Goal: Communication & Community: Share content

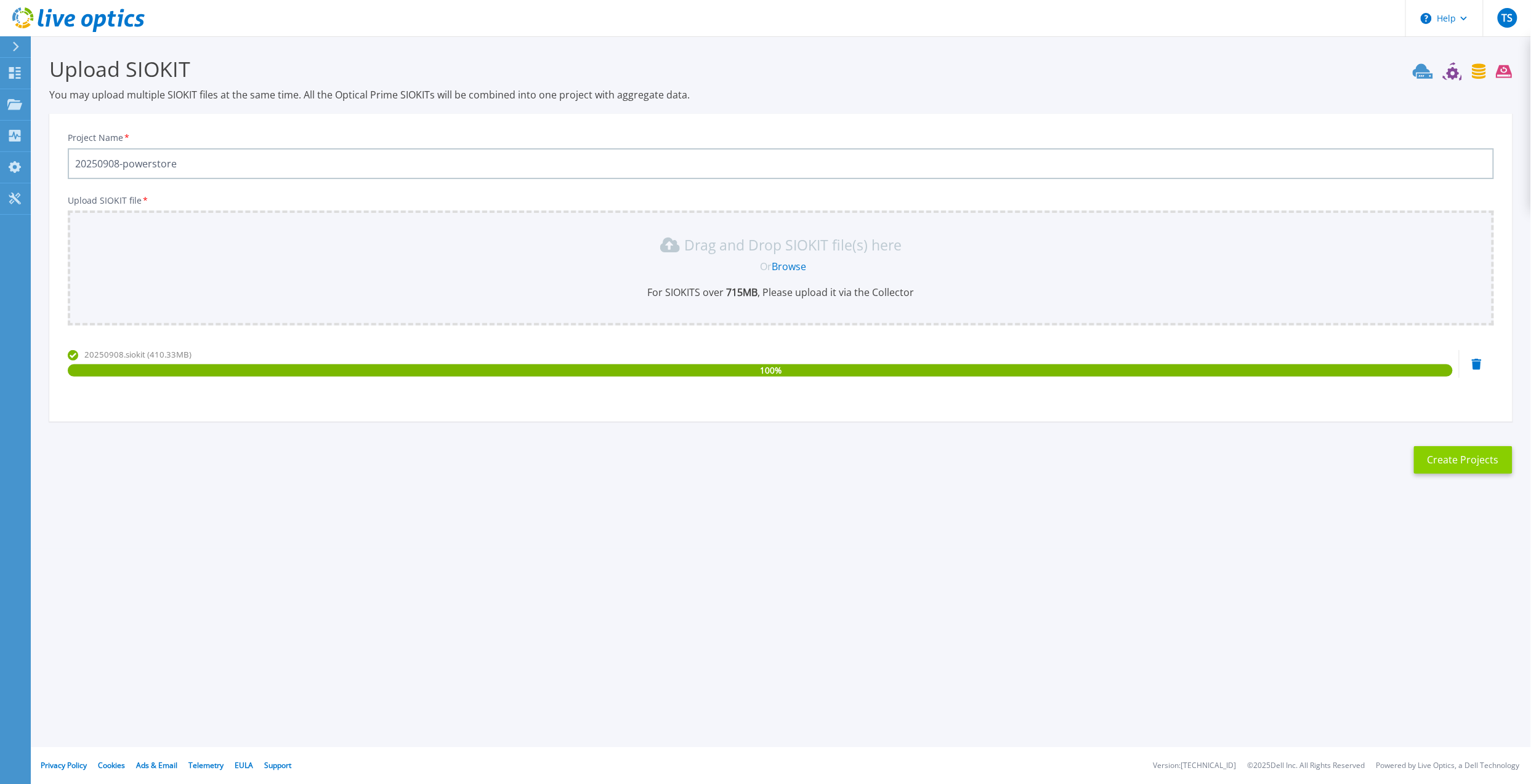
click at [1471, 464] on button "Create Projects" at bounding box center [1463, 460] width 99 height 27
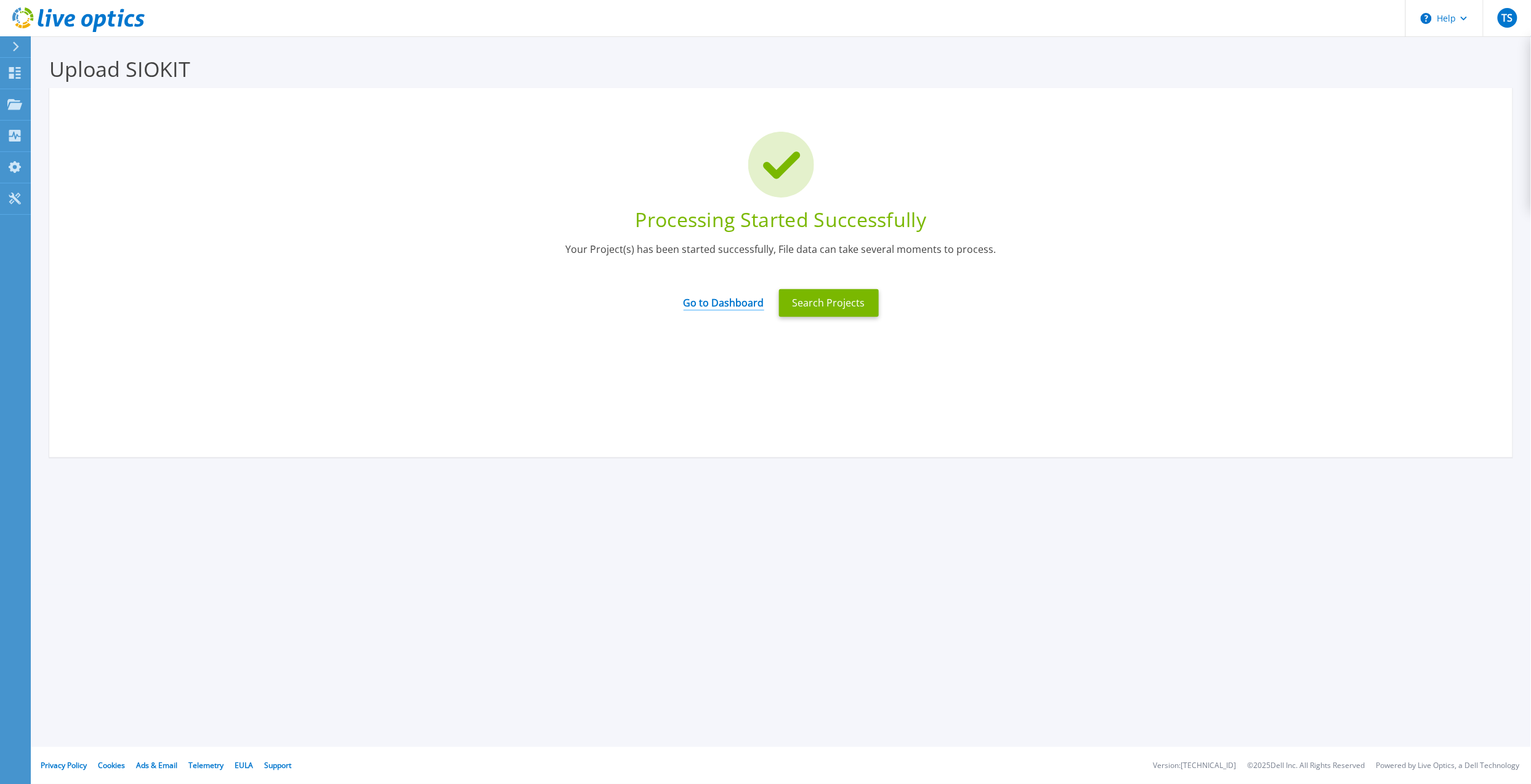
click at [705, 305] on link "Go to Dashboard" at bounding box center [724, 298] width 81 height 24
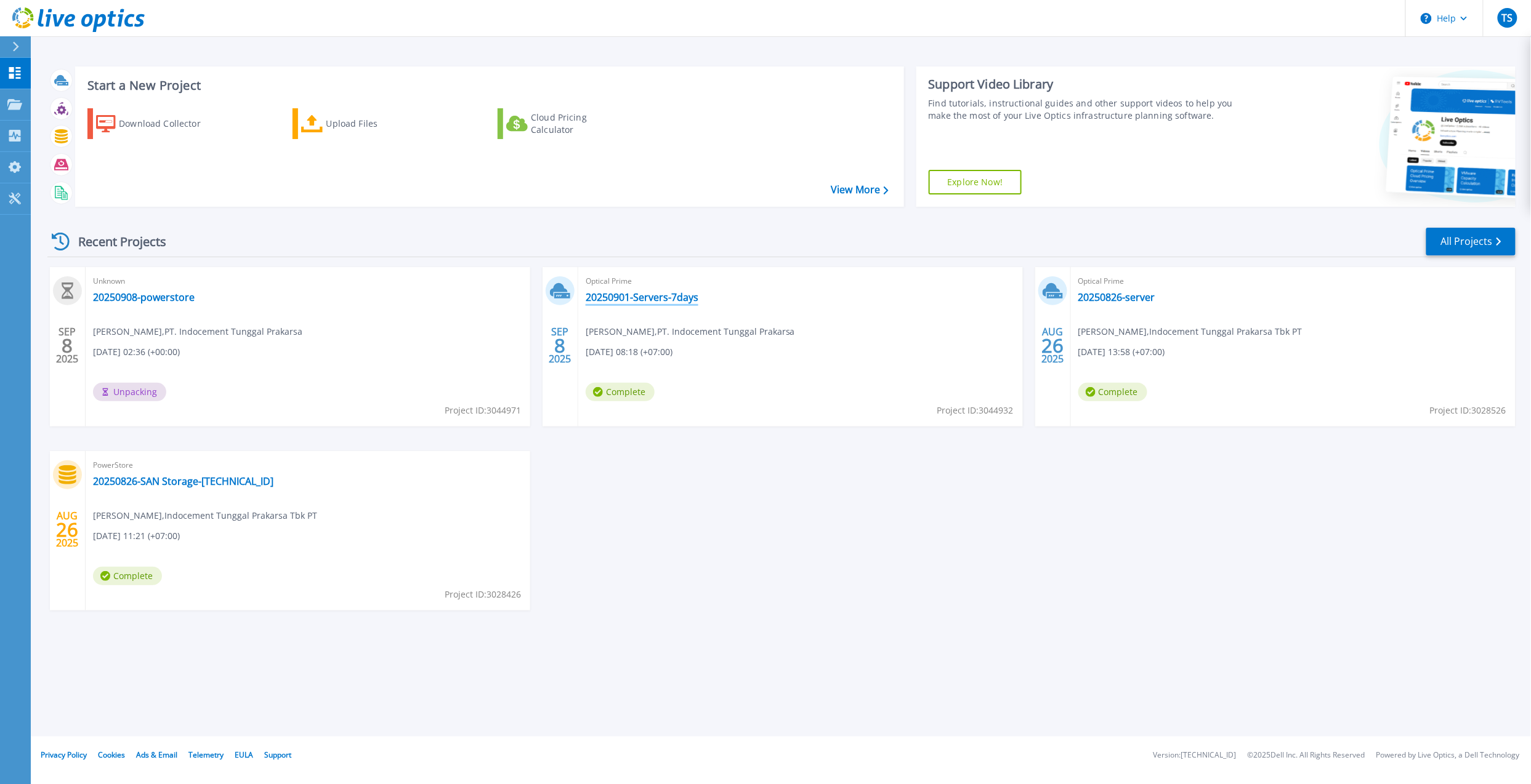
click at [660, 291] on link "20250901-Servers-7days" at bounding box center [642, 297] width 113 height 12
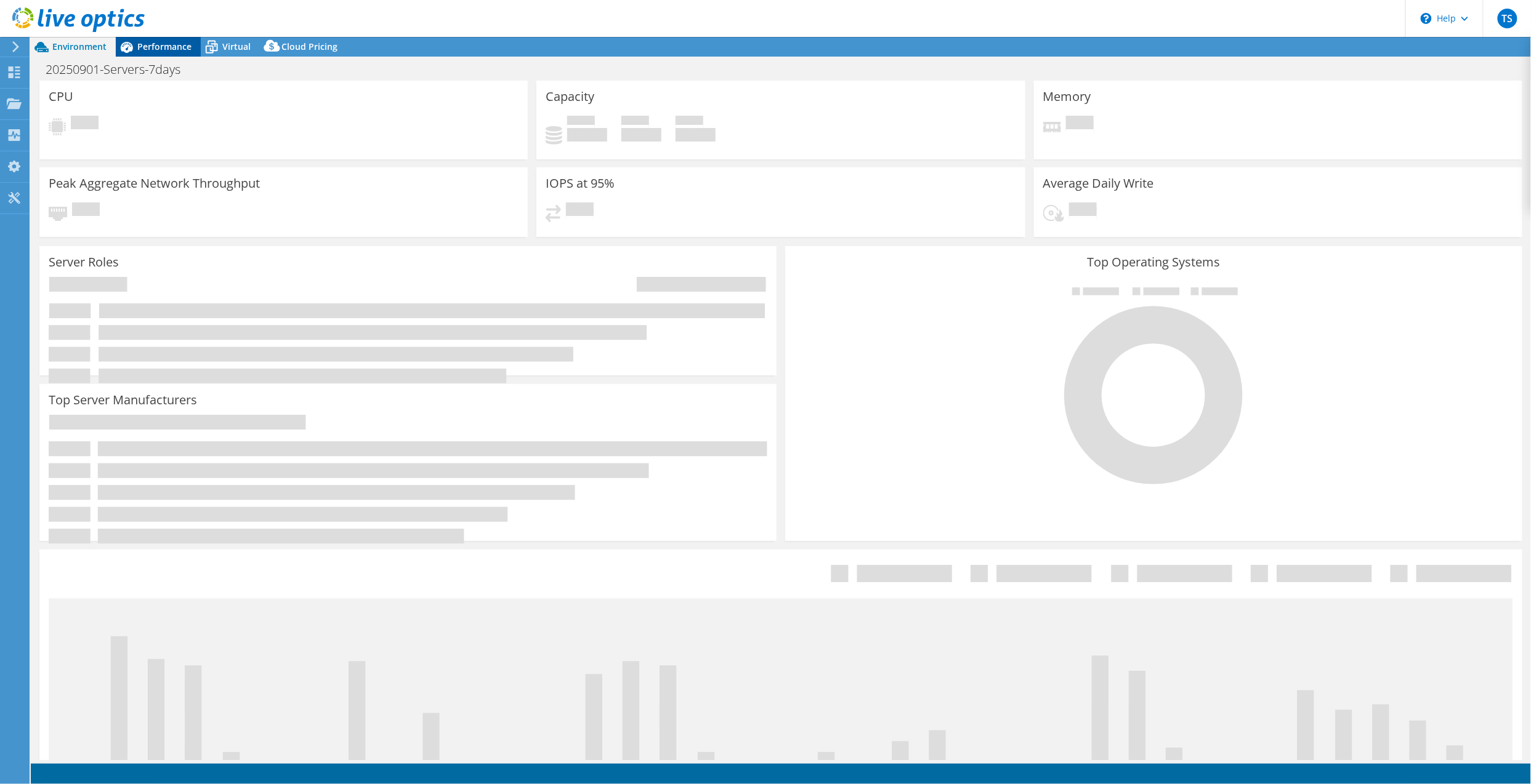
click at [150, 43] on span "Performance" at bounding box center [164, 46] width 54 height 12
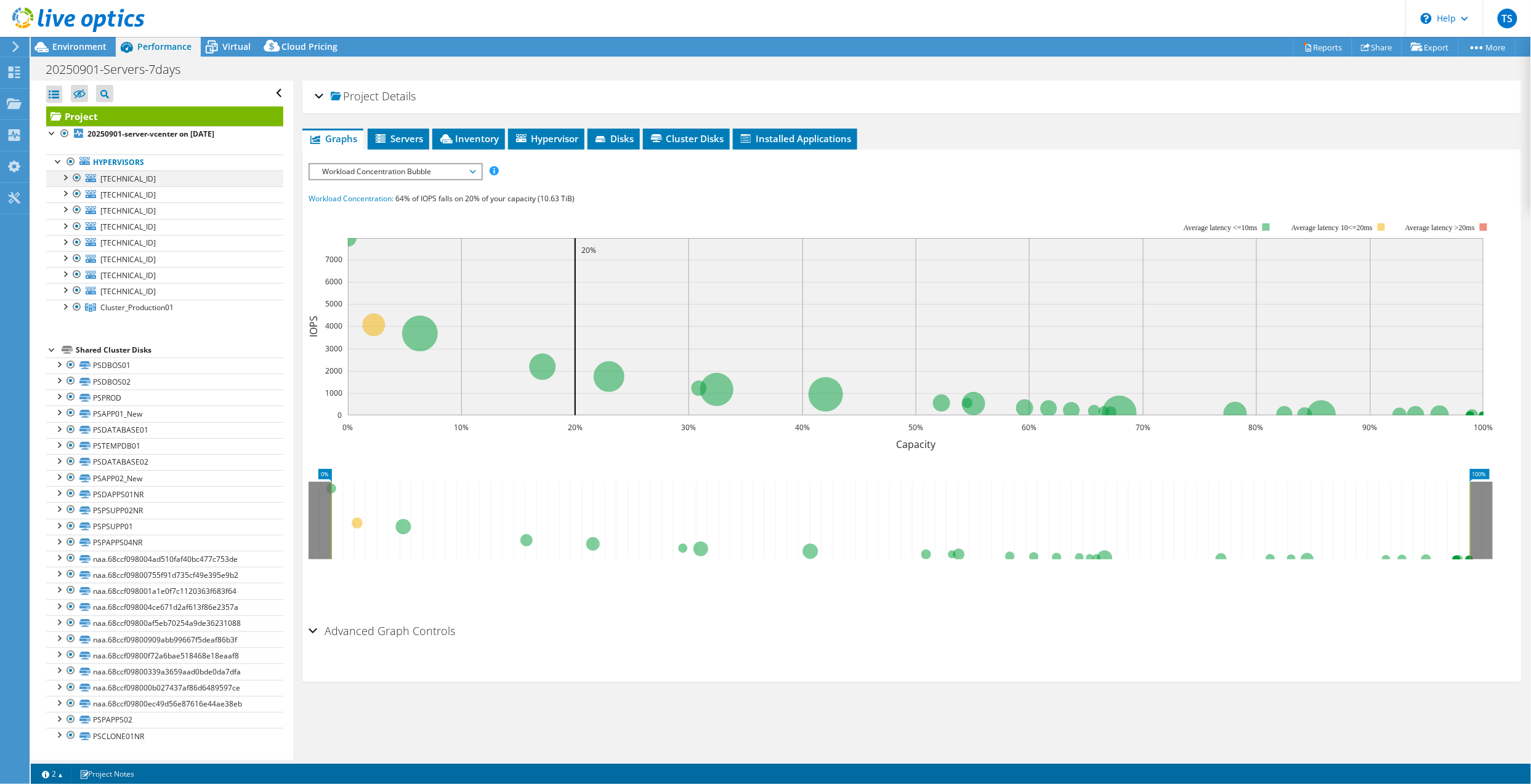
click at [80, 180] on div at bounding box center [77, 178] width 12 height 15
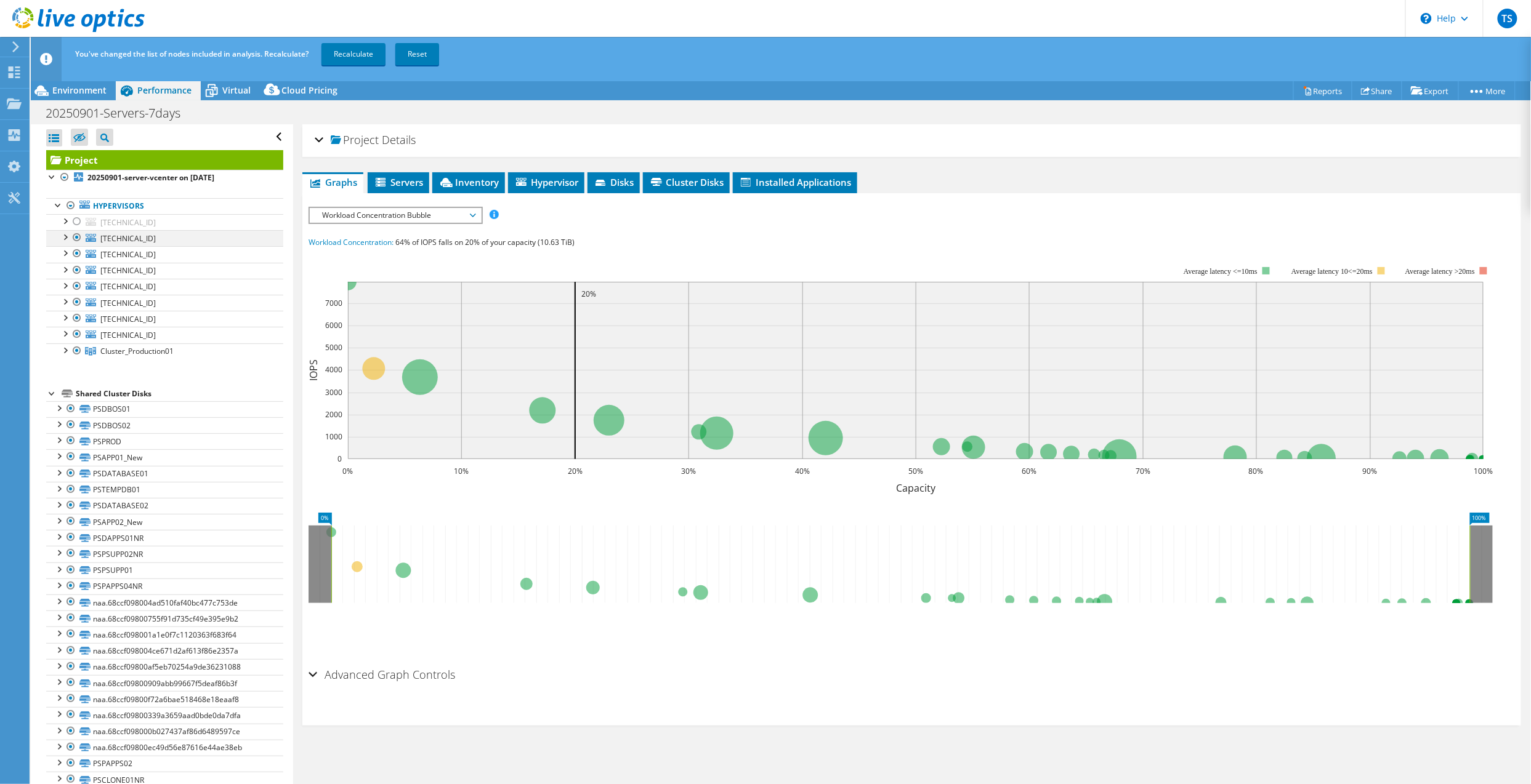
click at [76, 239] on div at bounding box center [77, 238] width 12 height 15
click at [358, 47] on link "Recalculate" at bounding box center [353, 54] width 64 height 22
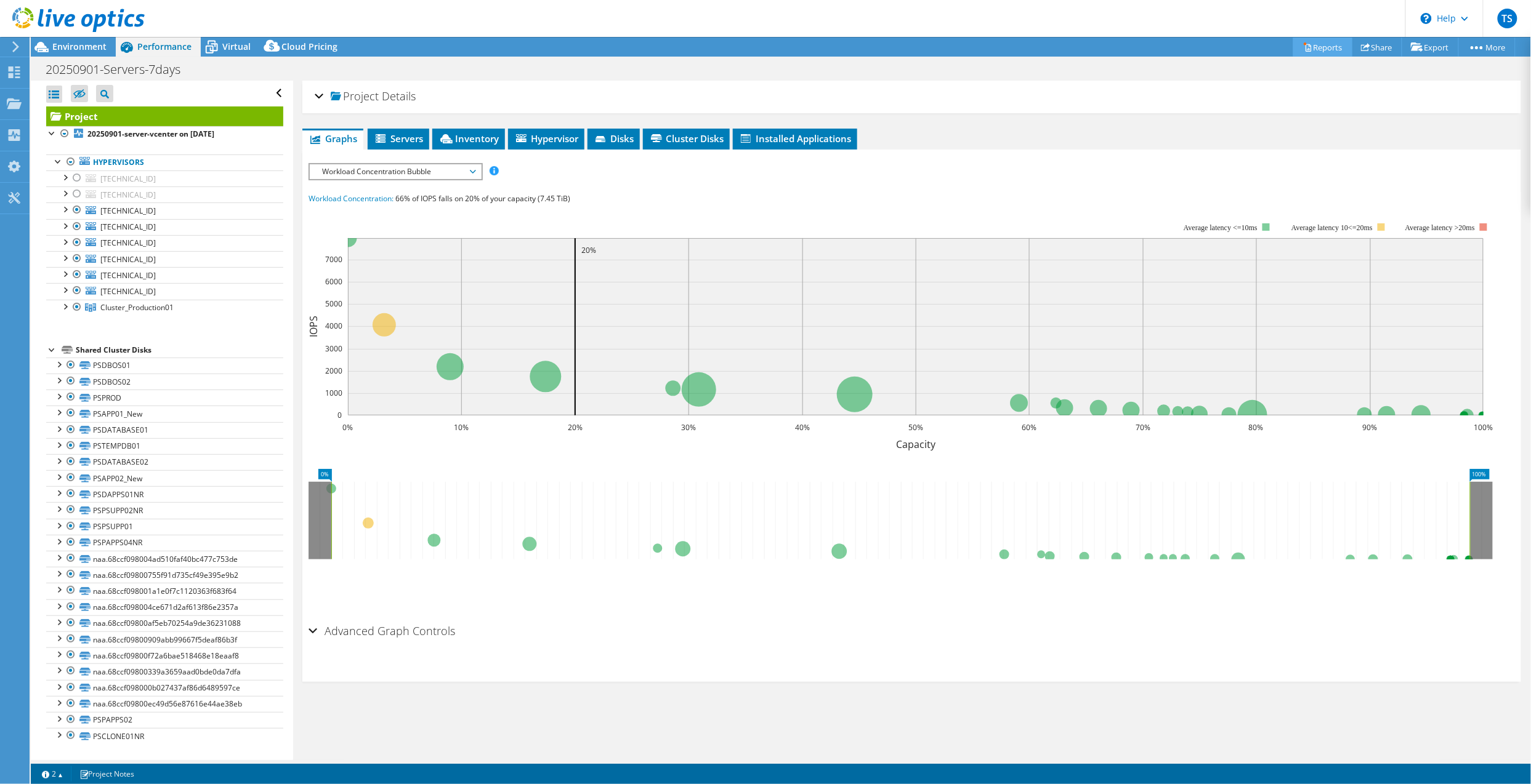
click at [1327, 43] on link "Reports" at bounding box center [1322, 47] width 59 height 19
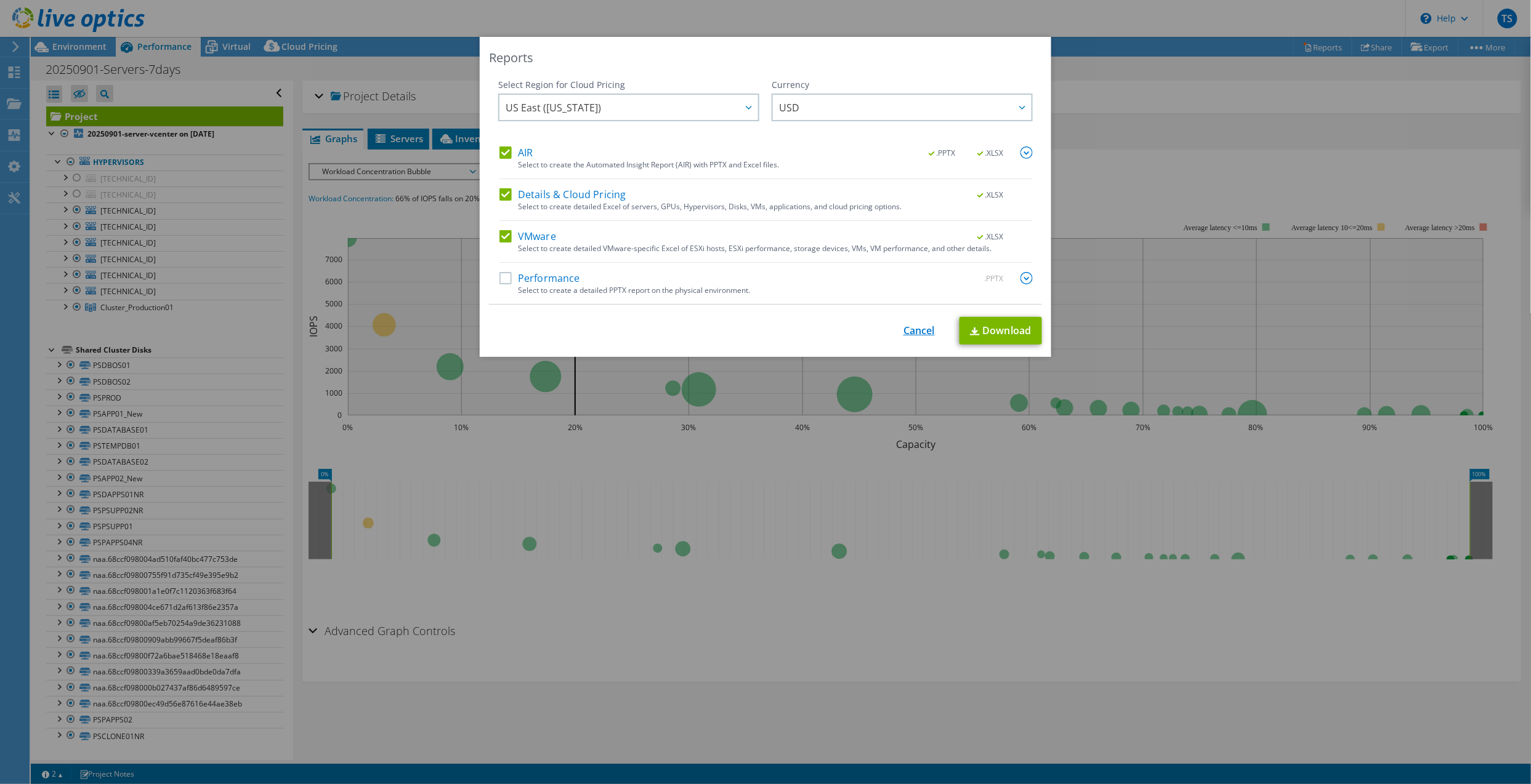
click at [908, 330] on link "Cancel" at bounding box center [919, 331] width 32 height 12
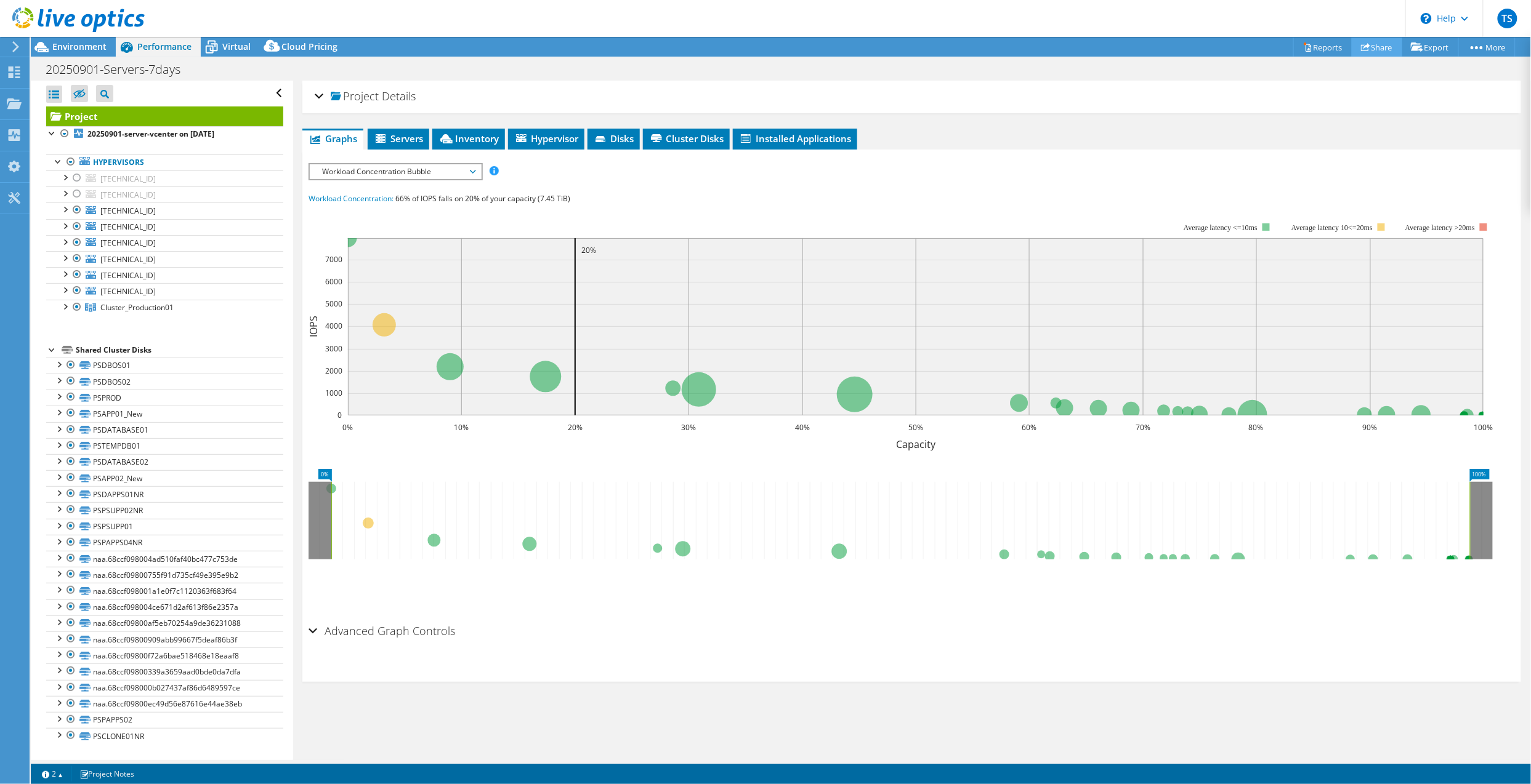
click at [1370, 42] on link "Share" at bounding box center [1377, 47] width 51 height 19
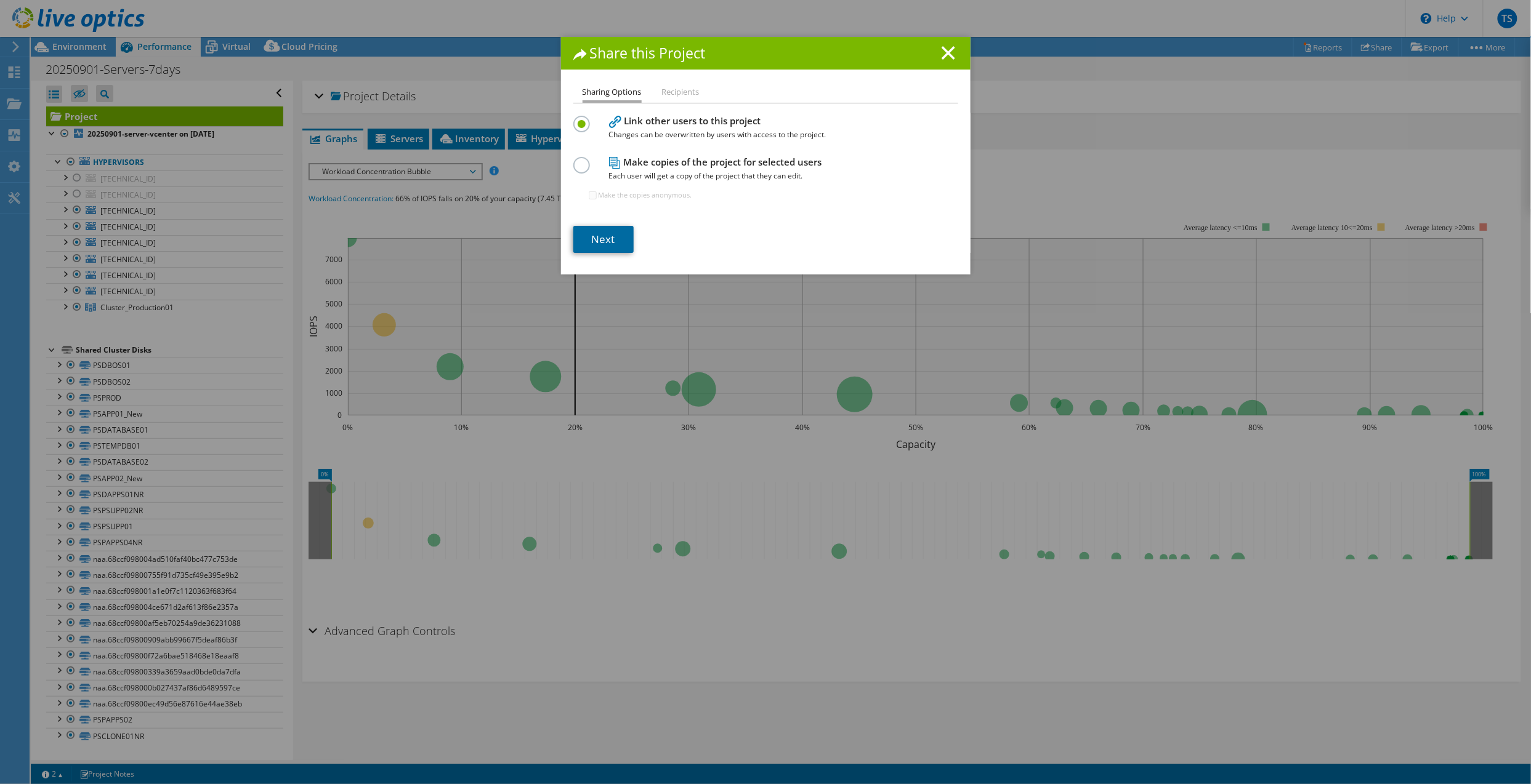
click at [589, 228] on link "Next" at bounding box center [603, 239] width 60 height 27
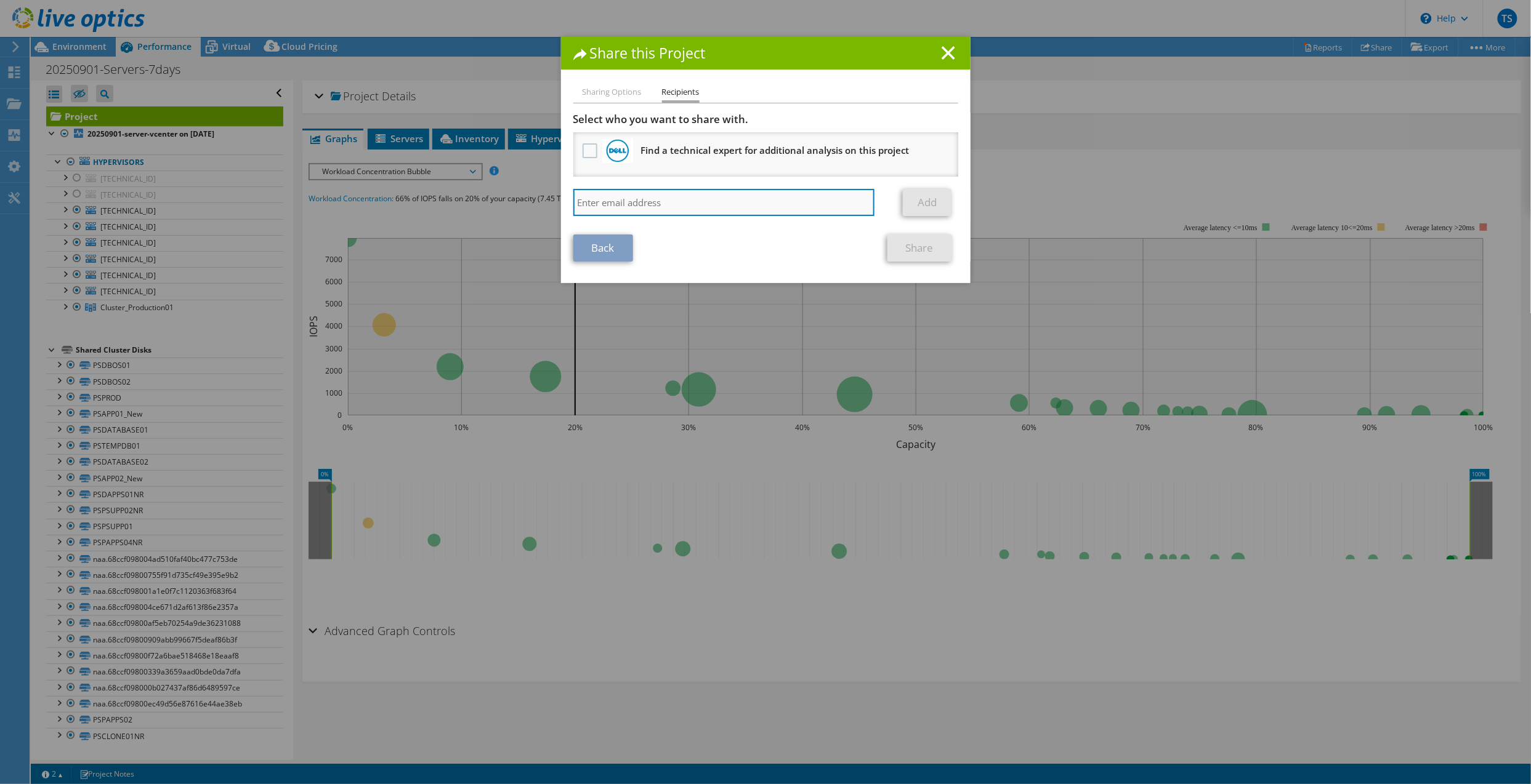
click at [653, 195] on input "search" at bounding box center [724, 202] width 302 height 27
click at [603, 90] on li "Sharing Options" at bounding box center [612, 93] width 59 height 15
click at [820, 195] on input "frank" at bounding box center [724, 202] width 302 height 27
click at [620, 148] on img at bounding box center [618, 151] width 23 height 23
click at [584, 150] on label at bounding box center [592, 151] width 18 height 15
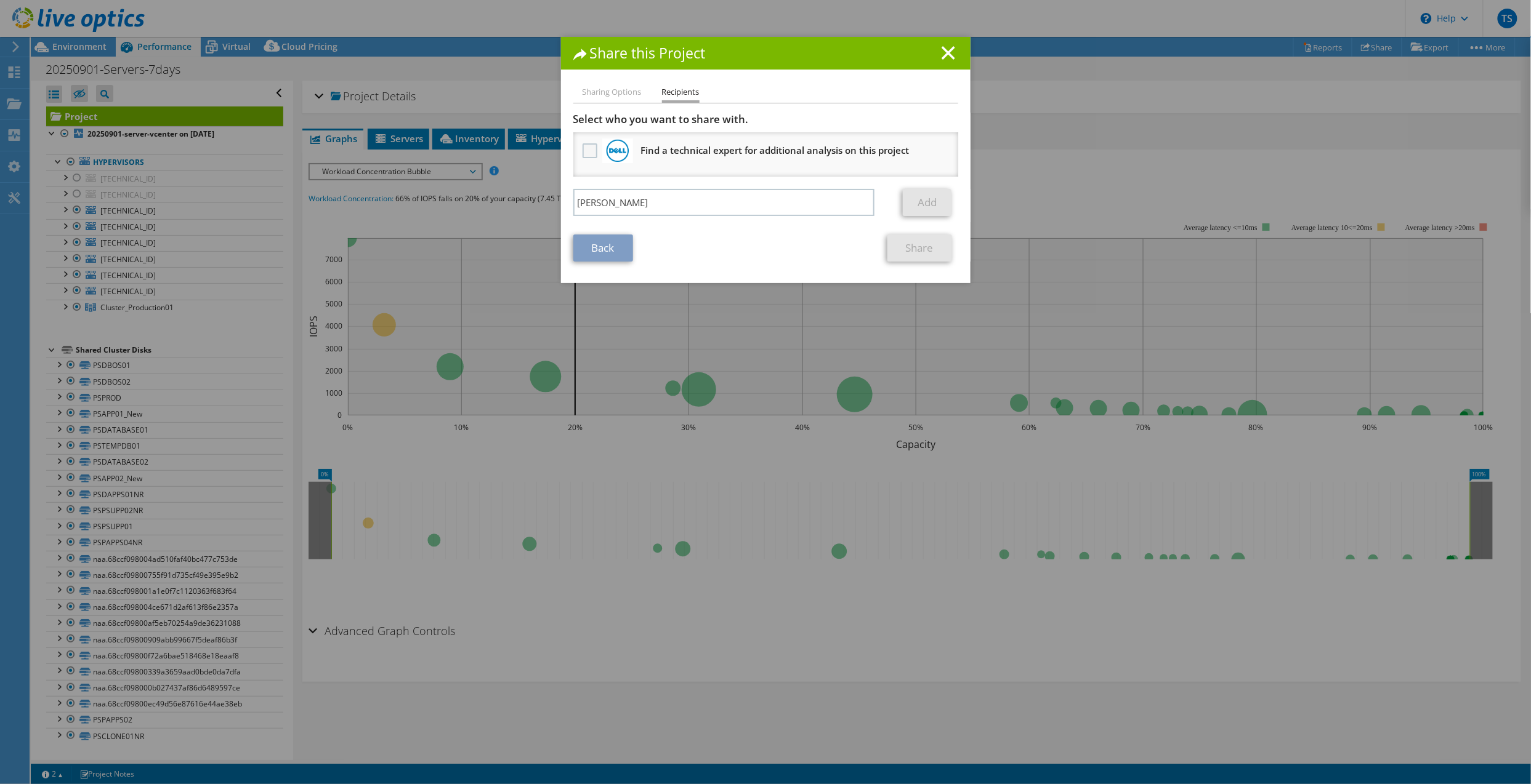
click at [0, 0] on input "checkbox" at bounding box center [0, 0] width 0 height 0
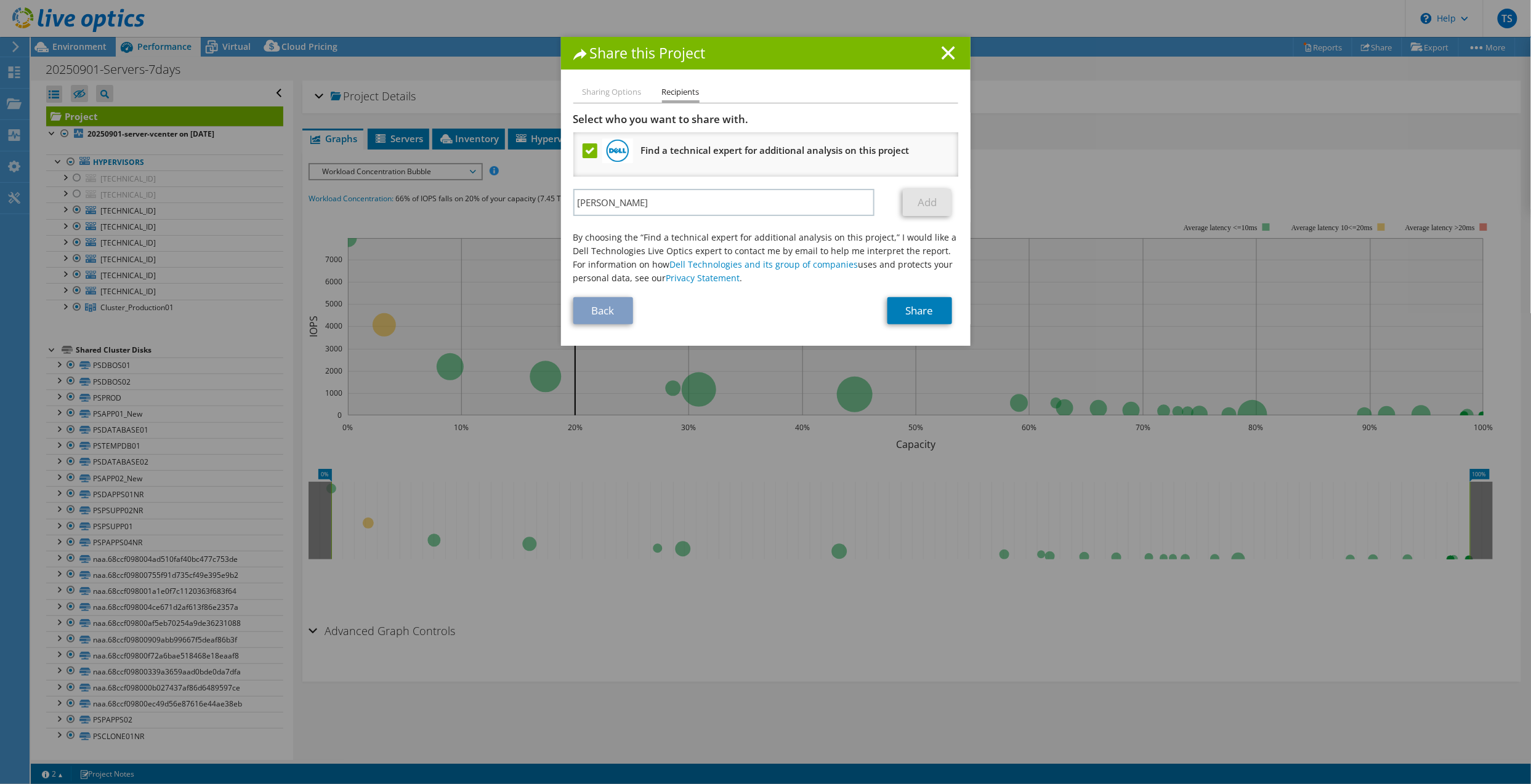
click at [584, 150] on label at bounding box center [592, 151] width 18 height 15
click at [0, 0] on input "checkbox" at bounding box center [0, 0] width 0 height 0
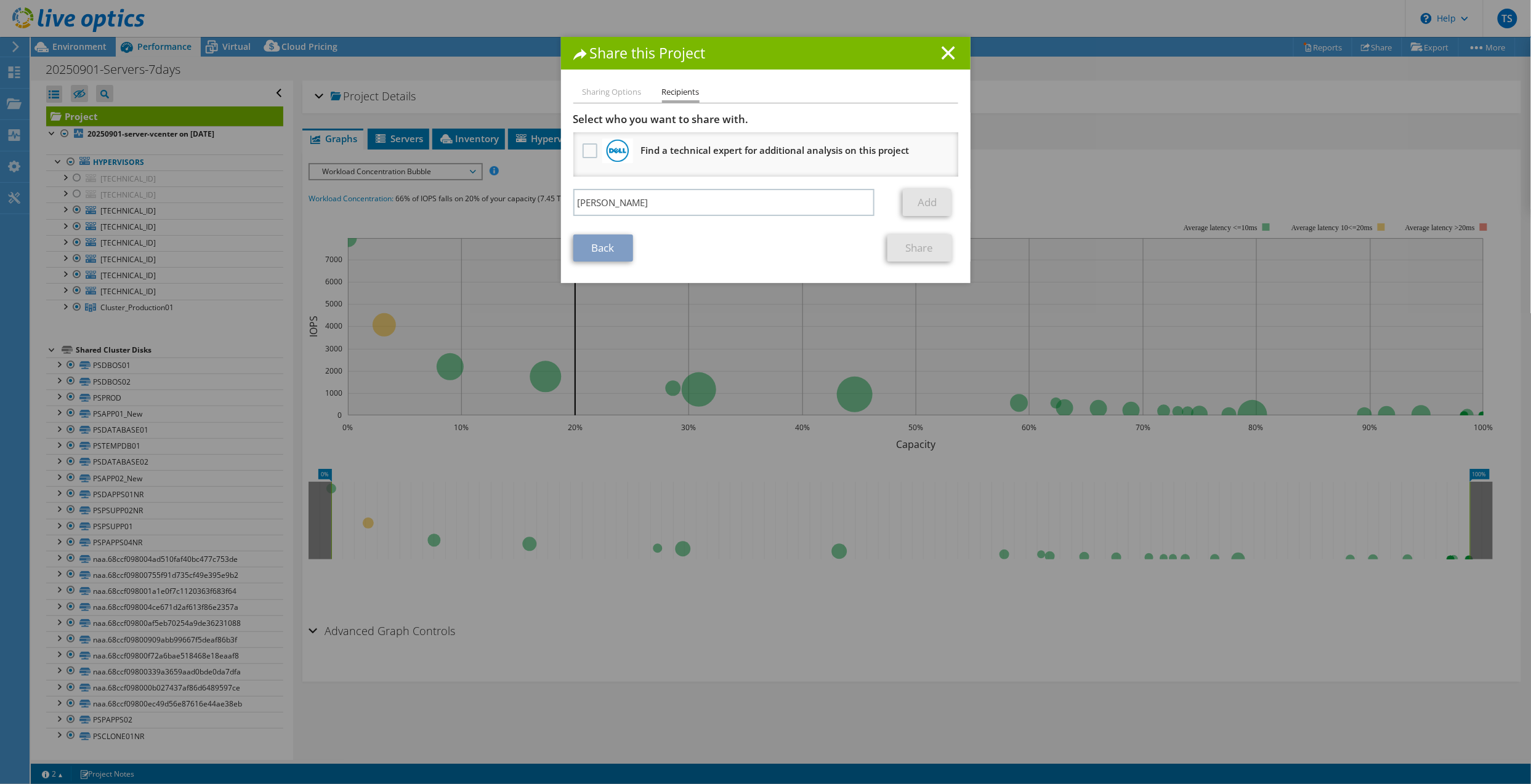
click at [621, 217] on div "frank Add" at bounding box center [765, 205] width 385 height 33
click at [621, 206] on input "frank" at bounding box center [724, 202] width 302 height 27
type input "franky.soeharsono@indocement.co.id"
click at [920, 198] on link "Add" at bounding box center [926, 202] width 49 height 27
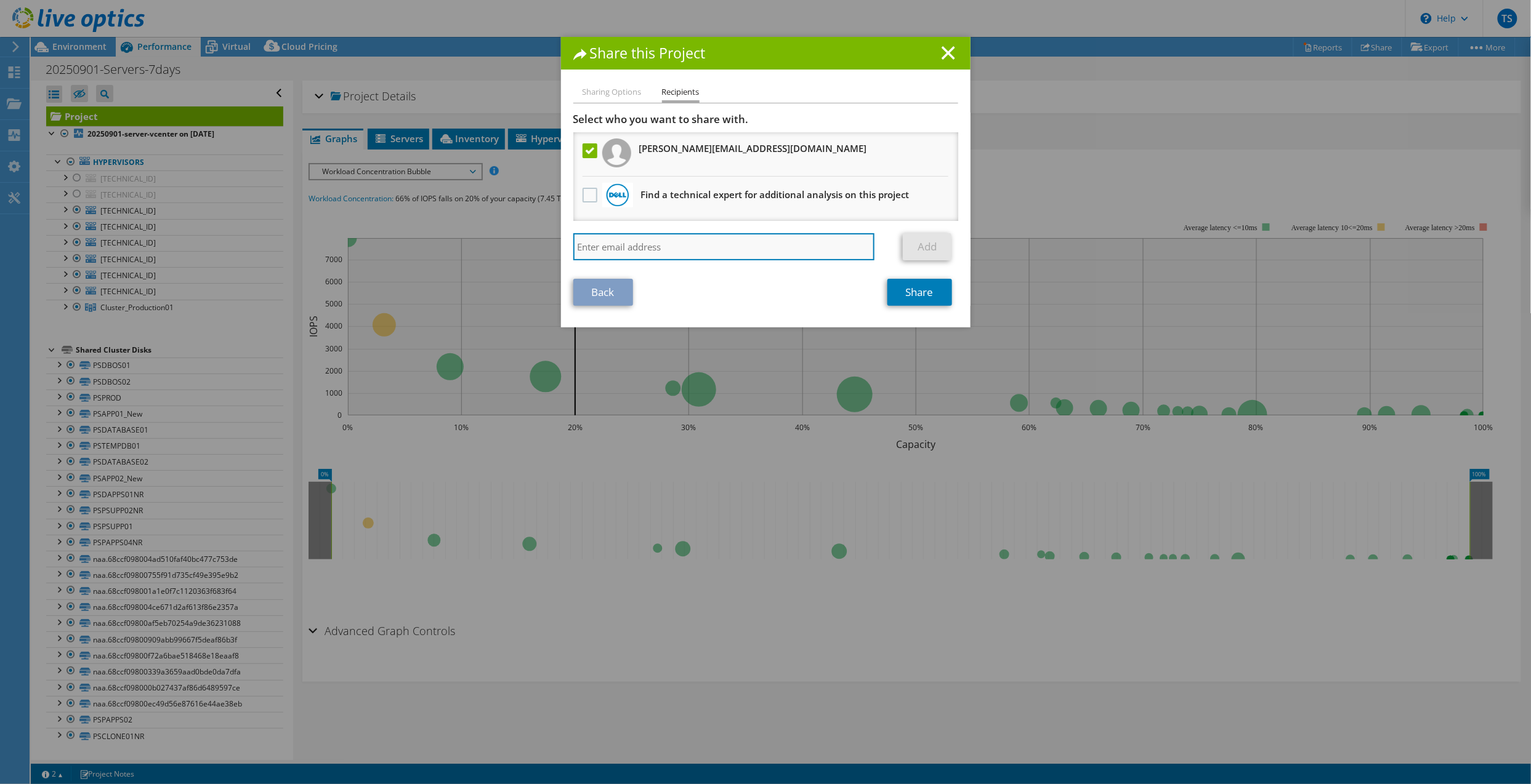
click at [734, 252] on input "search" at bounding box center [724, 246] width 302 height 27
type input "[PERSON_NAME][EMAIL_ADDRESS][DOMAIN_NAME]"
click at [917, 247] on link "Add" at bounding box center [926, 246] width 49 height 27
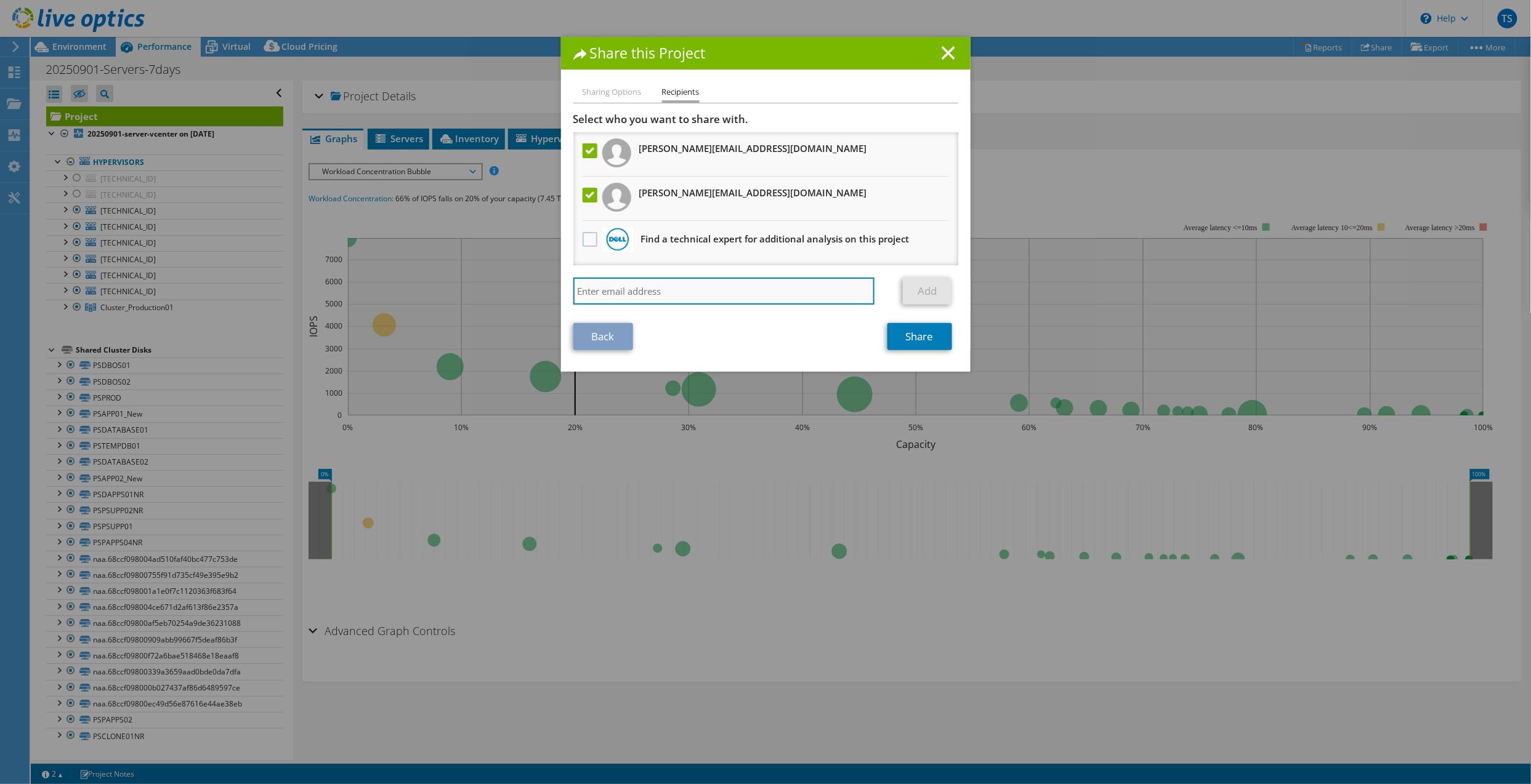
click at [754, 289] on input "search" at bounding box center [724, 291] width 302 height 27
type input "eddy.darwis@indocement.co.id"
click at [921, 285] on link "Add" at bounding box center [926, 291] width 49 height 27
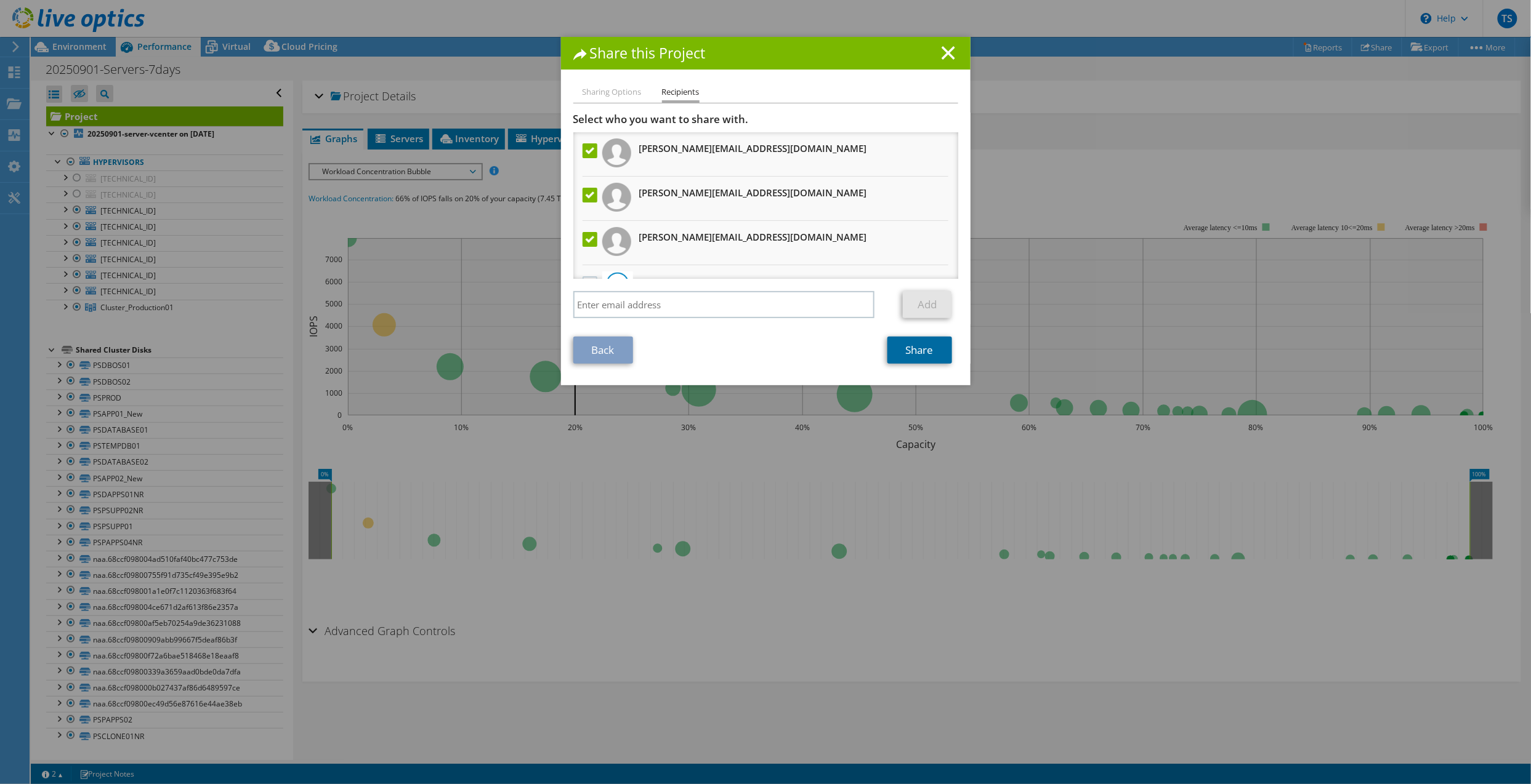
click at [920, 351] on link "Share" at bounding box center [920, 350] width 65 height 27
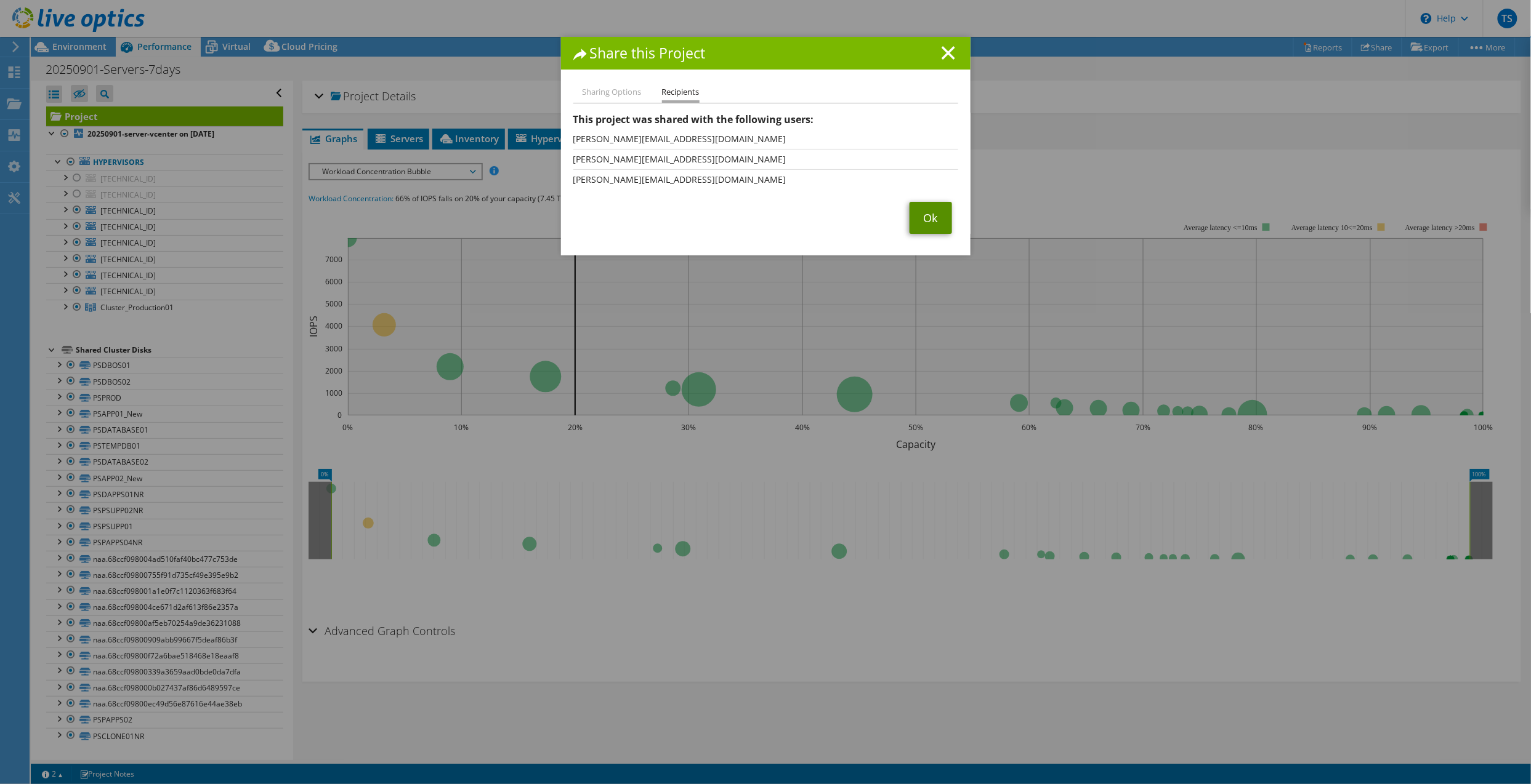
click at [919, 212] on link "Ok" at bounding box center [931, 217] width 43 height 32
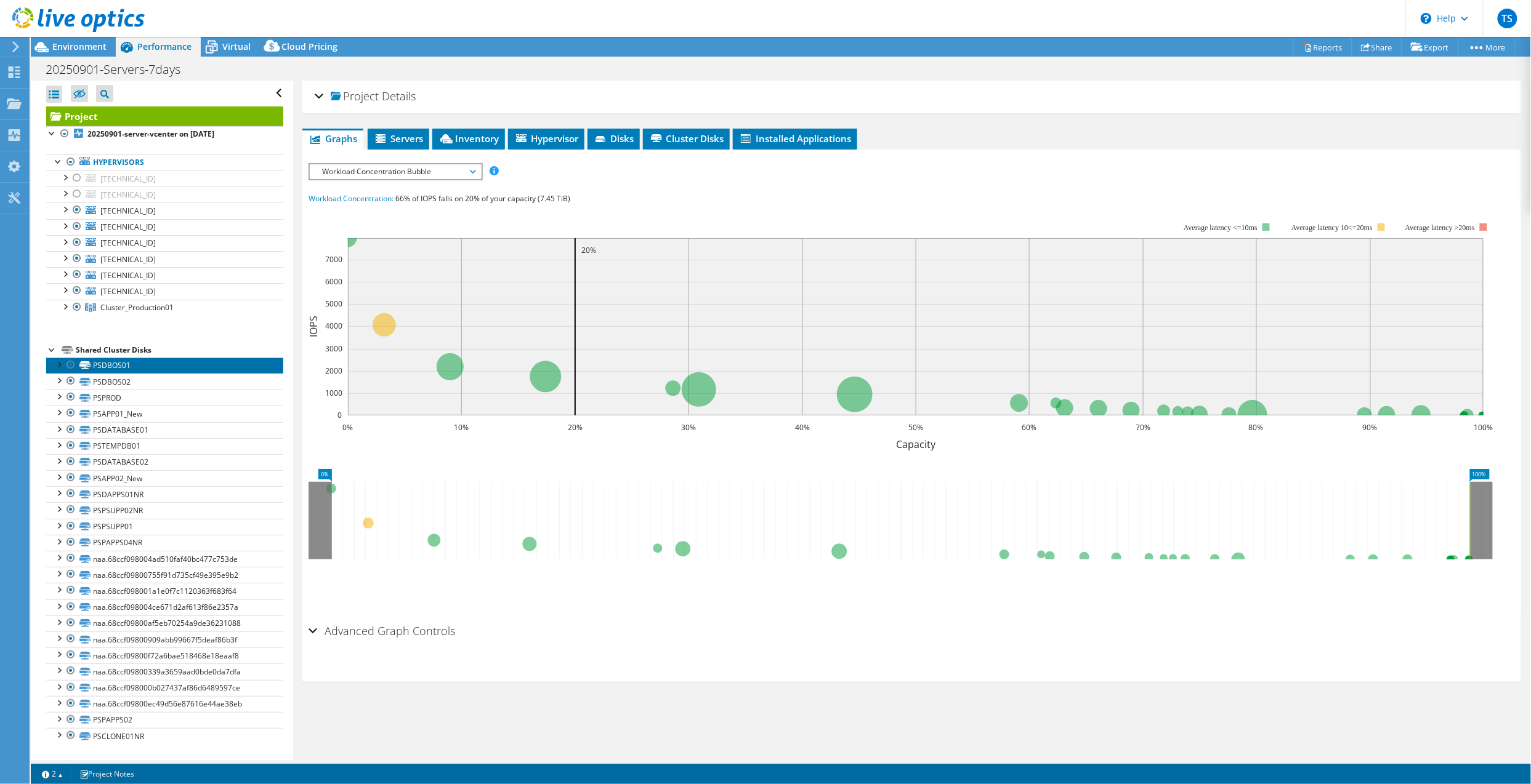
click at [124, 366] on link "PSDBOS01" at bounding box center [164, 365] width 237 height 16
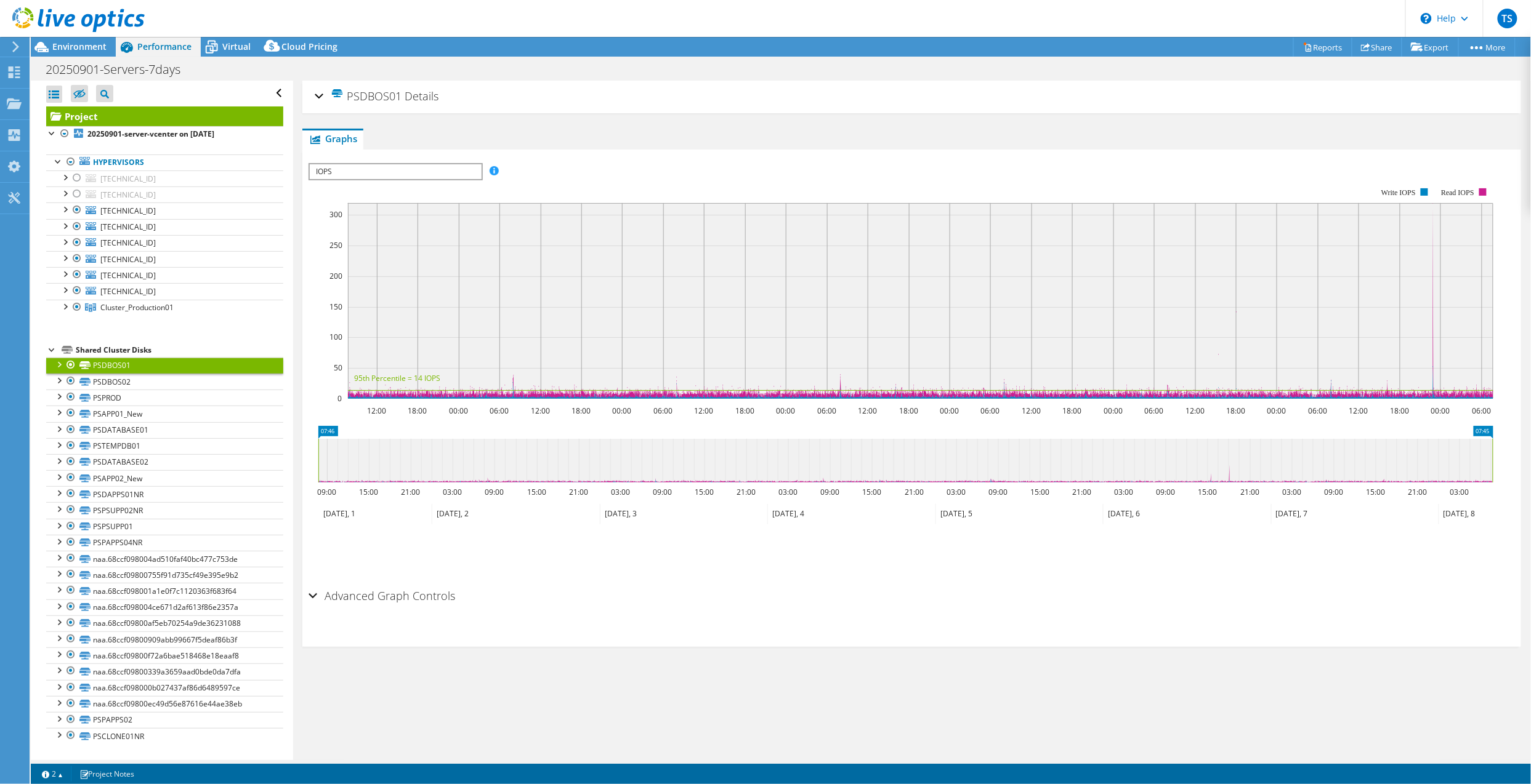
click at [460, 172] on span "IOPS" at bounding box center [395, 172] width 171 height 15
click at [187, 385] on link "PSDBOS02" at bounding box center [164, 381] width 237 height 16
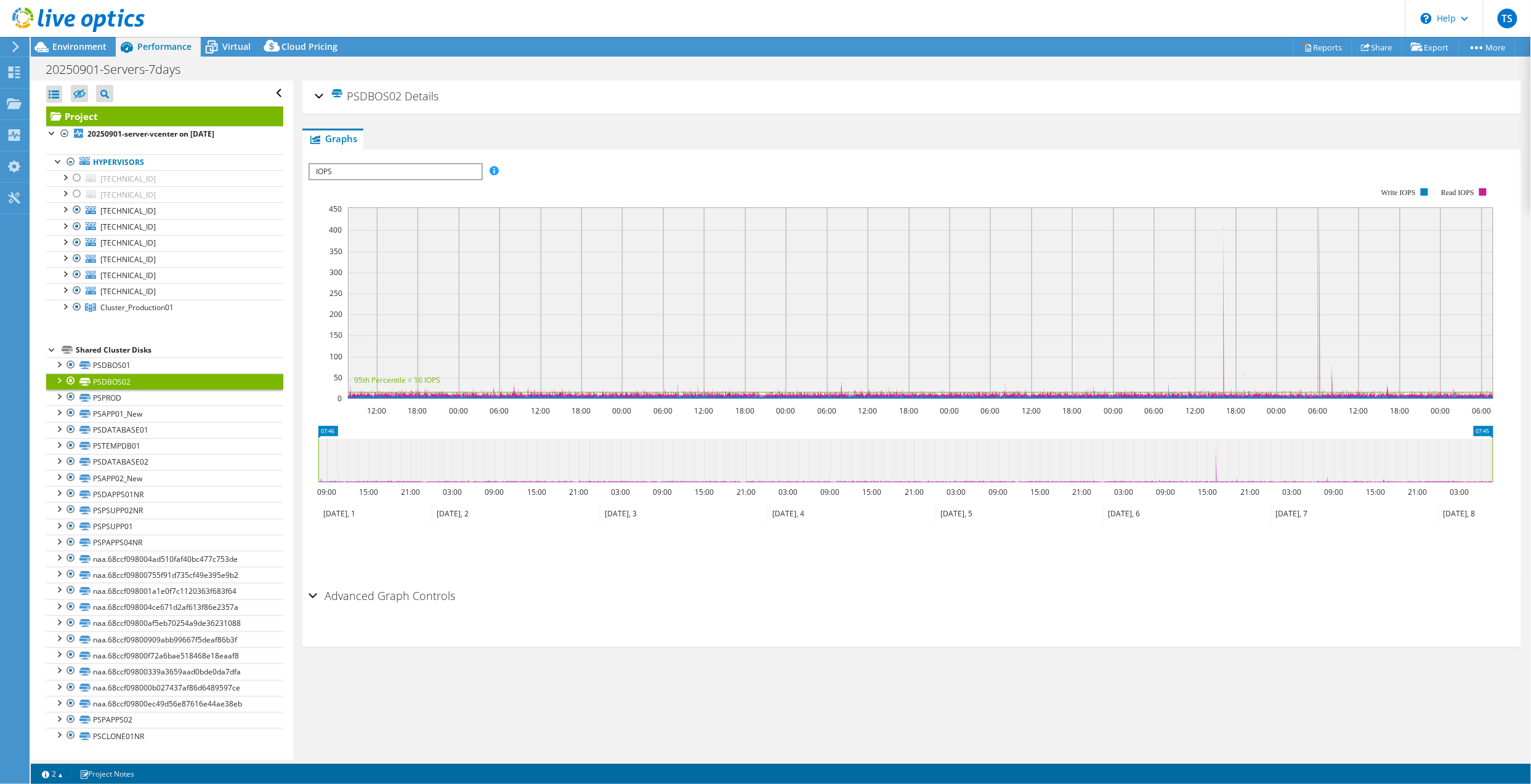
click at [1215, 468] on icon at bounding box center [905, 461] width 1174 height 44
drag, startPoint x: 1215, startPoint y: 468, endPoint x: 1246, endPoint y: 466, distance: 31.1
click at [1246, 466] on icon at bounding box center [905, 461] width 1174 height 44
click at [1228, 466] on icon at bounding box center [905, 461] width 1174 height 44
drag, startPoint x: 1222, startPoint y: 468, endPoint x: 1264, endPoint y: 468, distance: 42.0
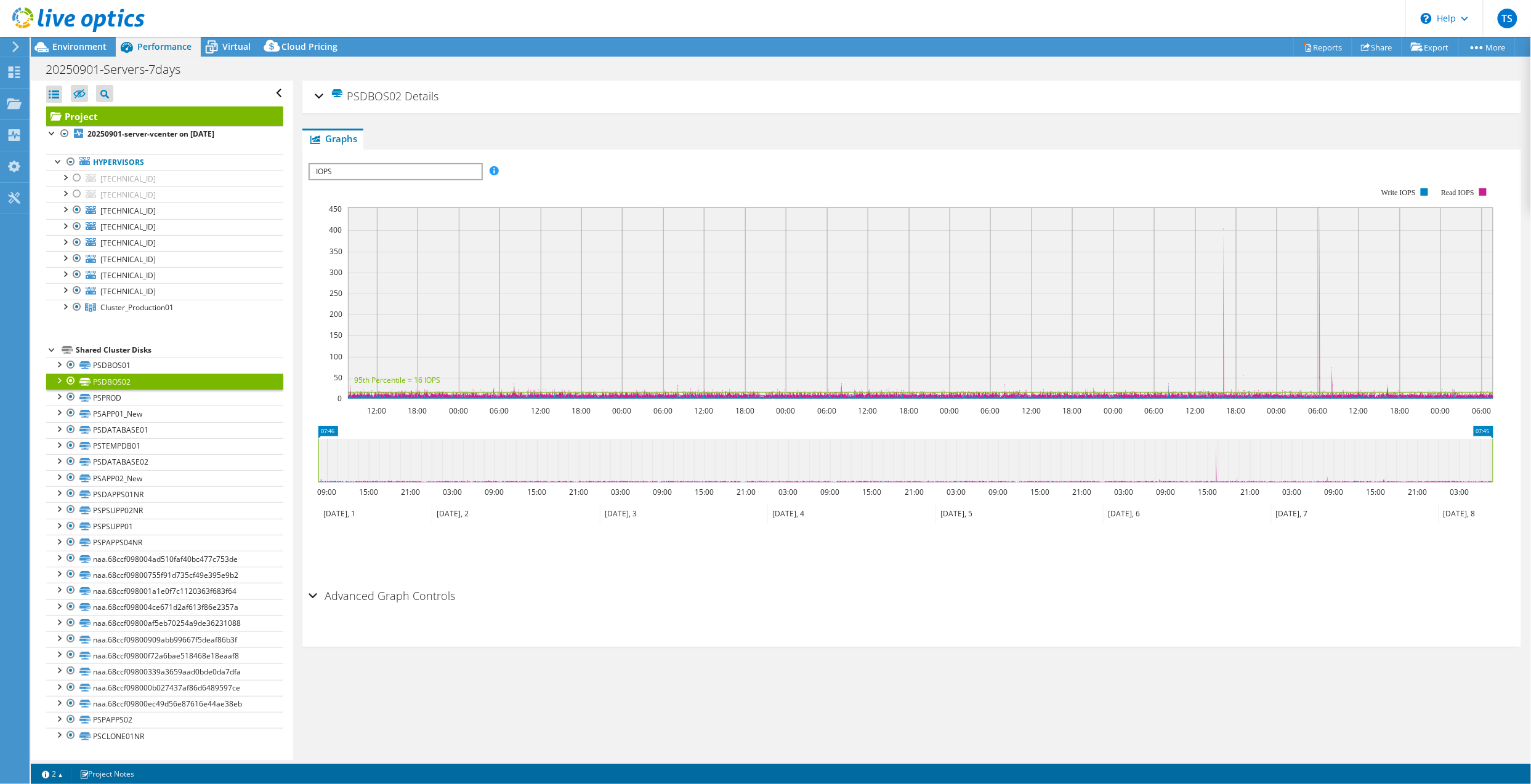
click at [1264, 468] on icon at bounding box center [905, 461] width 1174 height 44
drag, startPoint x: 1345, startPoint y: 463, endPoint x: 1266, endPoint y: 461, distance: 79.0
click at [1266, 461] on icon at bounding box center [905, 461] width 1174 height 44
click at [154, 433] on link "PSDATABASE01" at bounding box center [164, 430] width 237 height 16
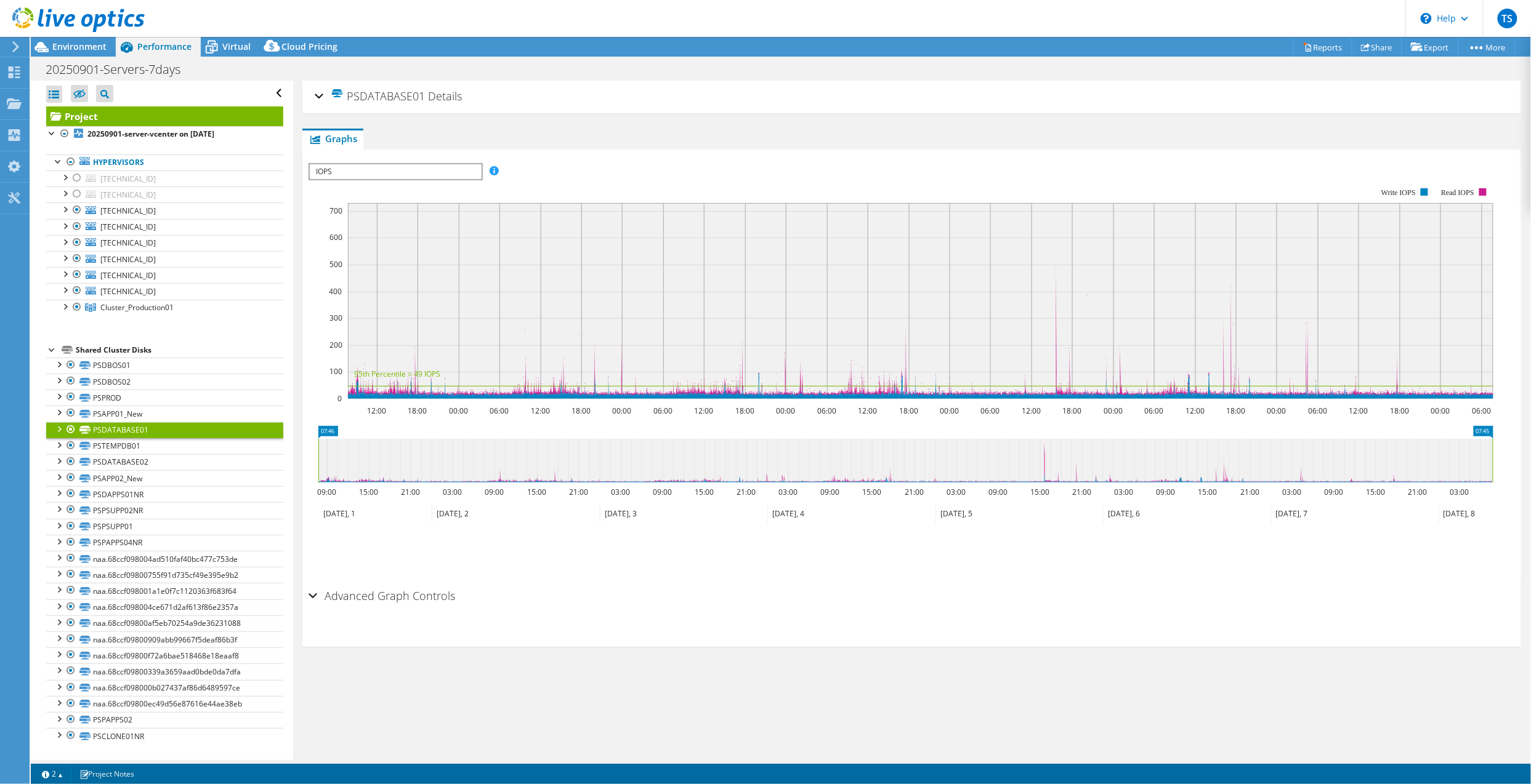
click at [1047, 471] on icon at bounding box center [905, 461] width 1174 height 44
click at [175, 451] on link "PSTEMPDB01" at bounding box center [164, 446] width 237 height 16
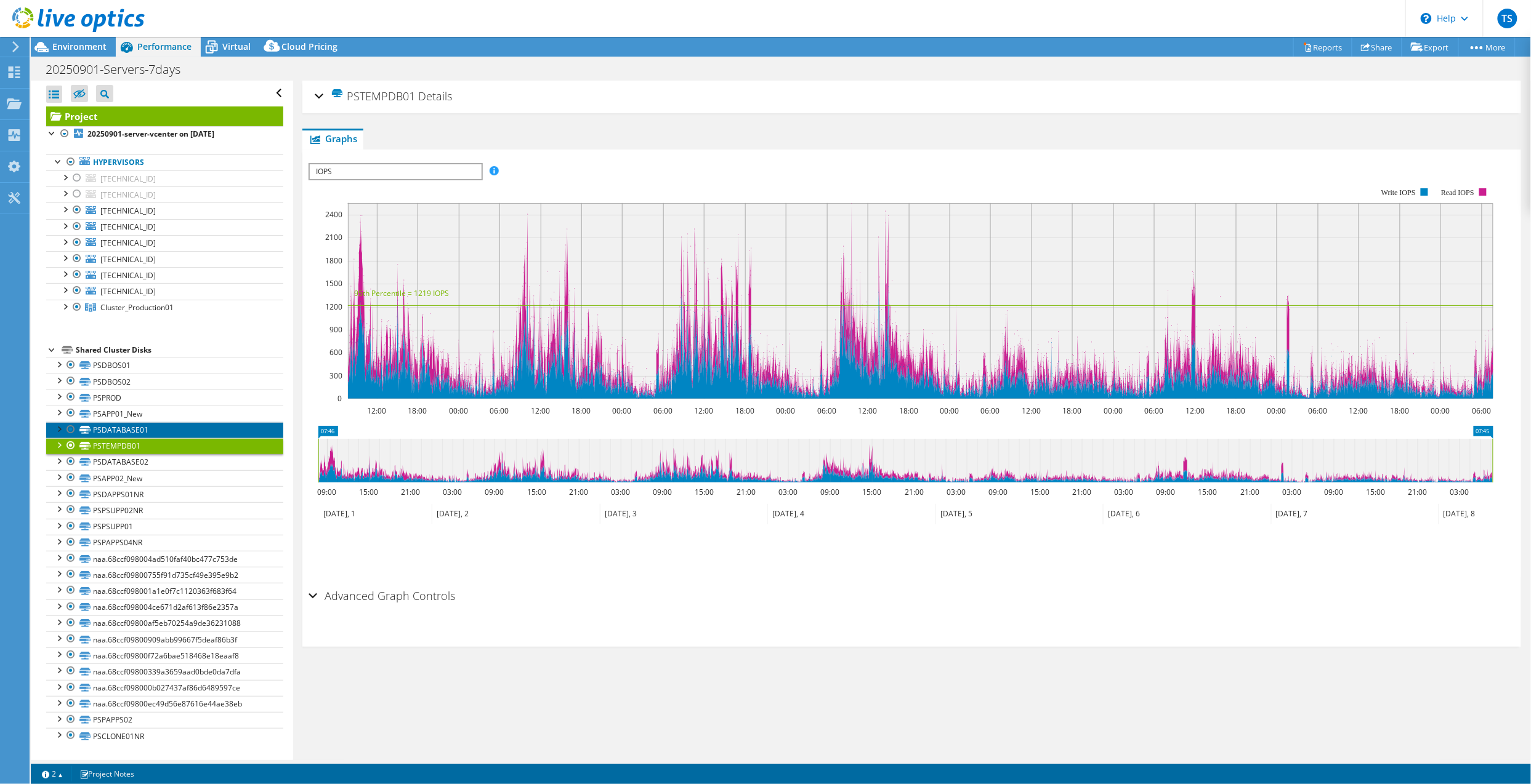
click at [138, 429] on link "PSDATABASE01" at bounding box center [164, 430] width 237 height 16
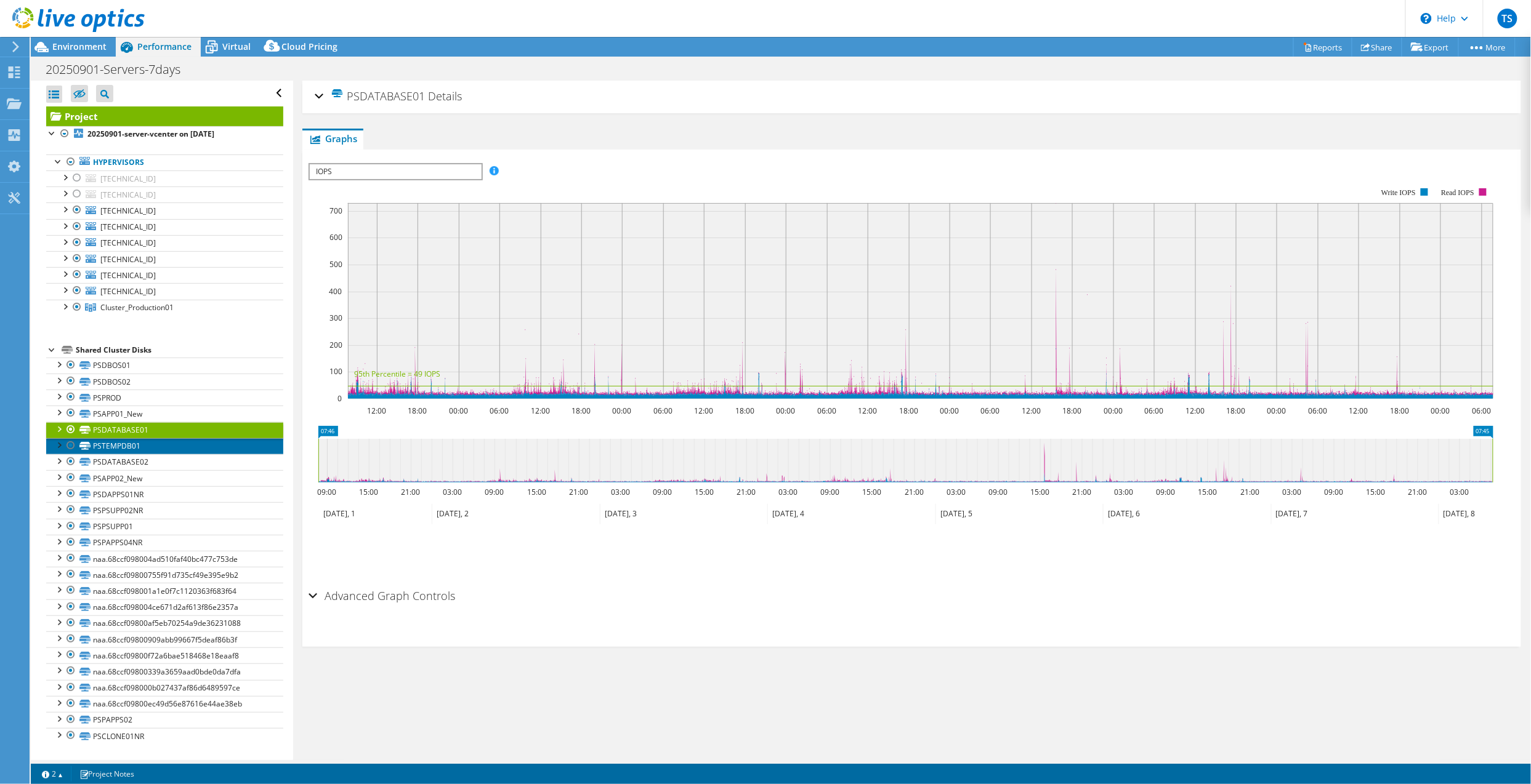
click at [135, 448] on link "PSTEMPDB01" at bounding box center [164, 446] width 237 height 16
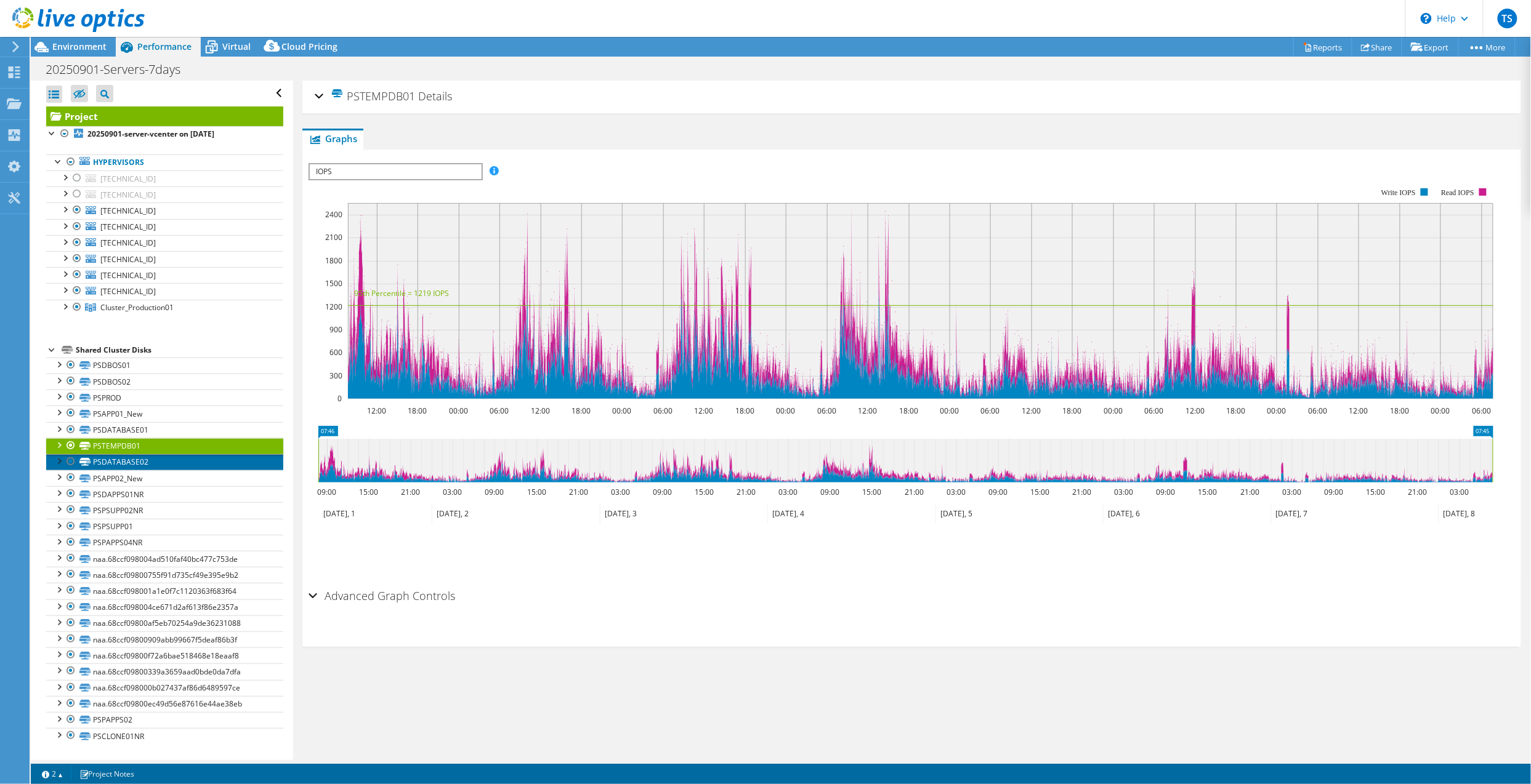
click at [178, 468] on link "PSDATABASE02" at bounding box center [164, 462] width 237 height 16
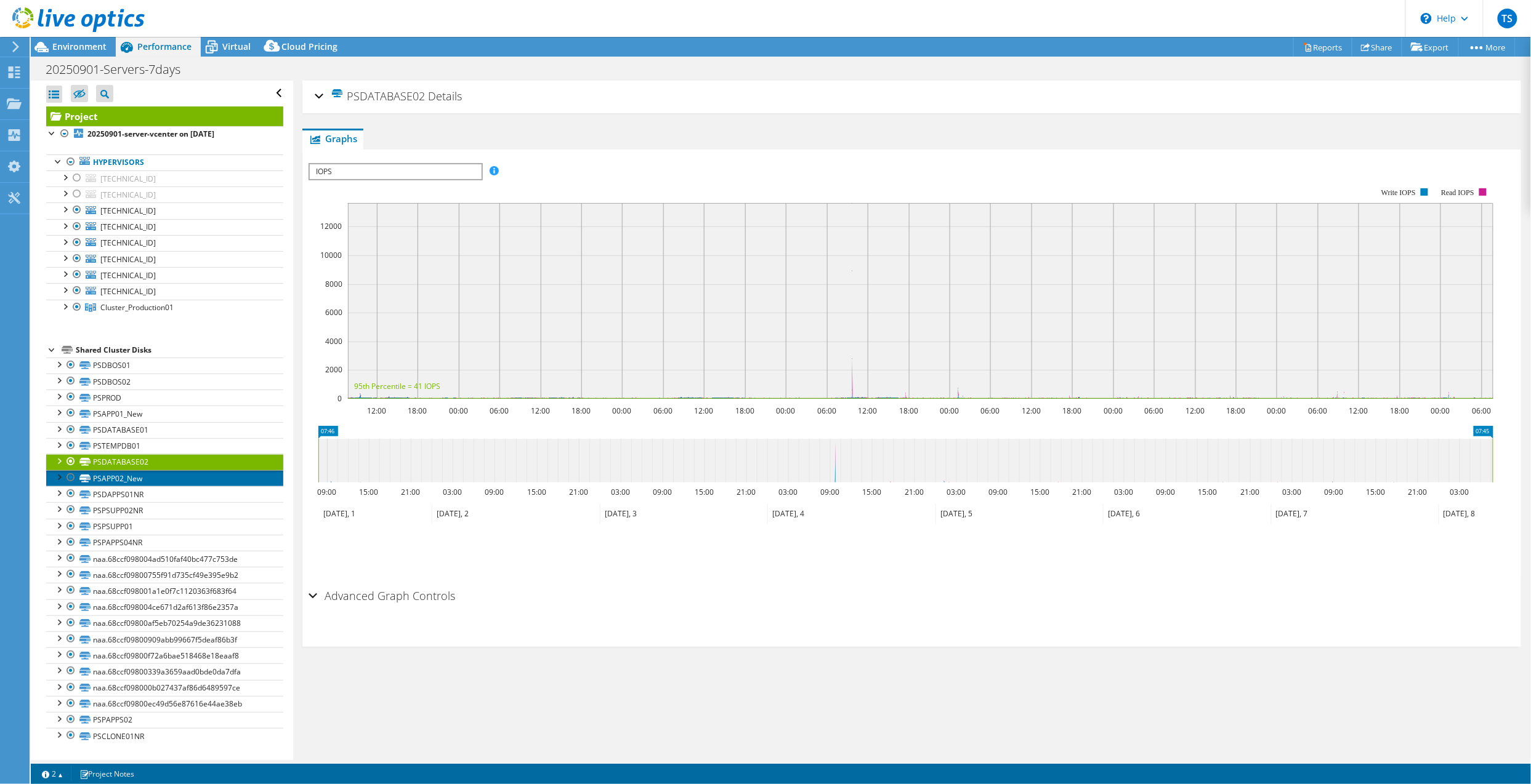
click at [185, 476] on link "PSAPP02_New" at bounding box center [164, 477] width 237 height 16
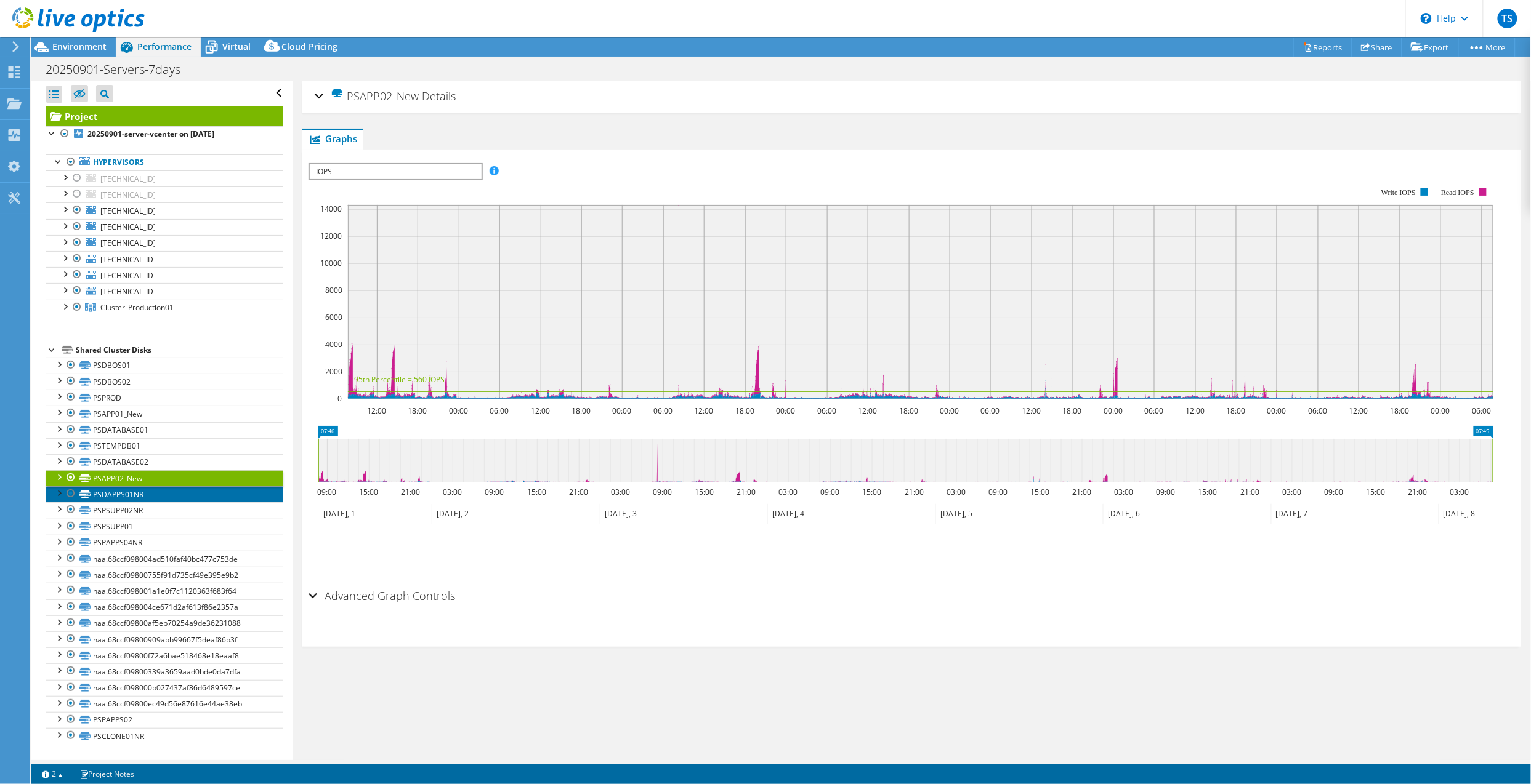
click at [159, 502] on link "PSDAPPS01NR" at bounding box center [164, 494] width 237 height 16
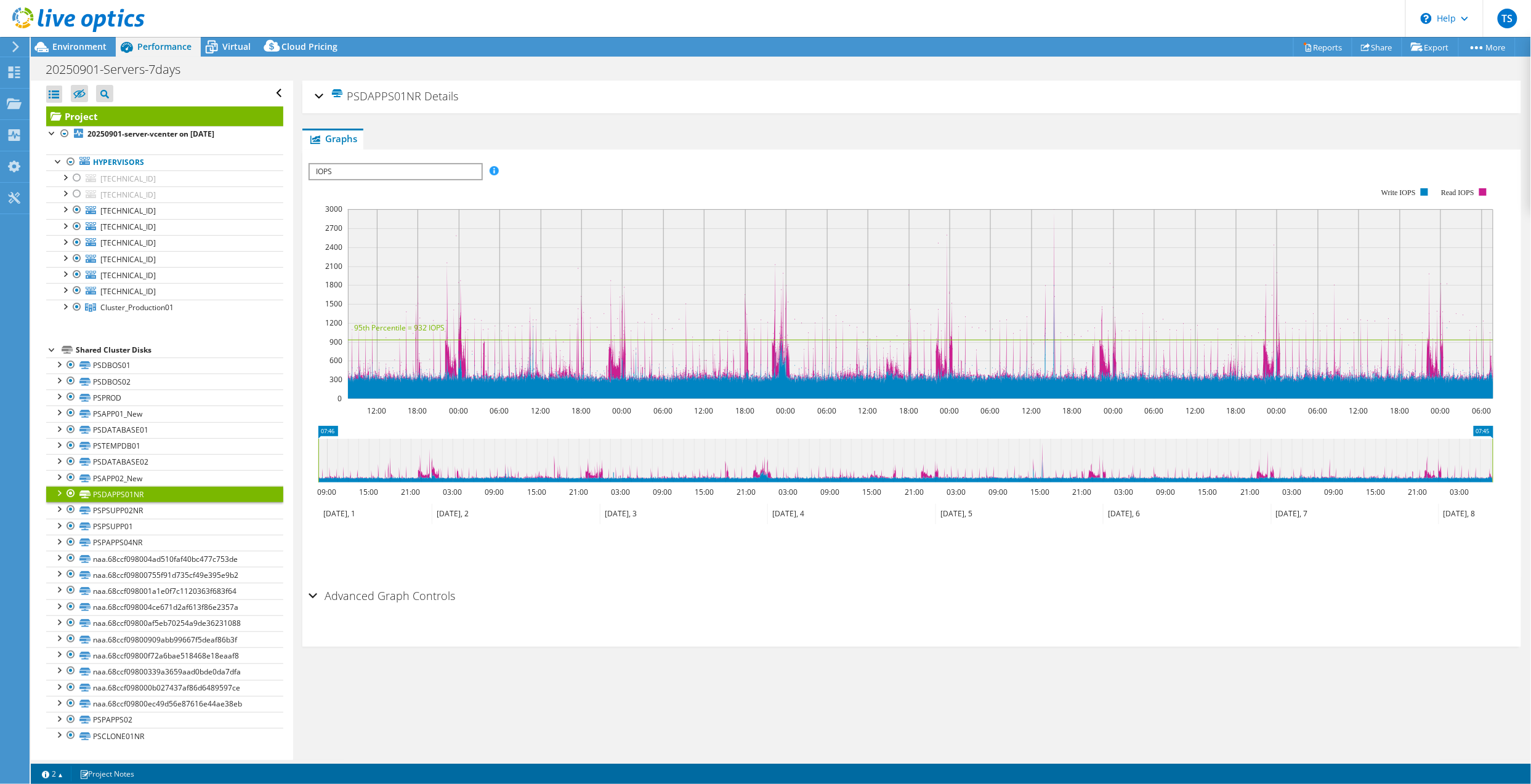
drag, startPoint x: 767, startPoint y: 310, endPoint x: 1010, endPoint y: 299, distance: 243.2
click at [1010, 299] on rect at bounding box center [920, 304] width 1145 height 189
drag, startPoint x: 986, startPoint y: 311, endPoint x: 730, endPoint y: 316, distance: 256.0
click at [730, 316] on rect at bounding box center [920, 304] width 1145 height 189
click at [101, 514] on link "PSPSUPP02NR" at bounding box center [164, 510] width 237 height 16
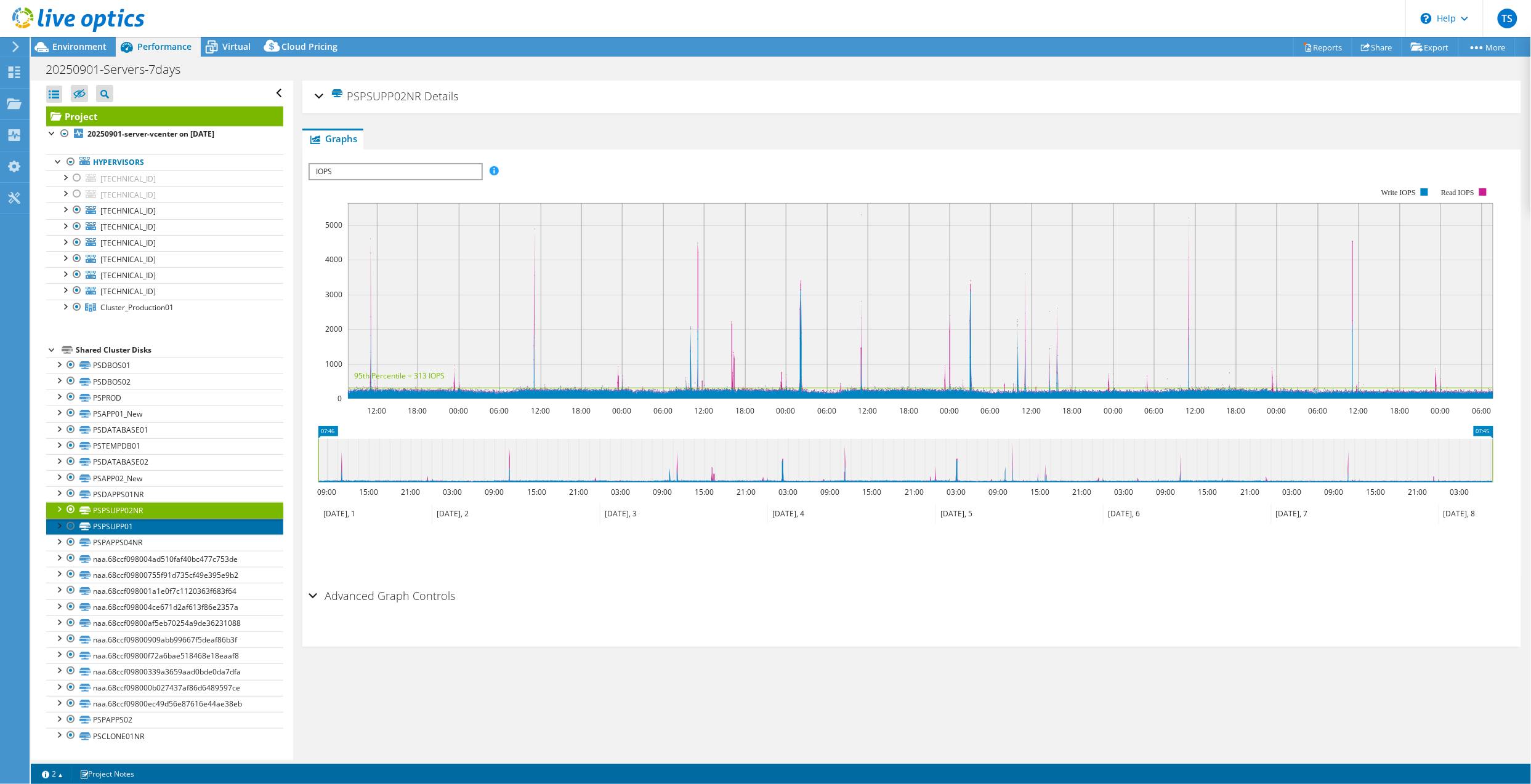
click at [211, 525] on link "PSPSUPP01" at bounding box center [164, 526] width 237 height 16
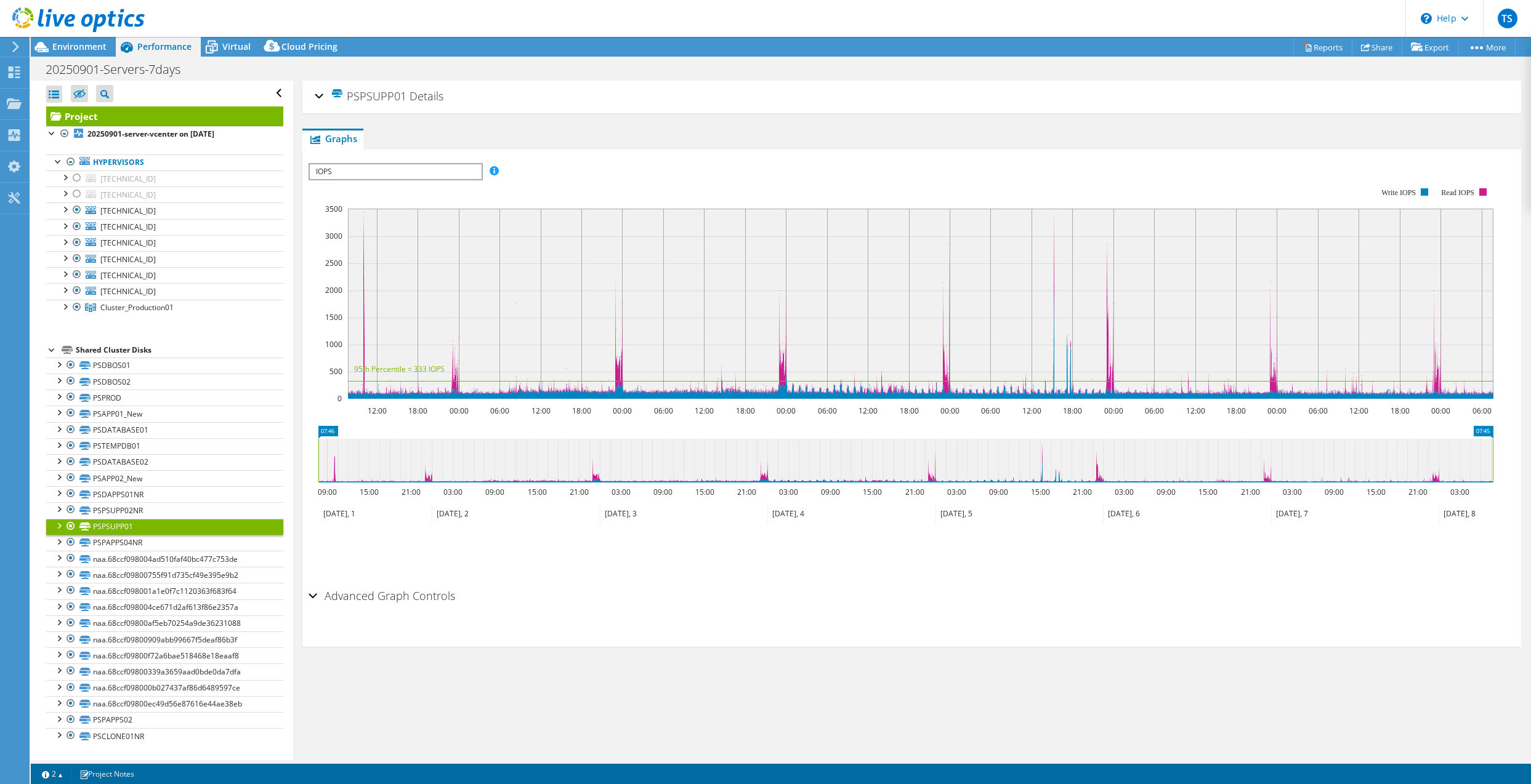
select select "USD"
click at [231, 547] on link "PSPAPPS04NR" at bounding box center [164, 543] width 237 height 16
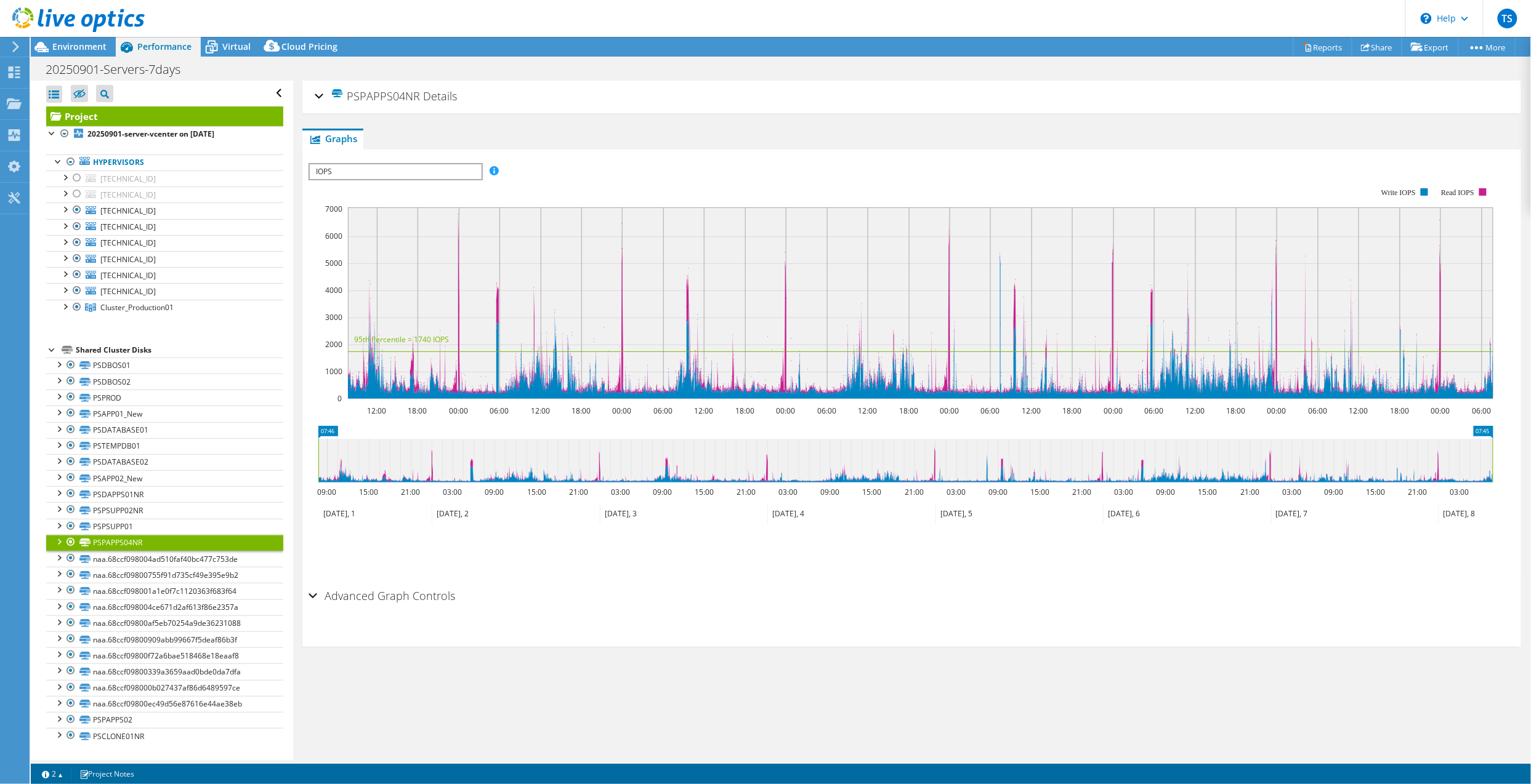
scroll to position [5, 0]
click at [161, 560] on link "naa.68ccf098004ad510faf40bc477c753de" at bounding box center [164, 558] width 237 height 16
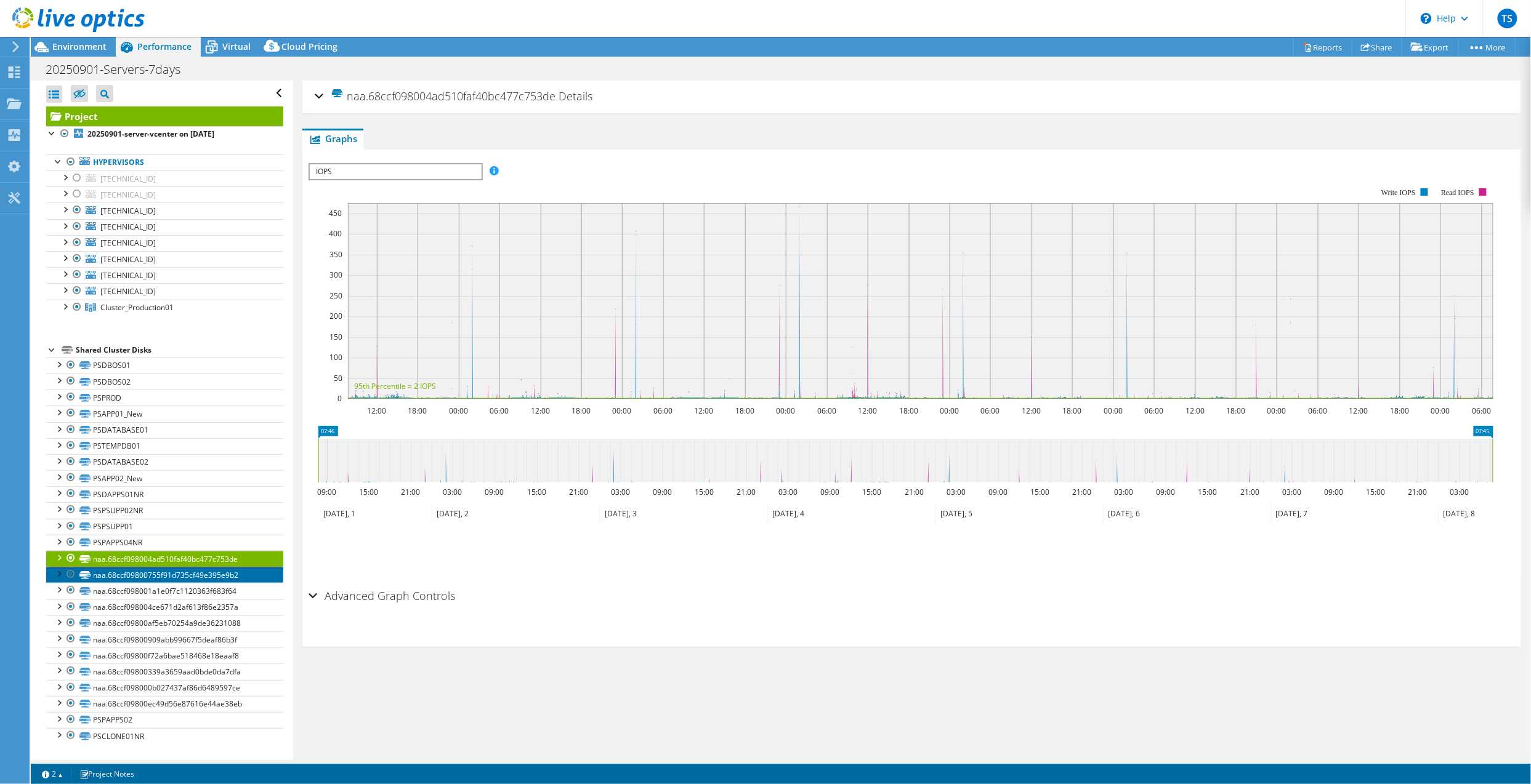
click at [152, 573] on link "naa.68ccf09800755f91d735cf49e395e9b2" at bounding box center [164, 574] width 237 height 16
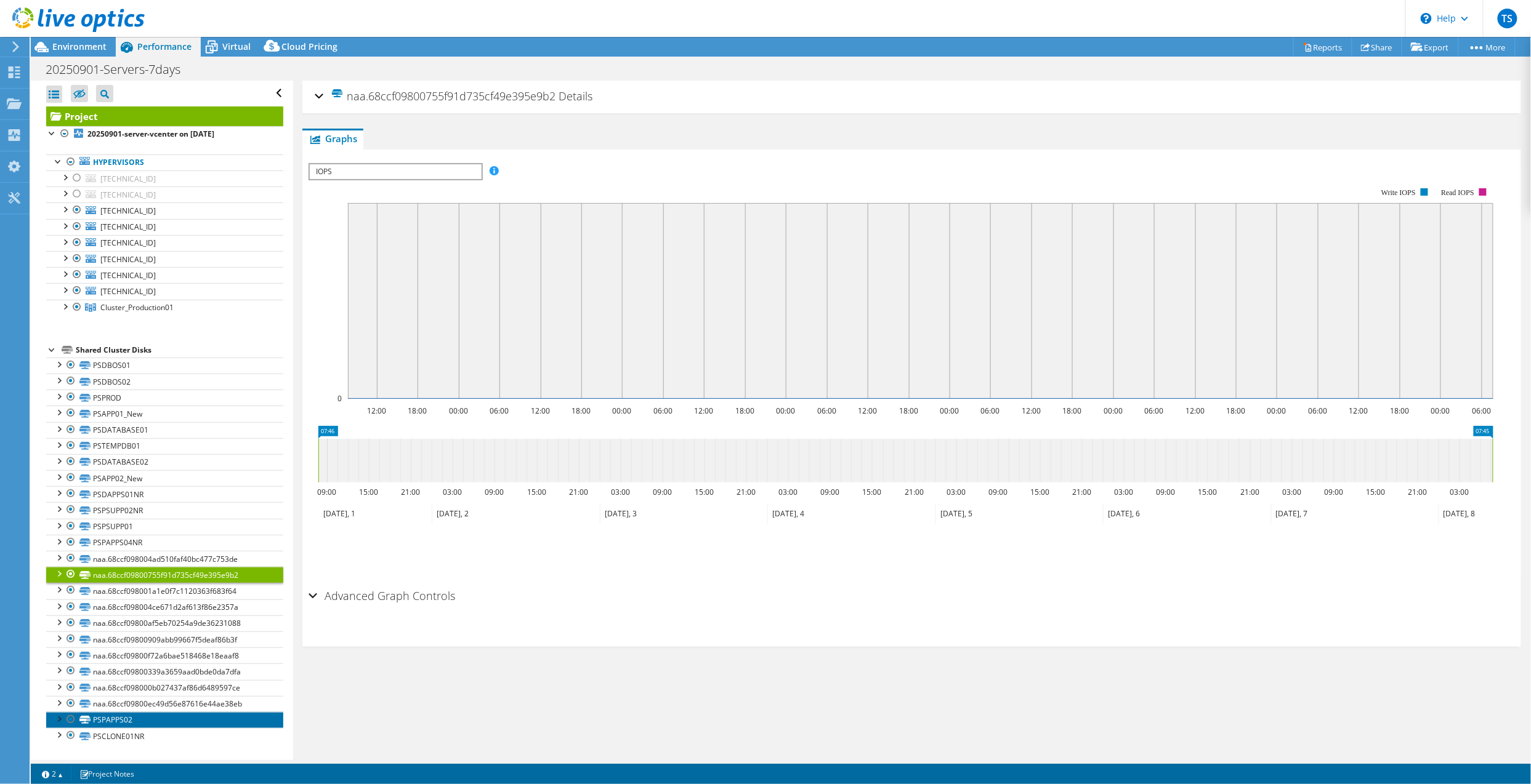
click at [131, 720] on link "PSPAPPS02" at bounding box center [164, 720] width 237 height 16
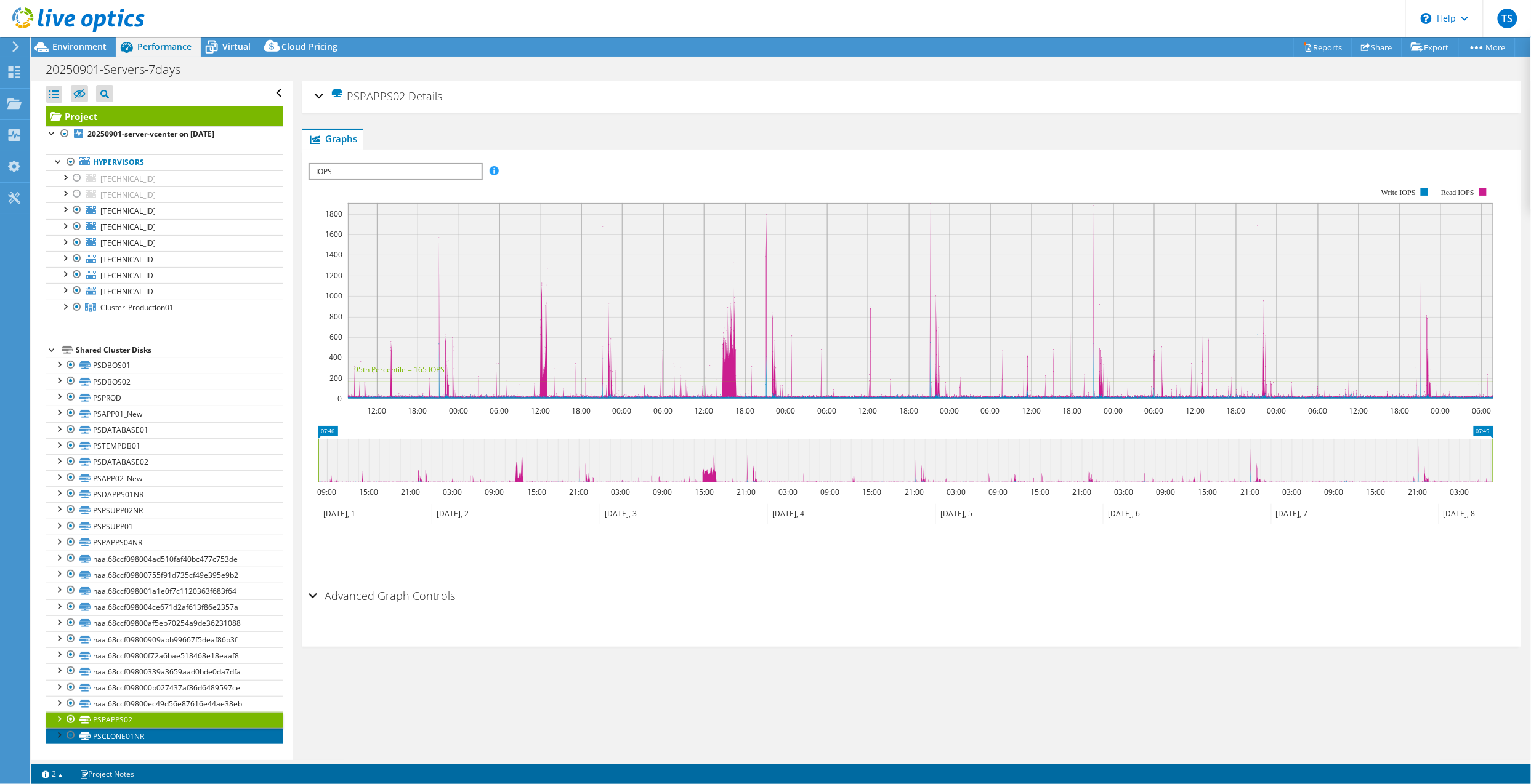
click at [143, 736] on link "PSCLONE01NR" at bounding box center [164, 735] width 237 height 16
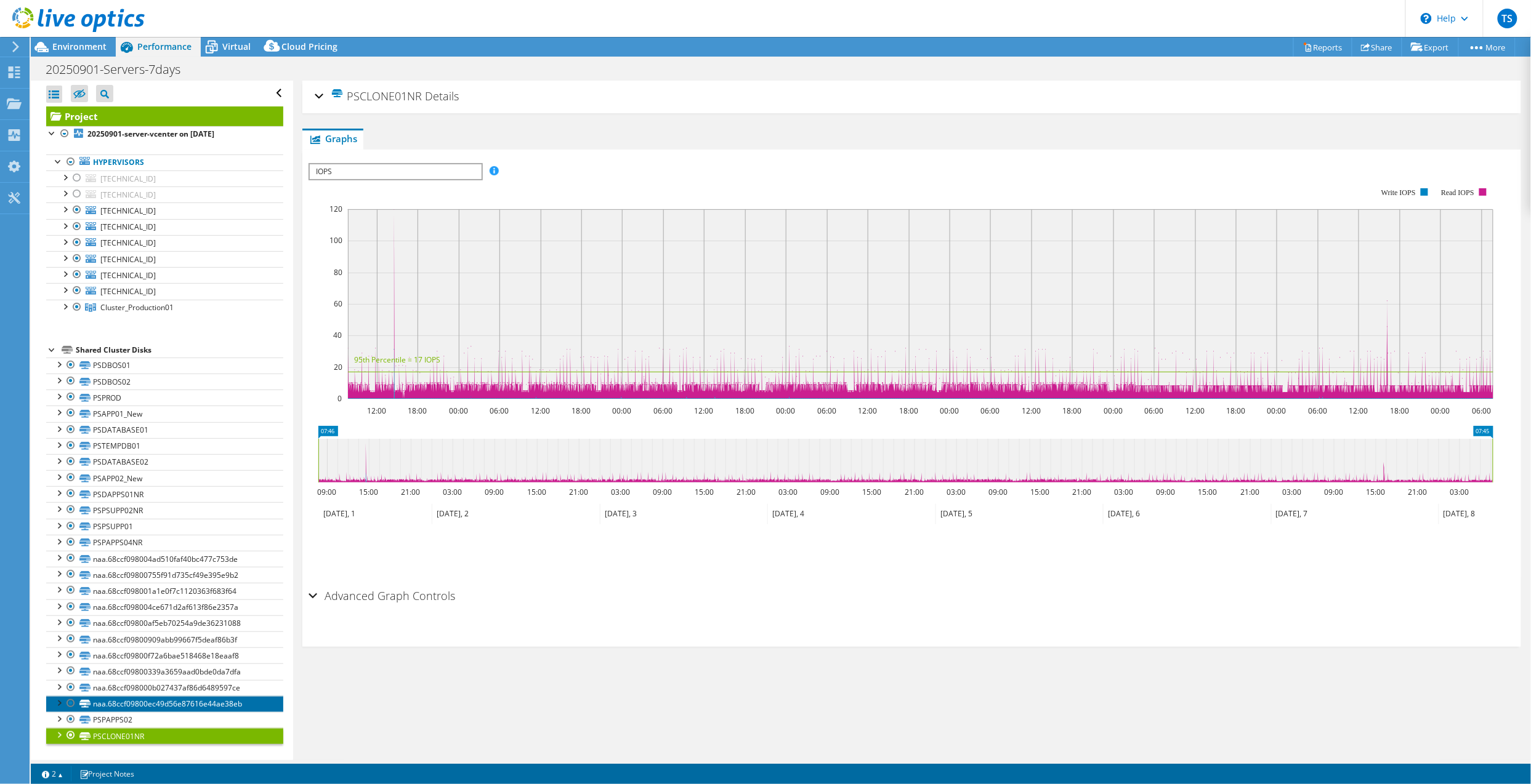
click at [146, 710] on link "naa.68ccf09800ec49d56e87616e44ae38eb" at bounding box center [164, 704] width 237 height 16
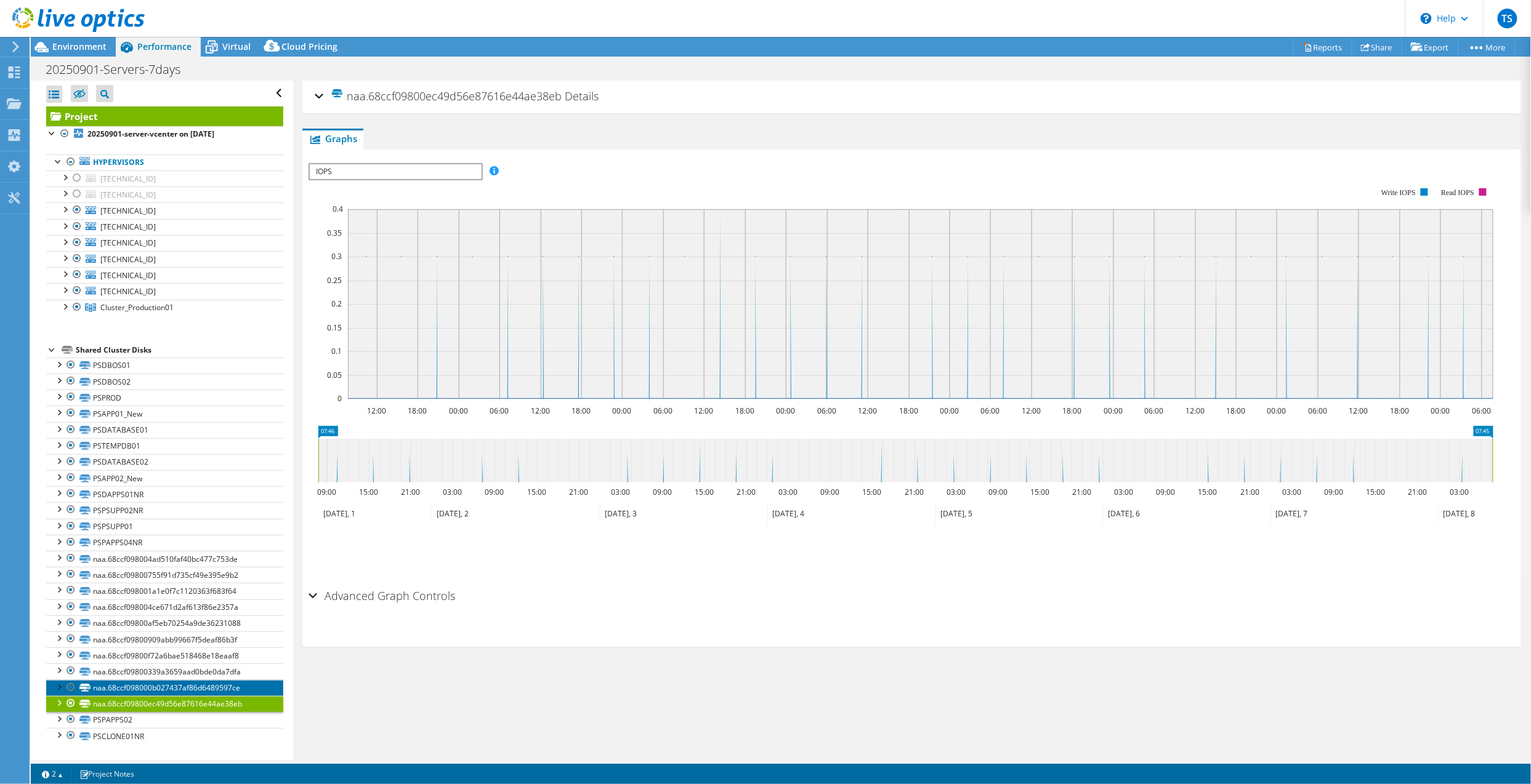
click at [147, 688] on link "naa.68ccf098000b027437af86d6489597ce" at bounding box center [164, 687] width 237 height 16
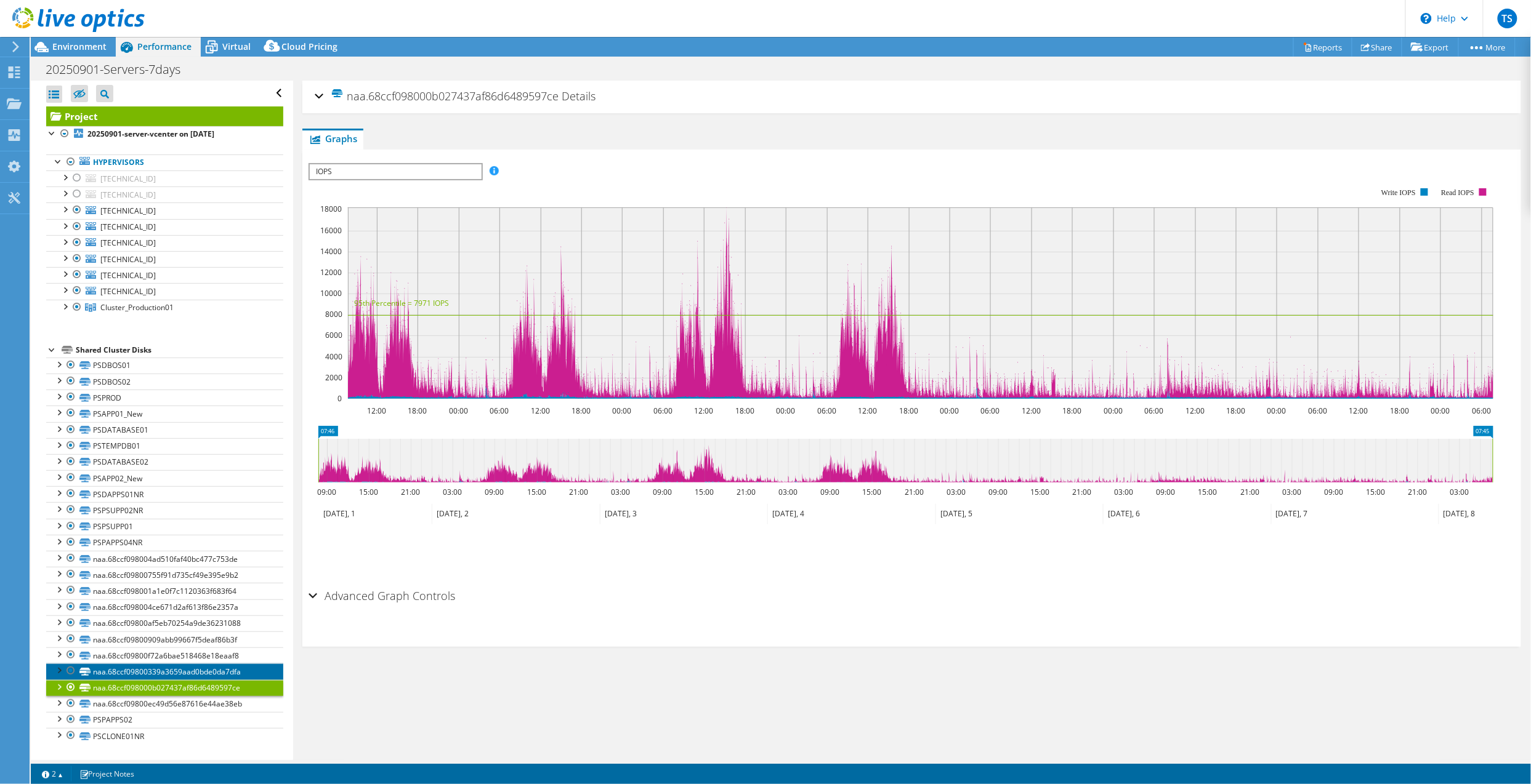
click at [153, 678] on link "naa.68ccf09800339a3659aad0bde0da7dfa" at bounding box center [164, 671] width 237 height 16
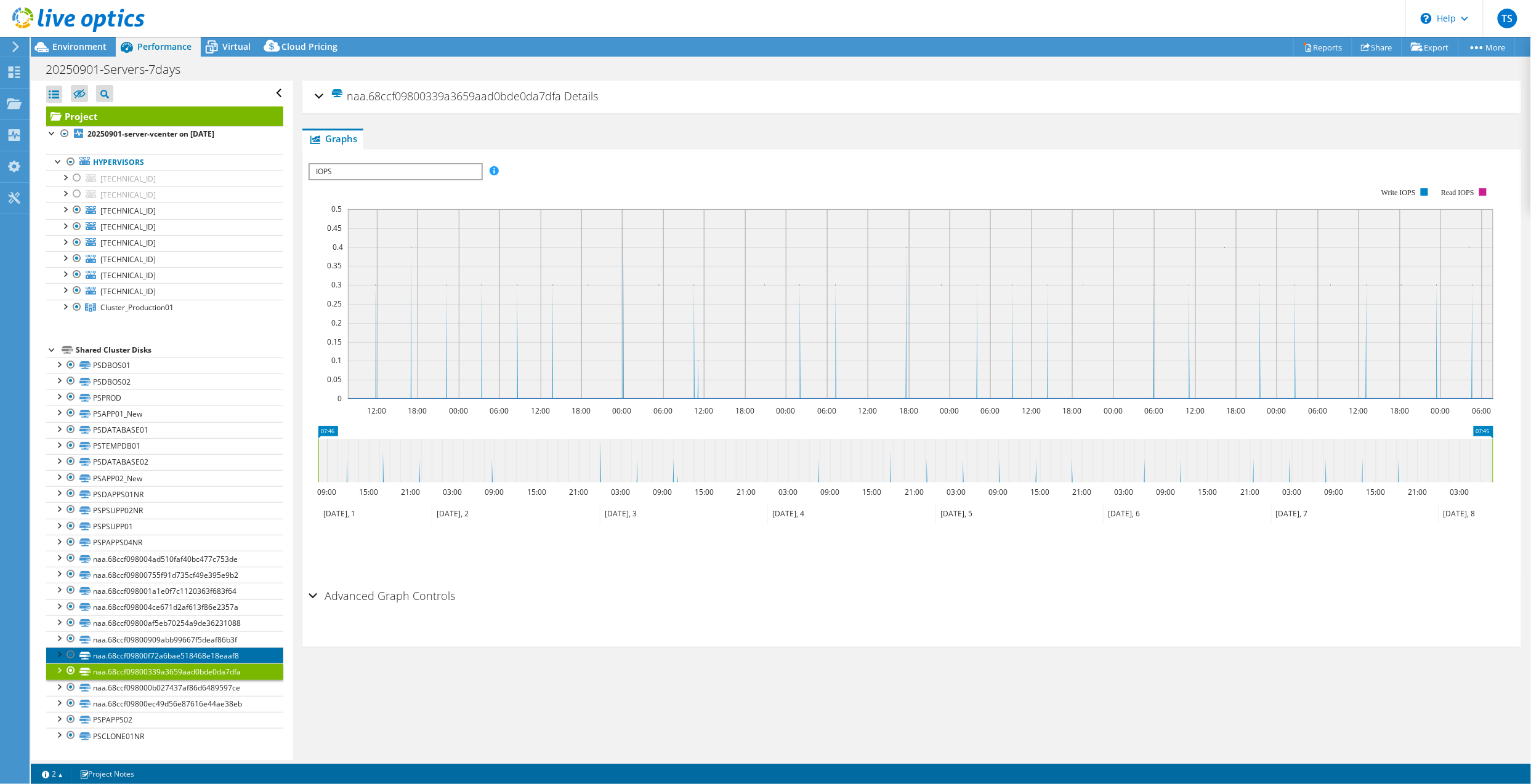
click at [158, 658] on link "naa.68ccf09800f72a6bae518468e18eaaf8" at bounding box center [164, 655] width 237 height 16
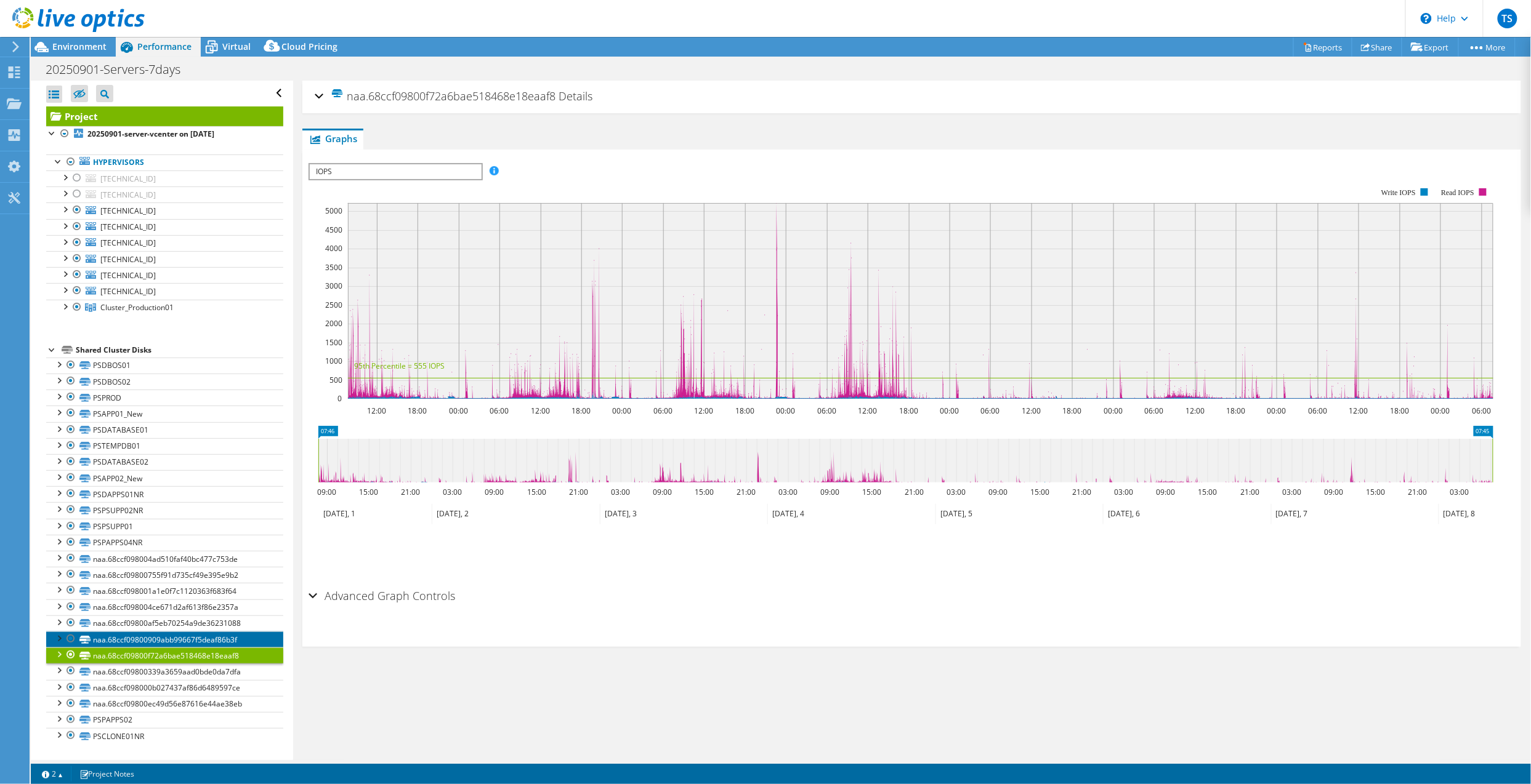
click at [171, 639] on link "naa.68ccf09800909abb99667f5deaf86b3f" at bounding box center [164, 639] width 237 height 16
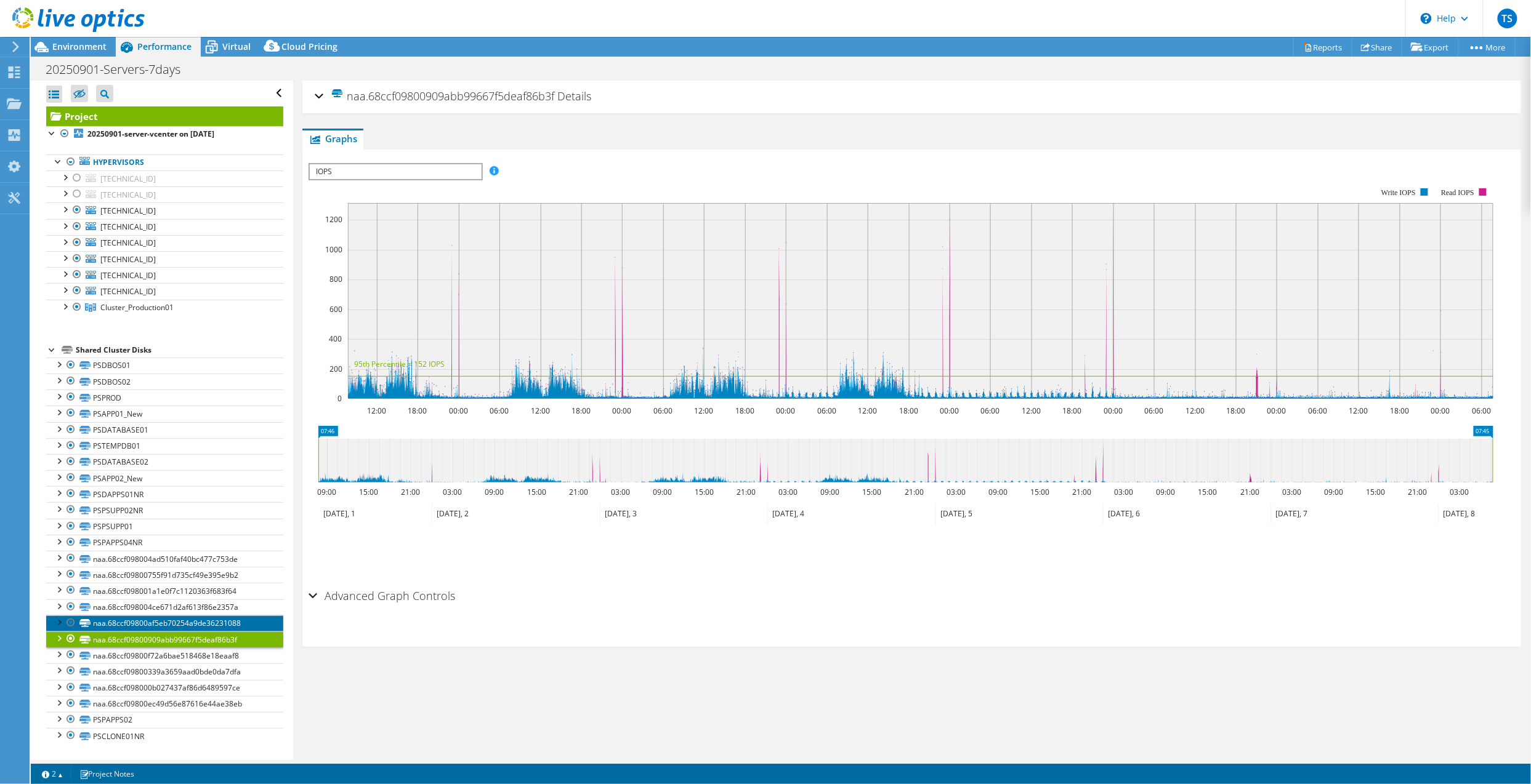
click at [180, 624] on link "naa.68ccf09800af5eb70254a9de36231088" at bounding box center [164, 623] width 237 height 16
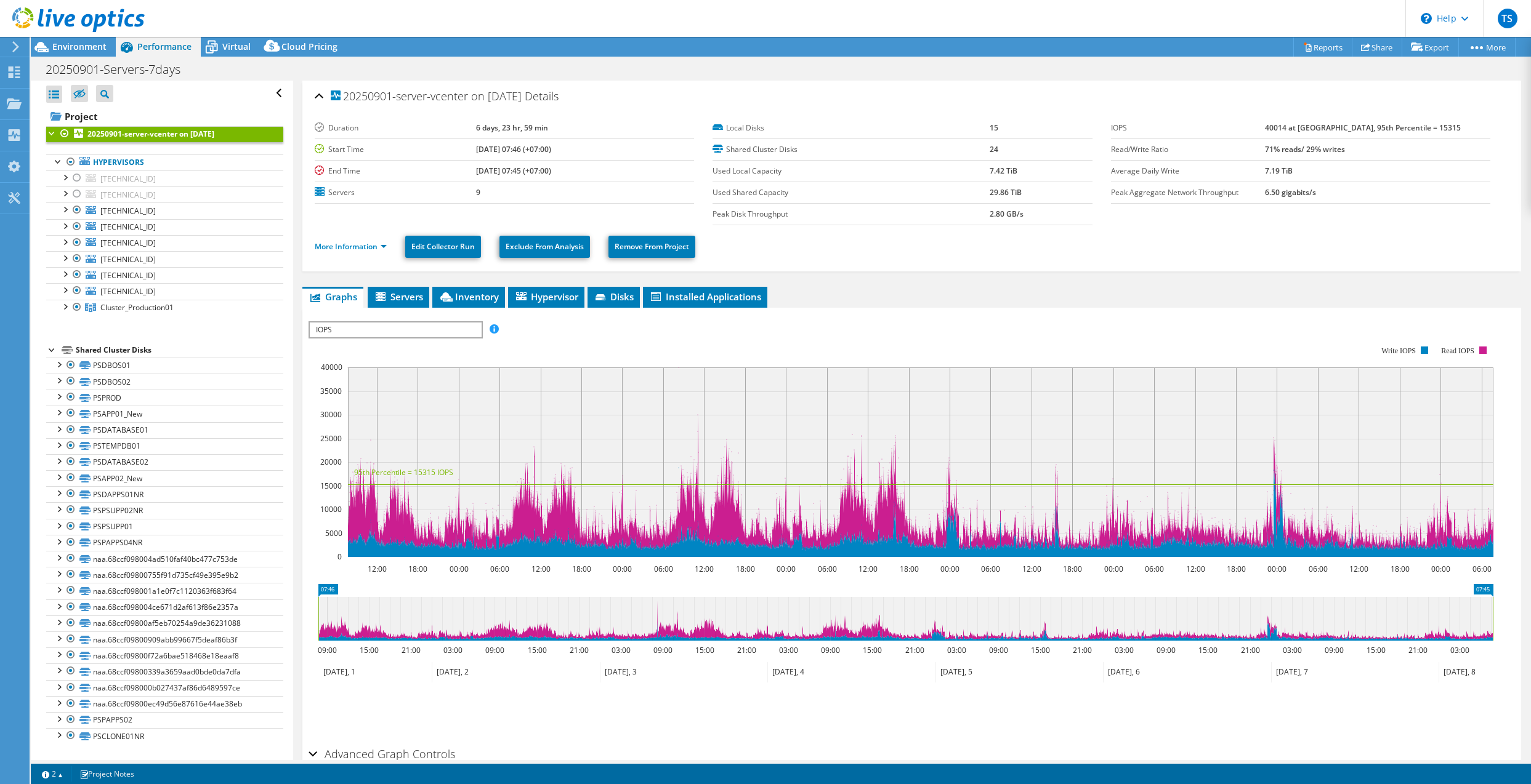
select select "USD"
click at [658, 623] on icon at bounding box center [905, 619] width 1174 height 44
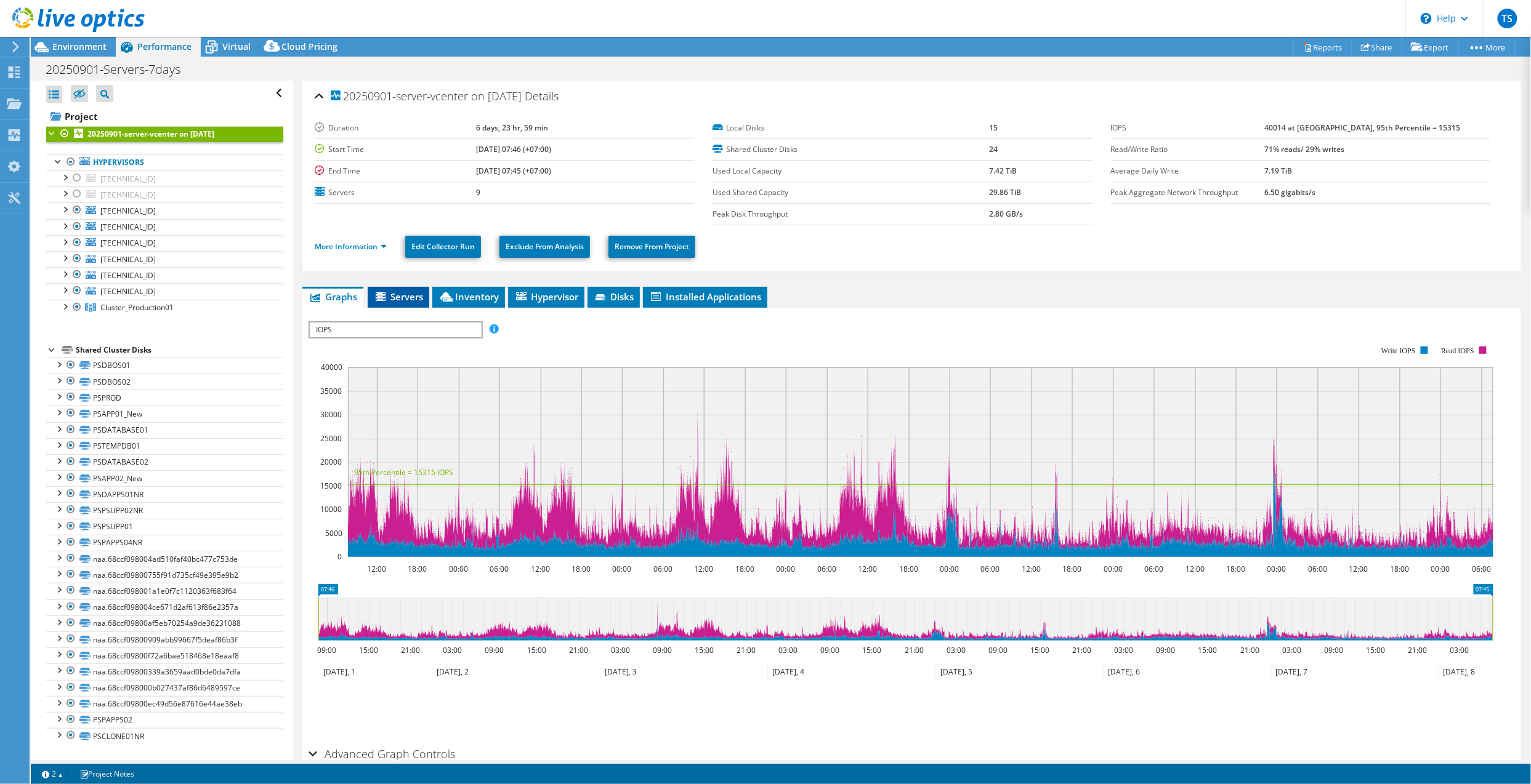
click at [402, 300] on span "Servers" at bounding box center [399, 296] width 49 height 12
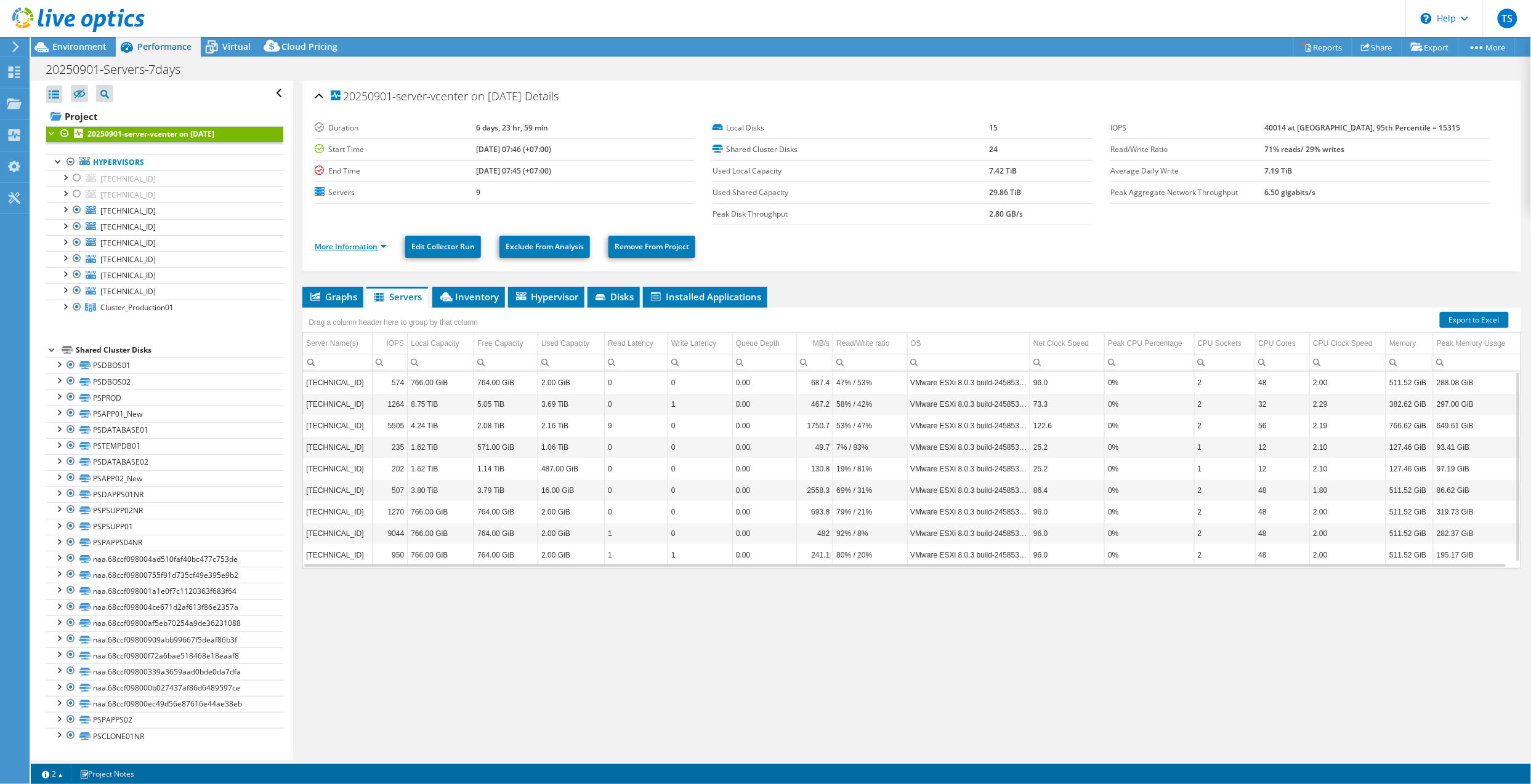
click at [348, 249] on link "More Information" at bounding box center [350, 246] width 72 height 10
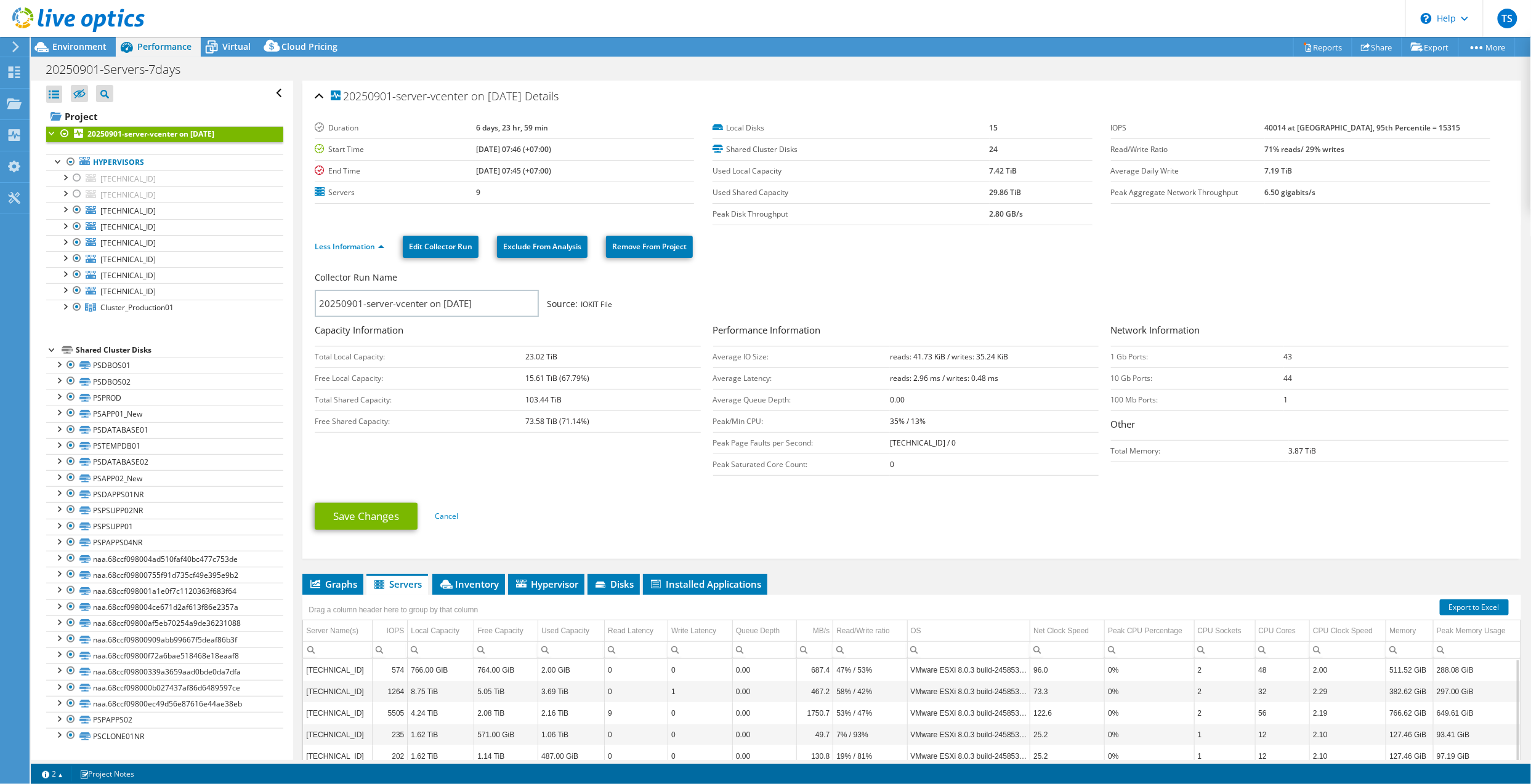
click at [15, 45] on use at bounding box center [16, 47] width 7 height 11
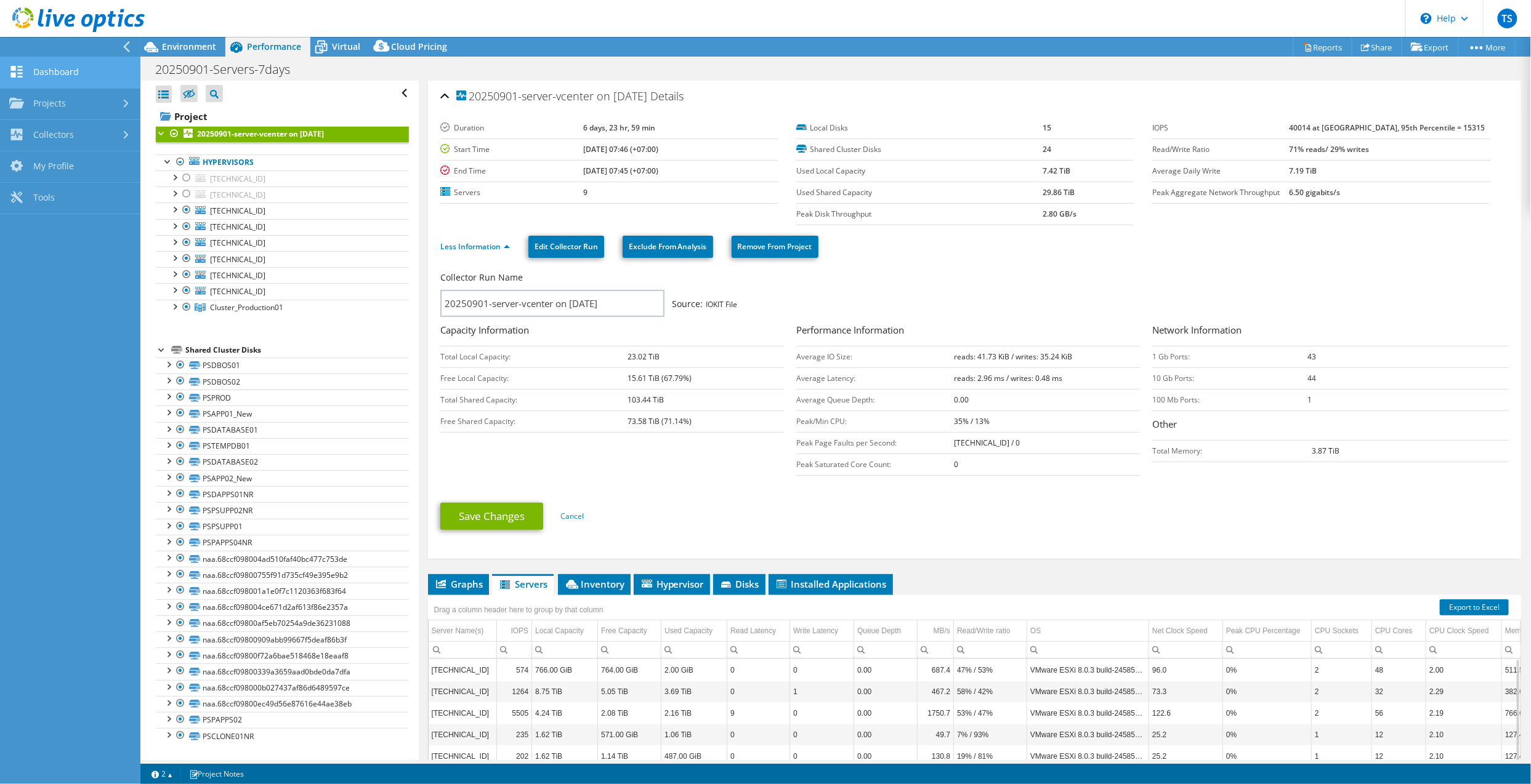
click at [73, 74] on link "Dashboard" at bounding box center [70, 73] width 141 height 32
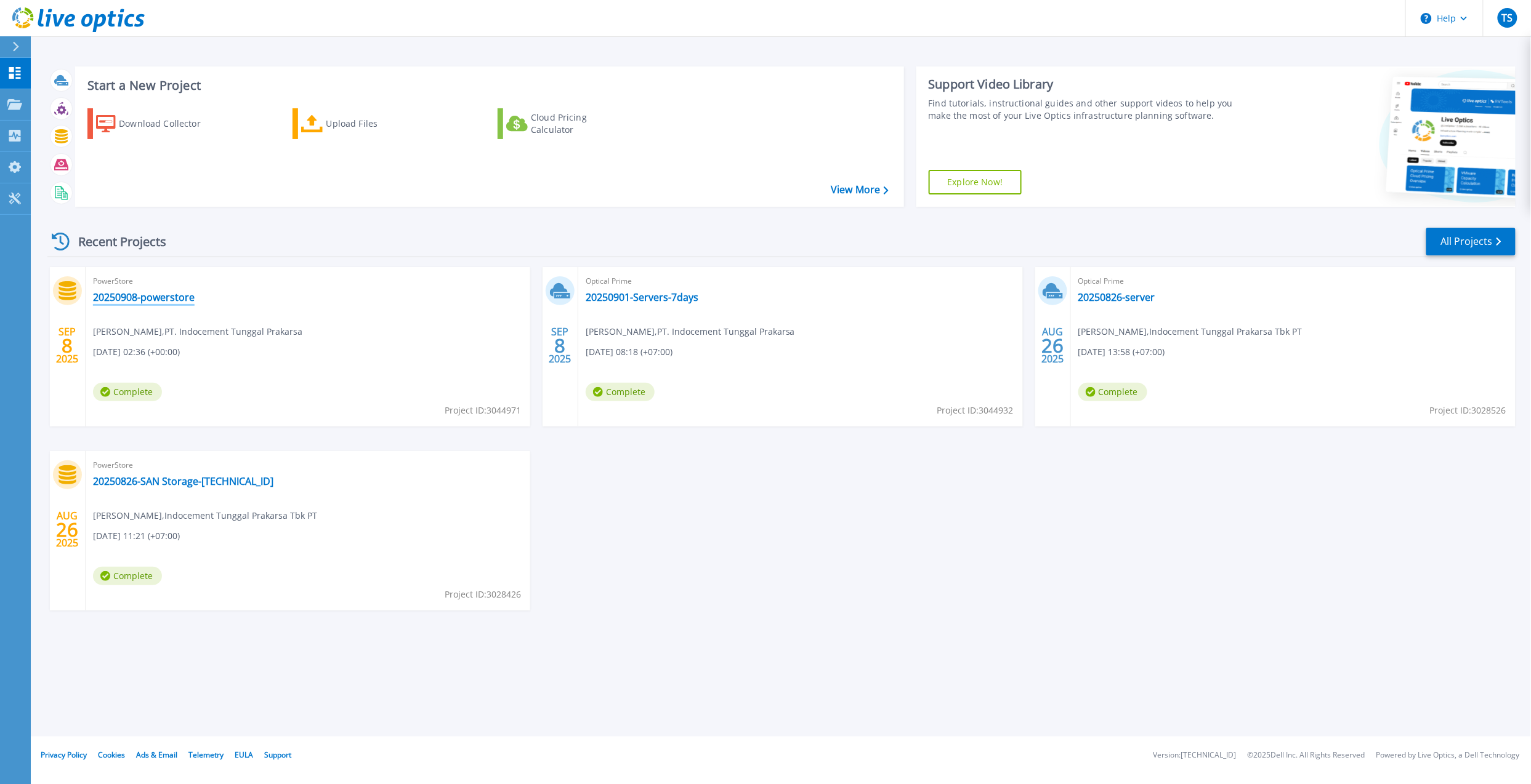
click at [147, 294] on link "20250908-powerstore" at bounding box center [143, 297] width 102 height 12
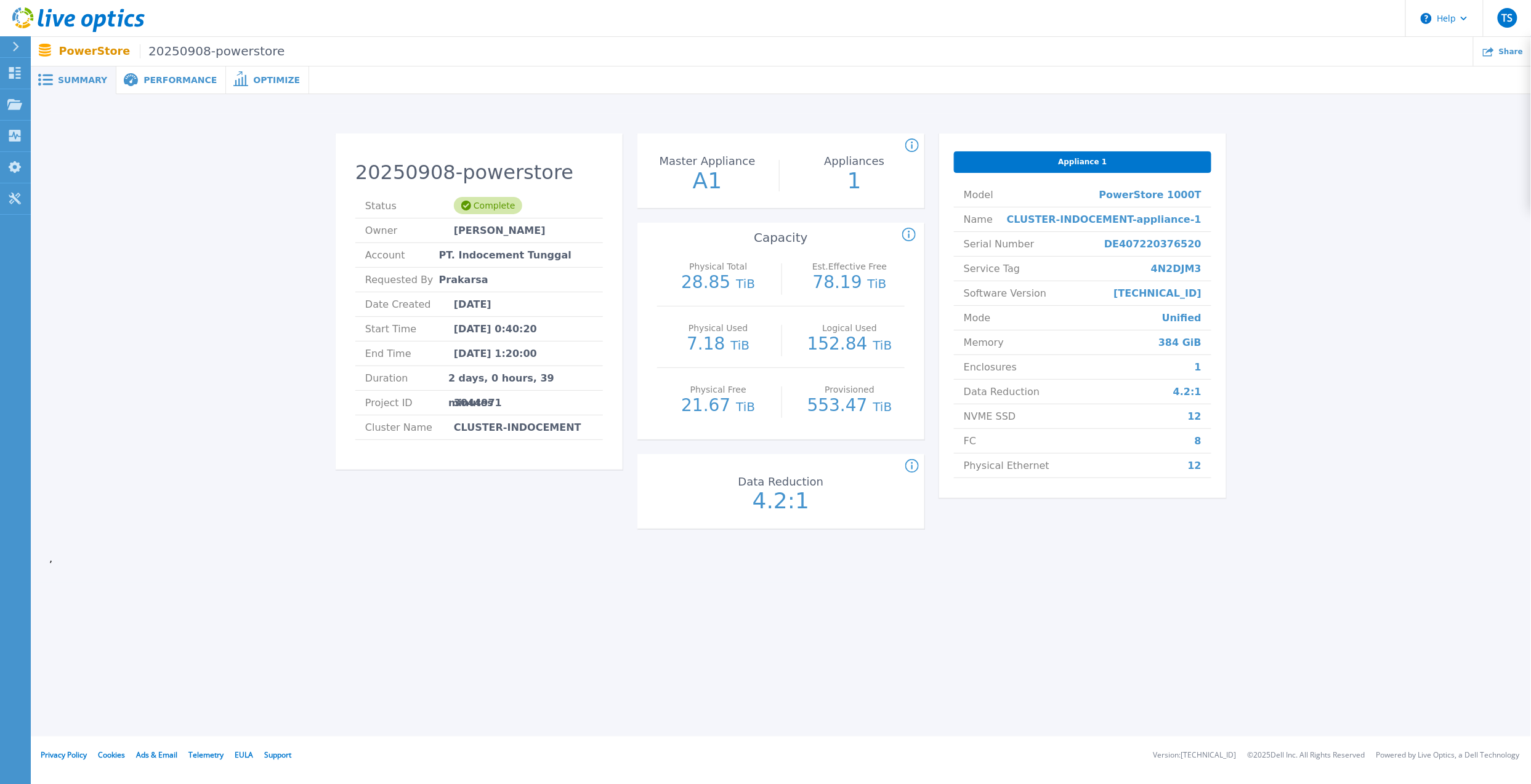
click at [159, 75] on span "Performance" at bounding box center [180, 80] width 73 height 9
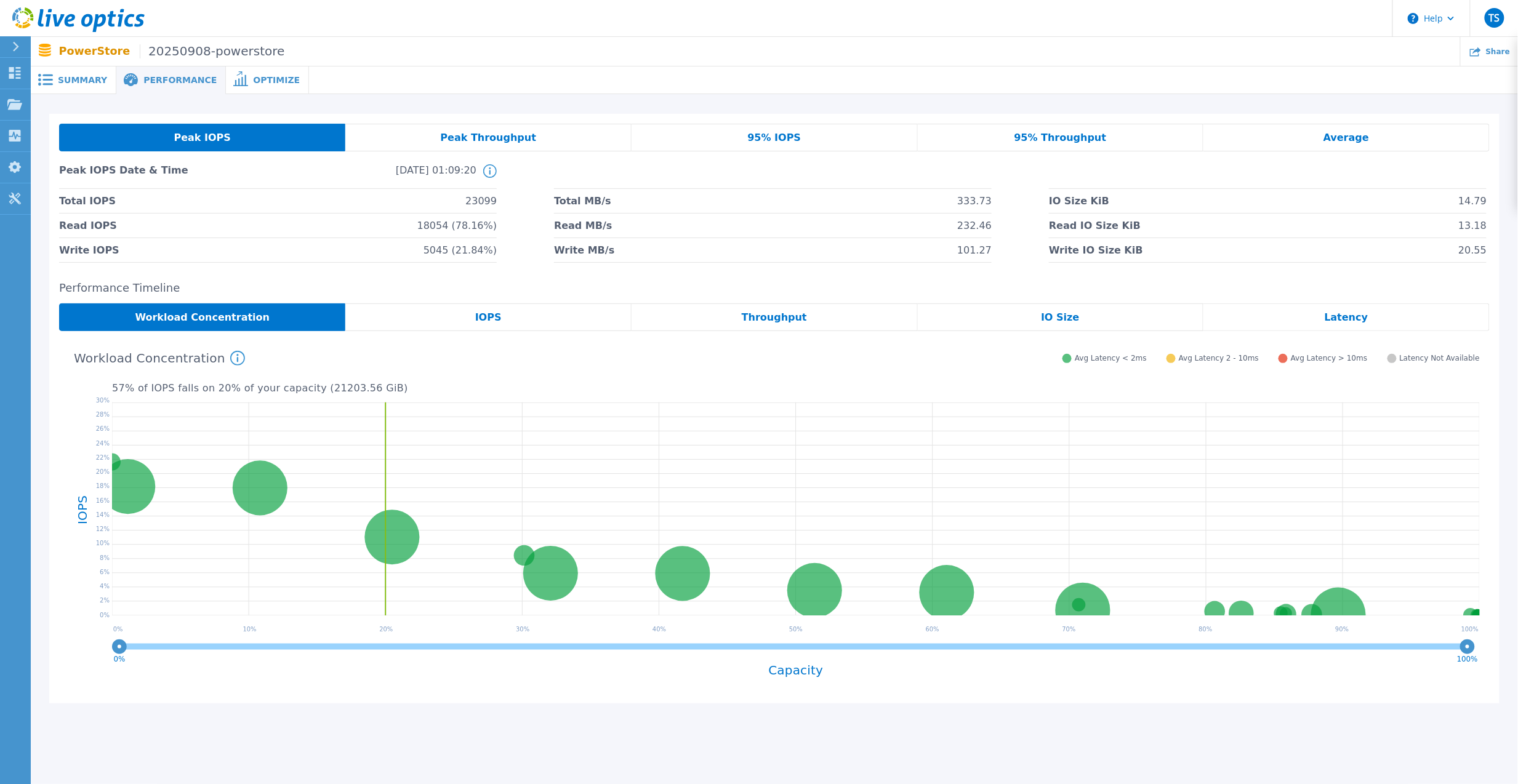
click at [257, 77] on span "Optimize" at bounding box center [276, 80] width 47 height 9
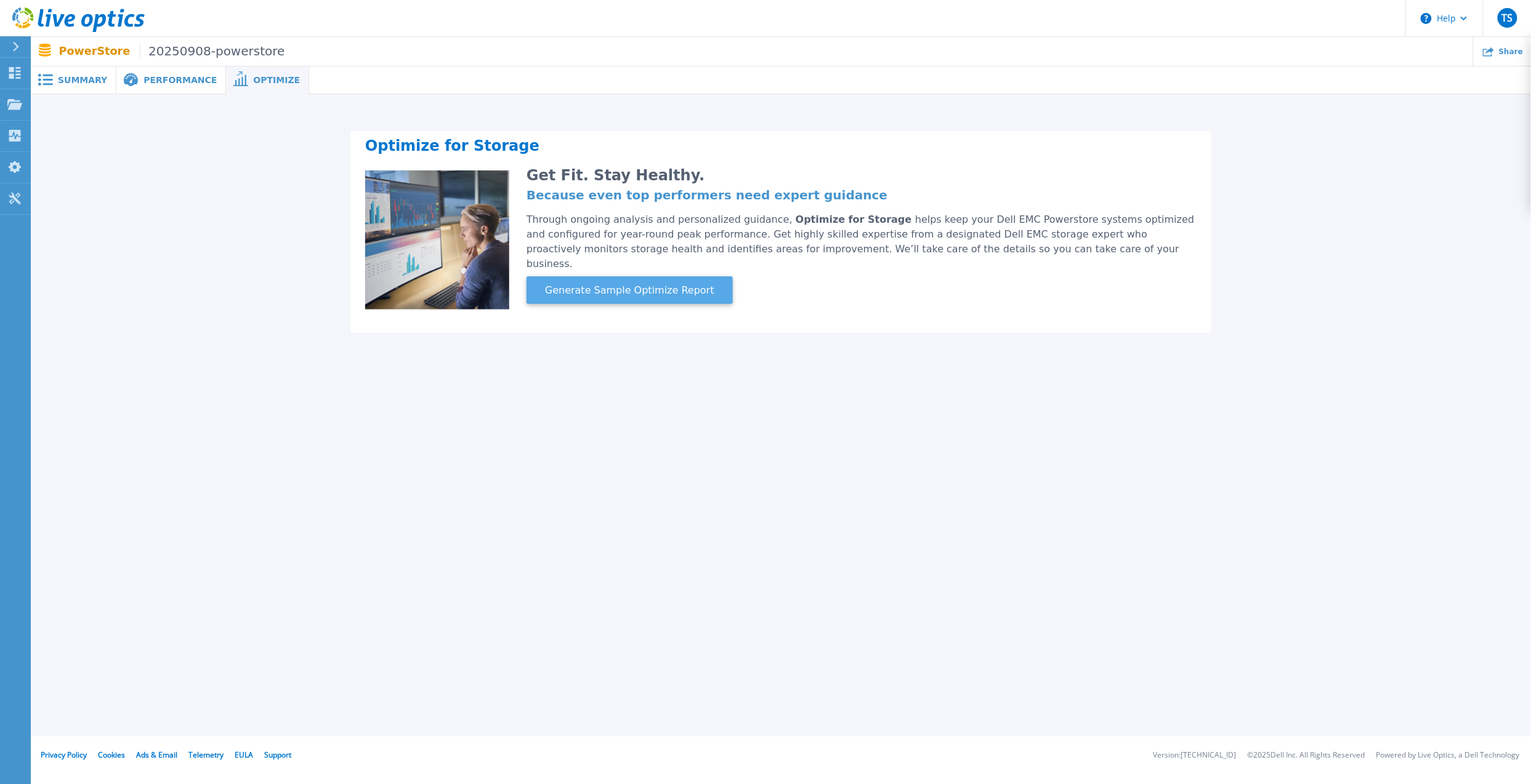
click at [655, 283] on span "Generate Sample Optimize Report" at bounding box center [629, 291] width 179 height 15
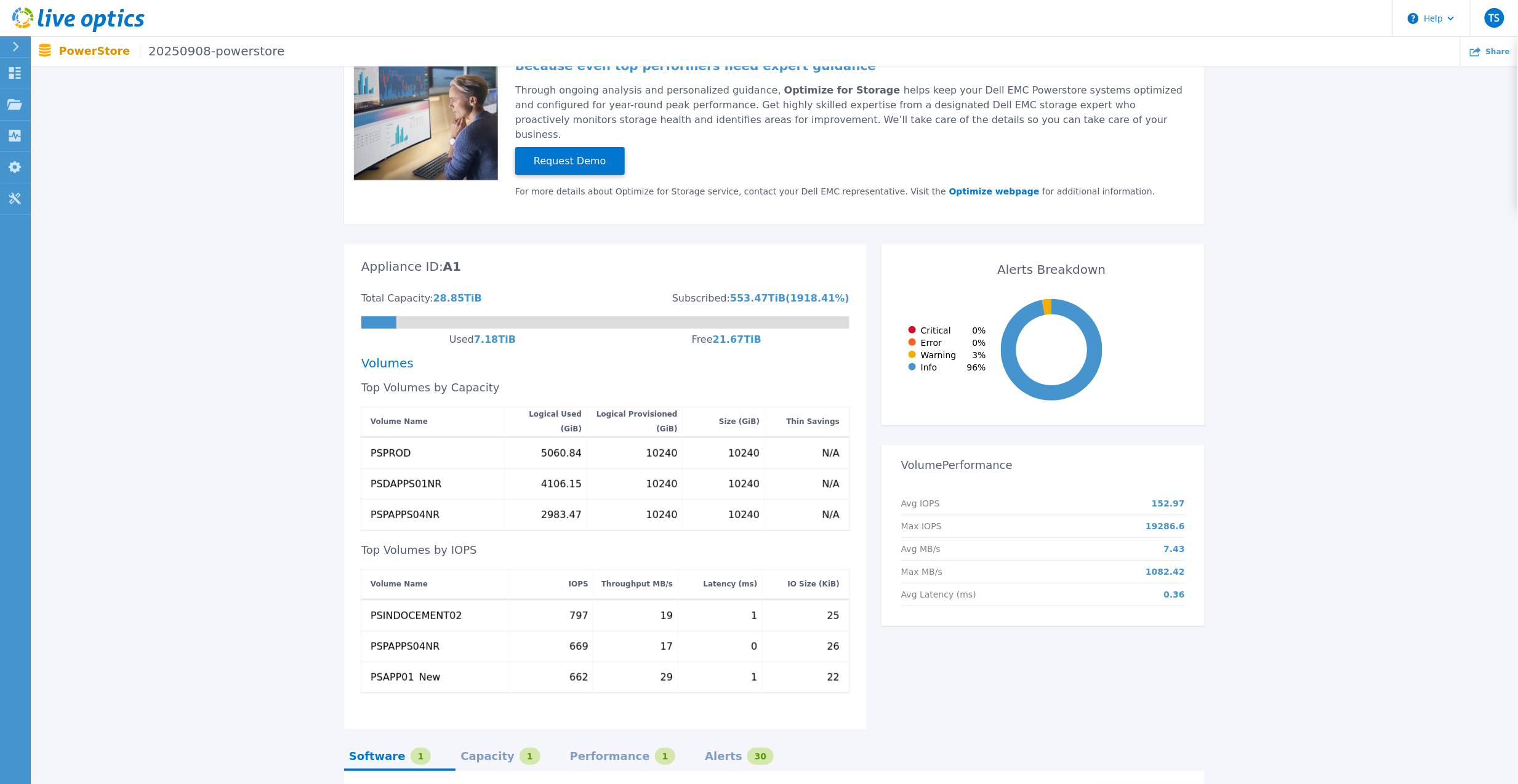
scroll to position [299, 0]
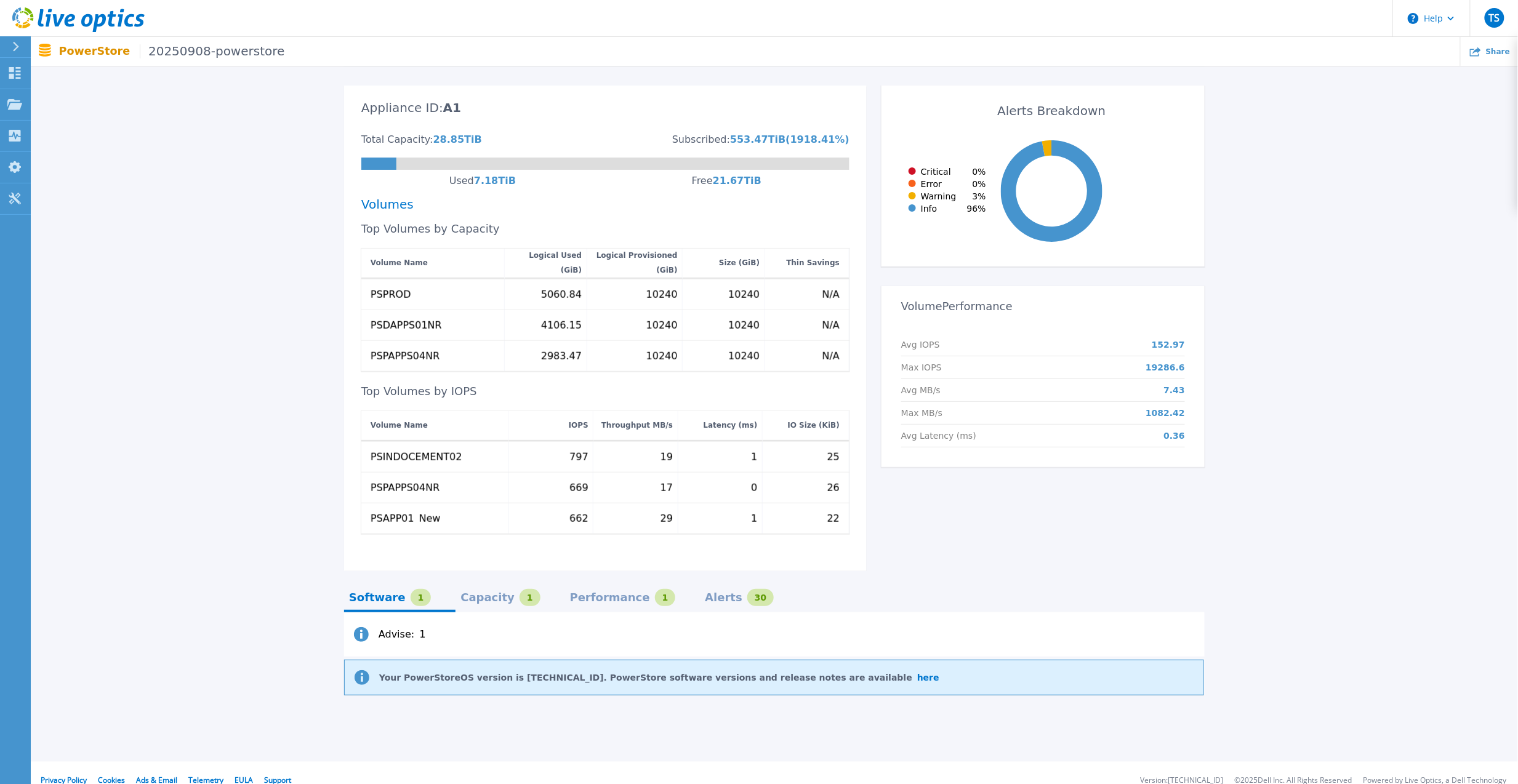
click at [460, 593] on div "Capacity" at bounding box center [487, 597] width 54 height 10
click at [570, 593] on div "Performance" at bounding box center [610, 597] width 80 height 10
click at [704, 593] on div "Alerts" at bounding box center [723, 597] width 38 height 10
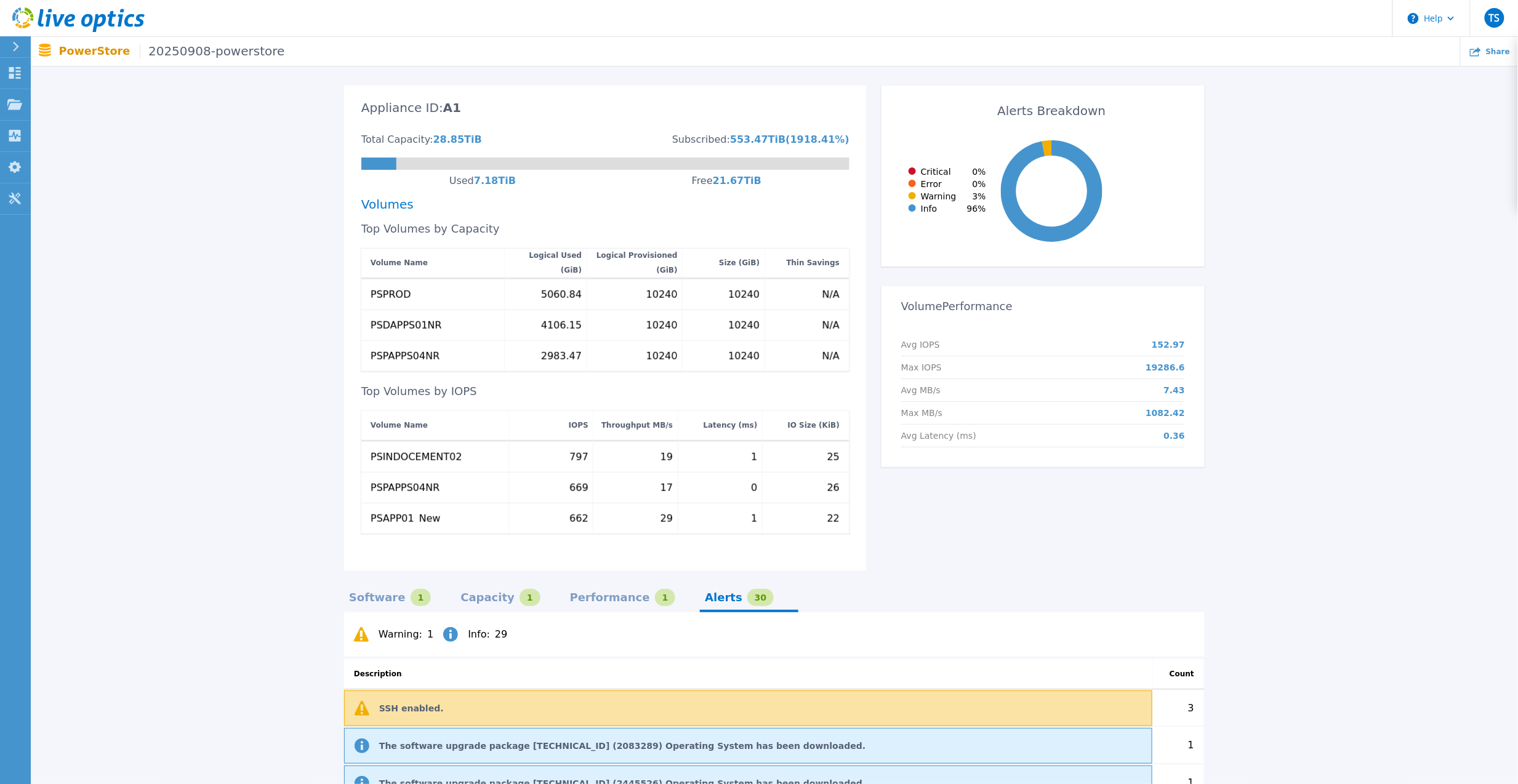
click at [581, 593] on div "Performance" at bounding box center [610, 597] width 80 height 10
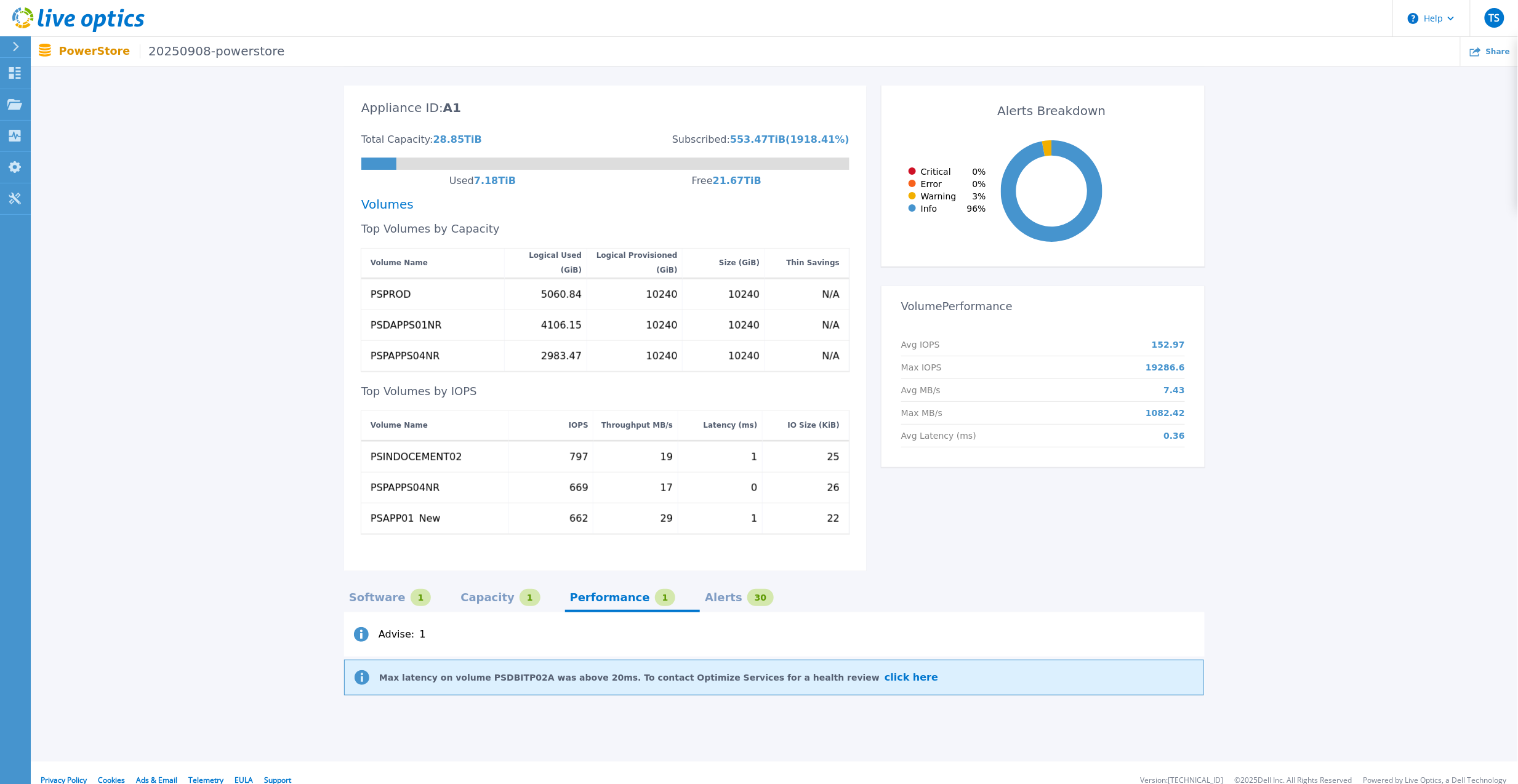
click at [704, 593] on div "Alerts" at bounding box center [723, 597] width 38 height 10
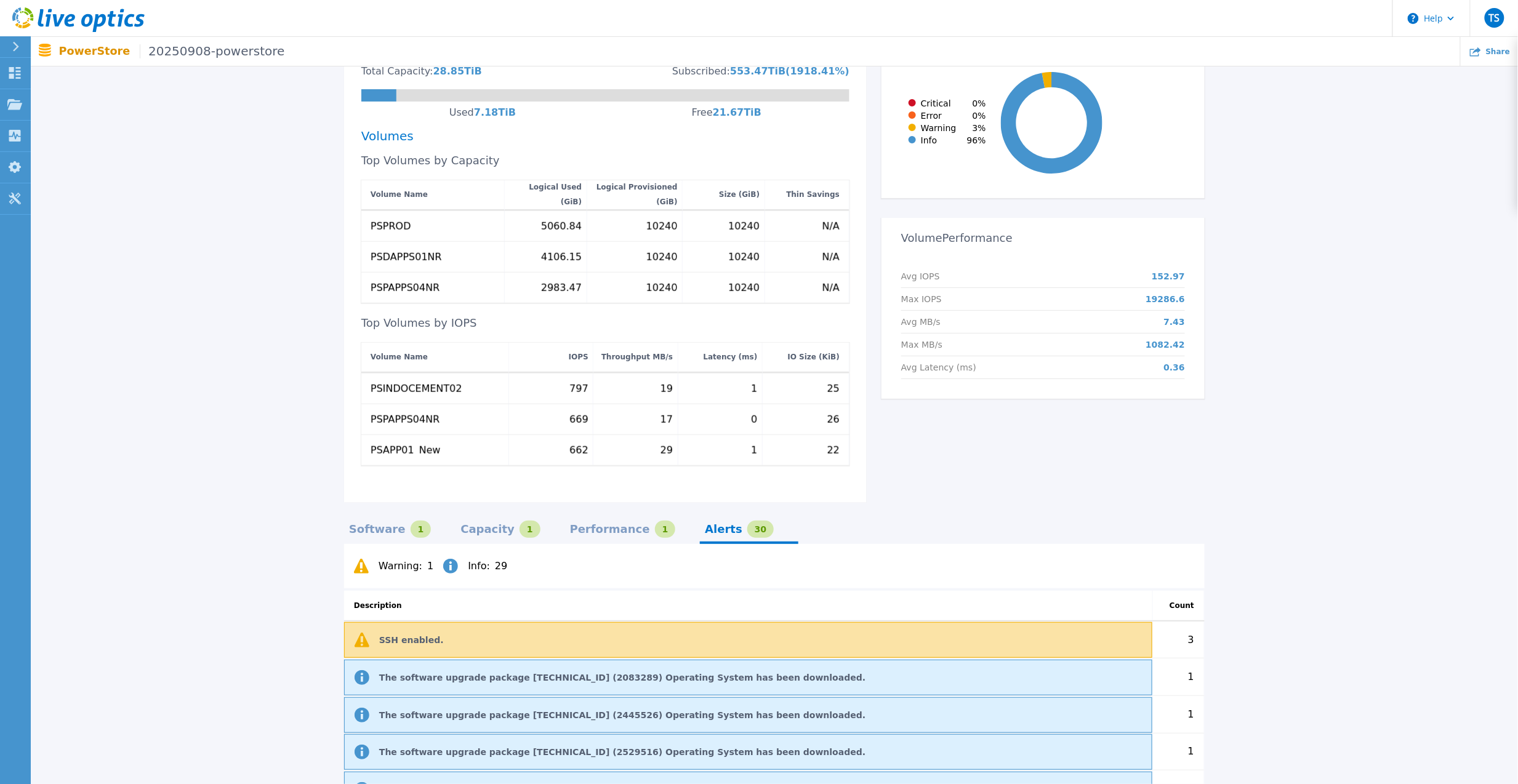
scroll to position [217, 0]
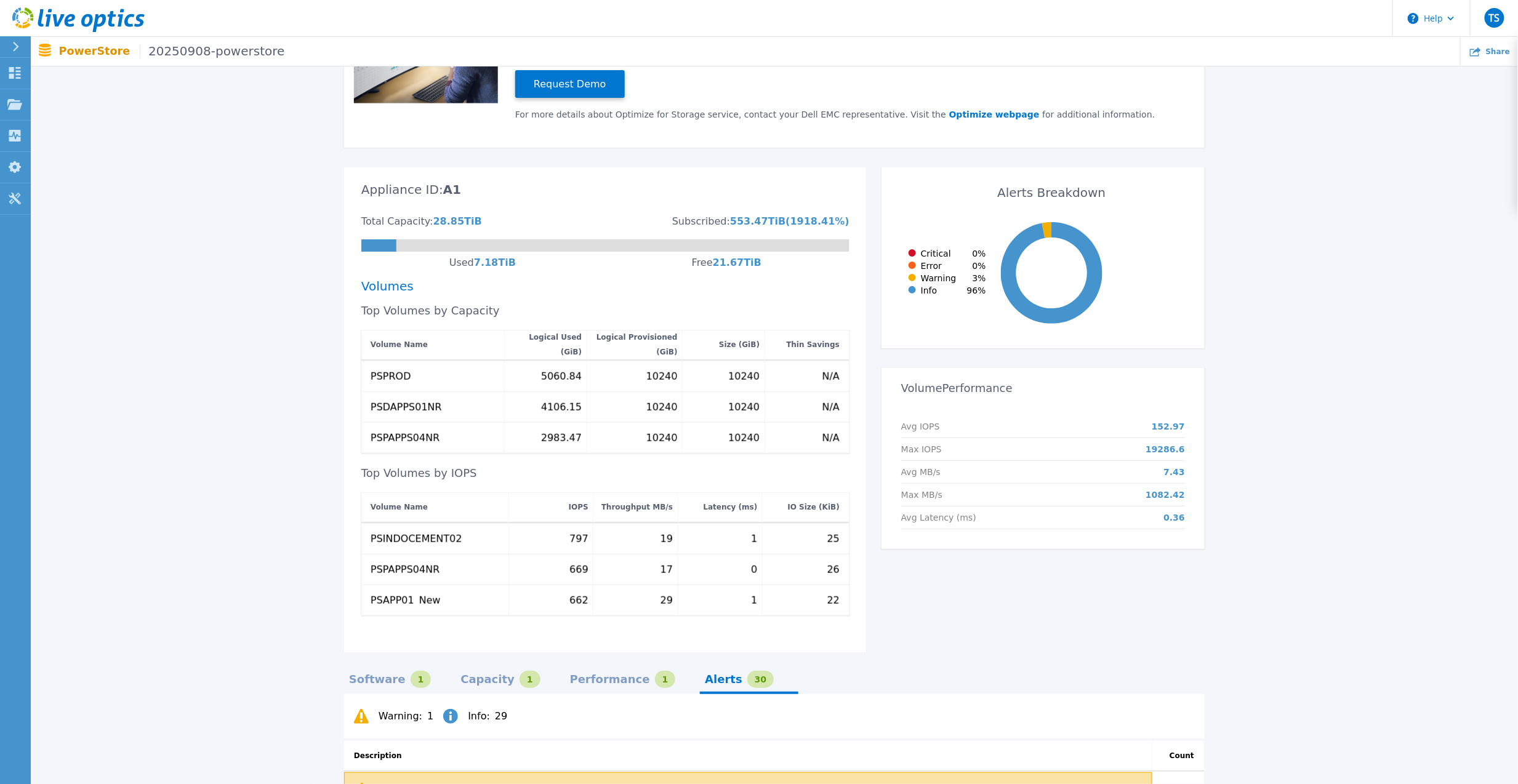
click at [64, 48] on p "PowerStore 20250908-powerstore" at bounding box center [171, 51] width 226 height 14
click at [13, 47] on icon at bounding box center [16, 47] width 7 height 10
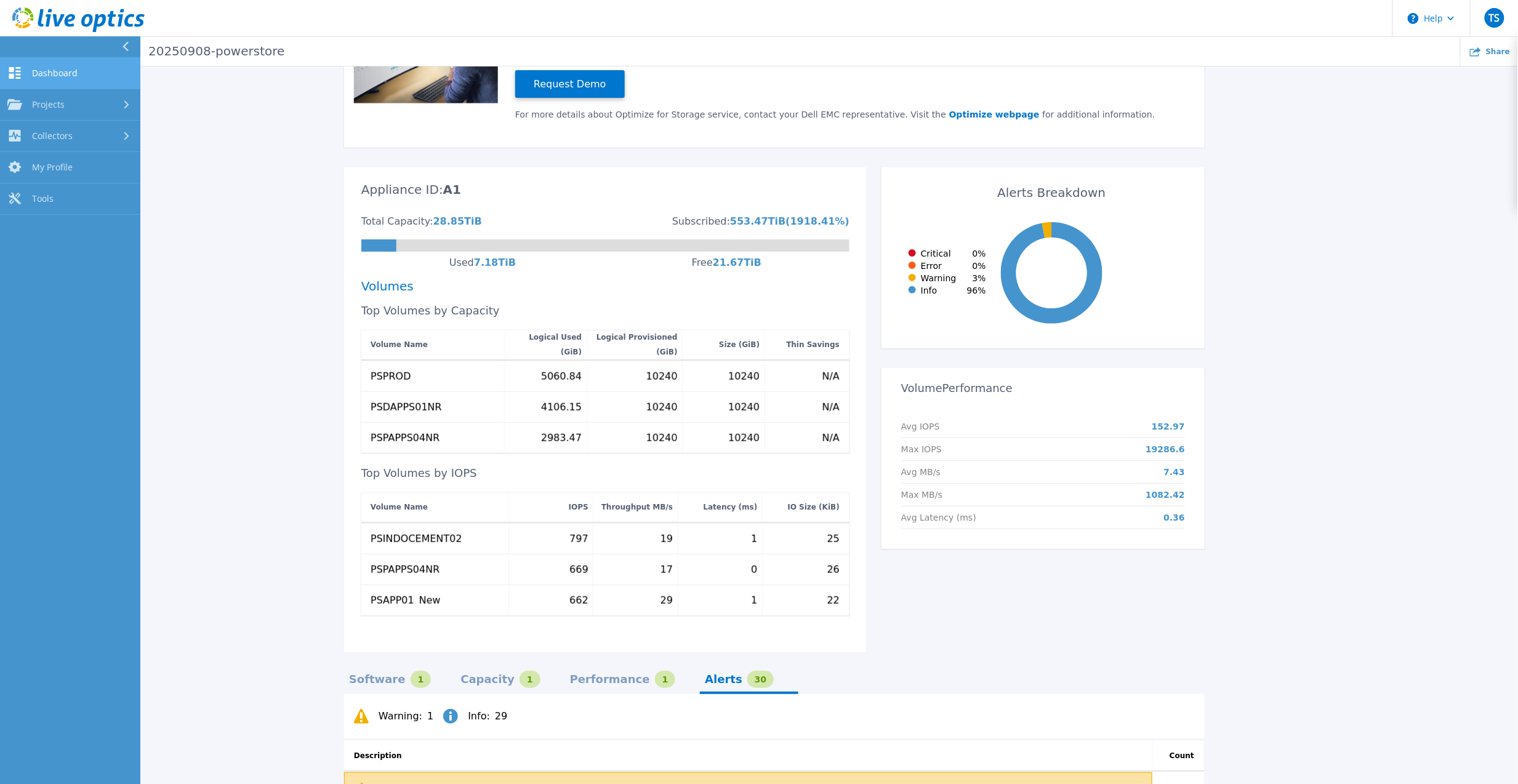
click at [63, 75] on span "Dashboard" at bounding box center [55, 73] width 45 height 11
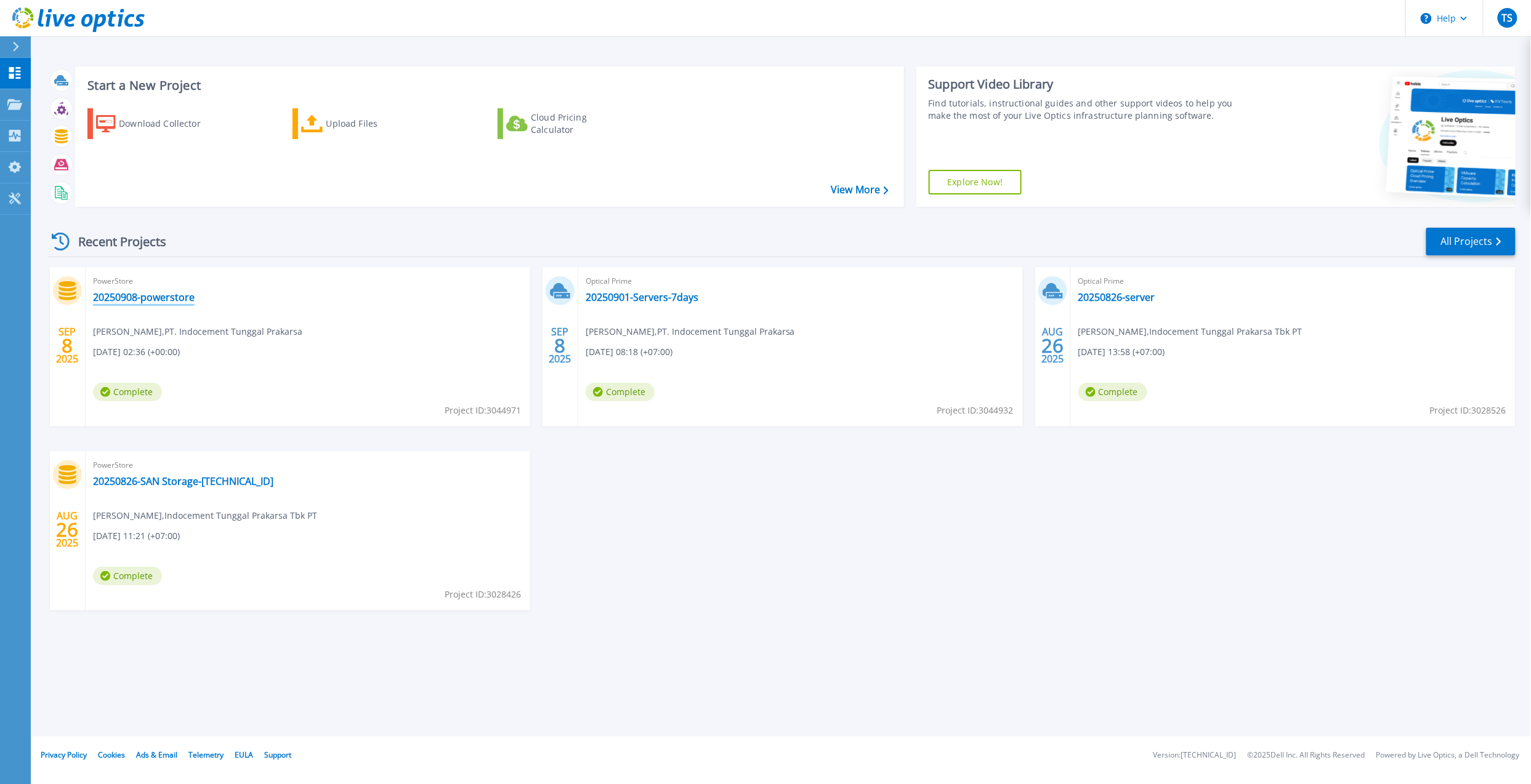
click at [139, 298] on link "20250908-powerstore" at bounding box center [143, 297] width 102 height 12
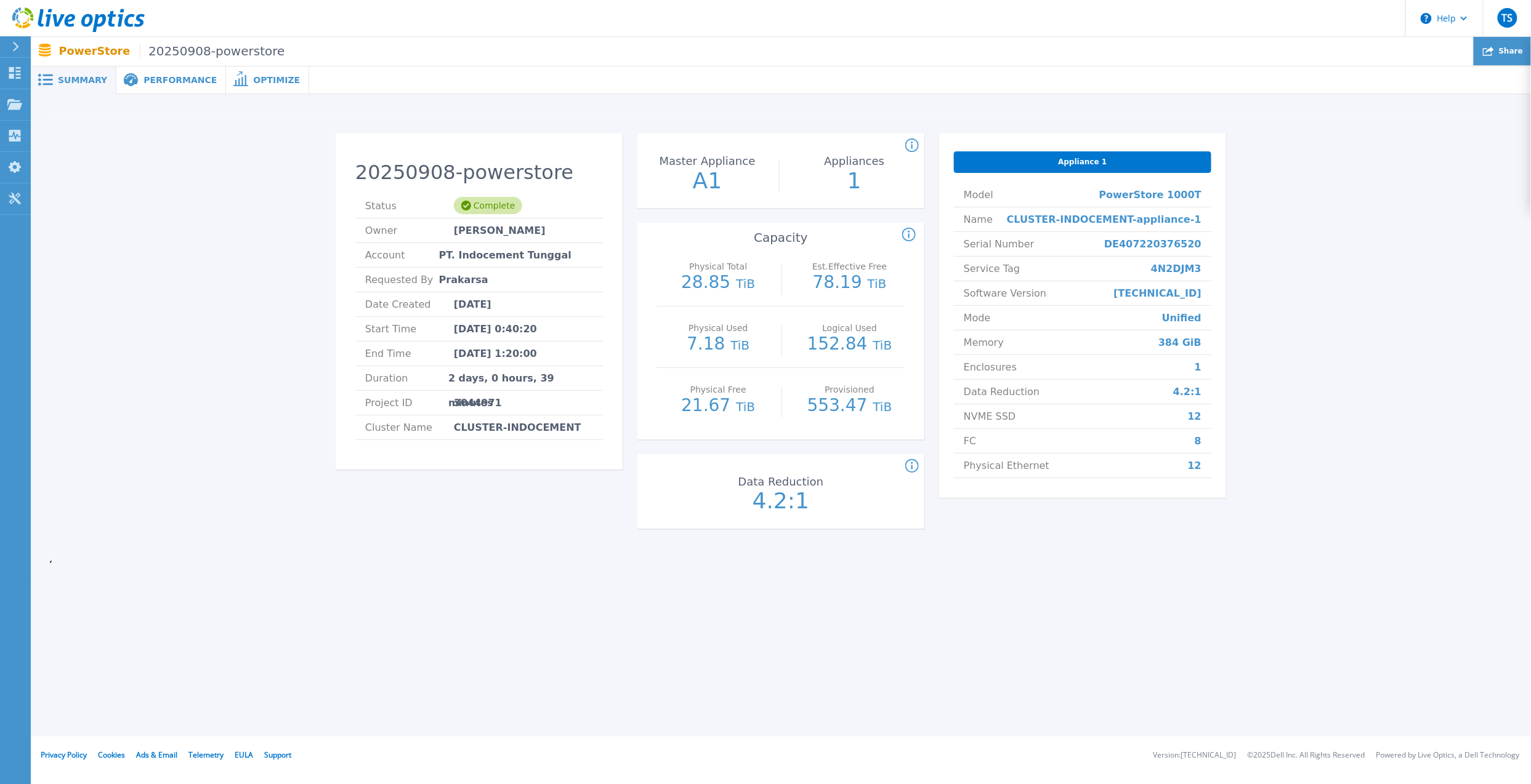
click at [1505, 42] on div "Share" at bounding box center [1501, 51] width 57 height 29
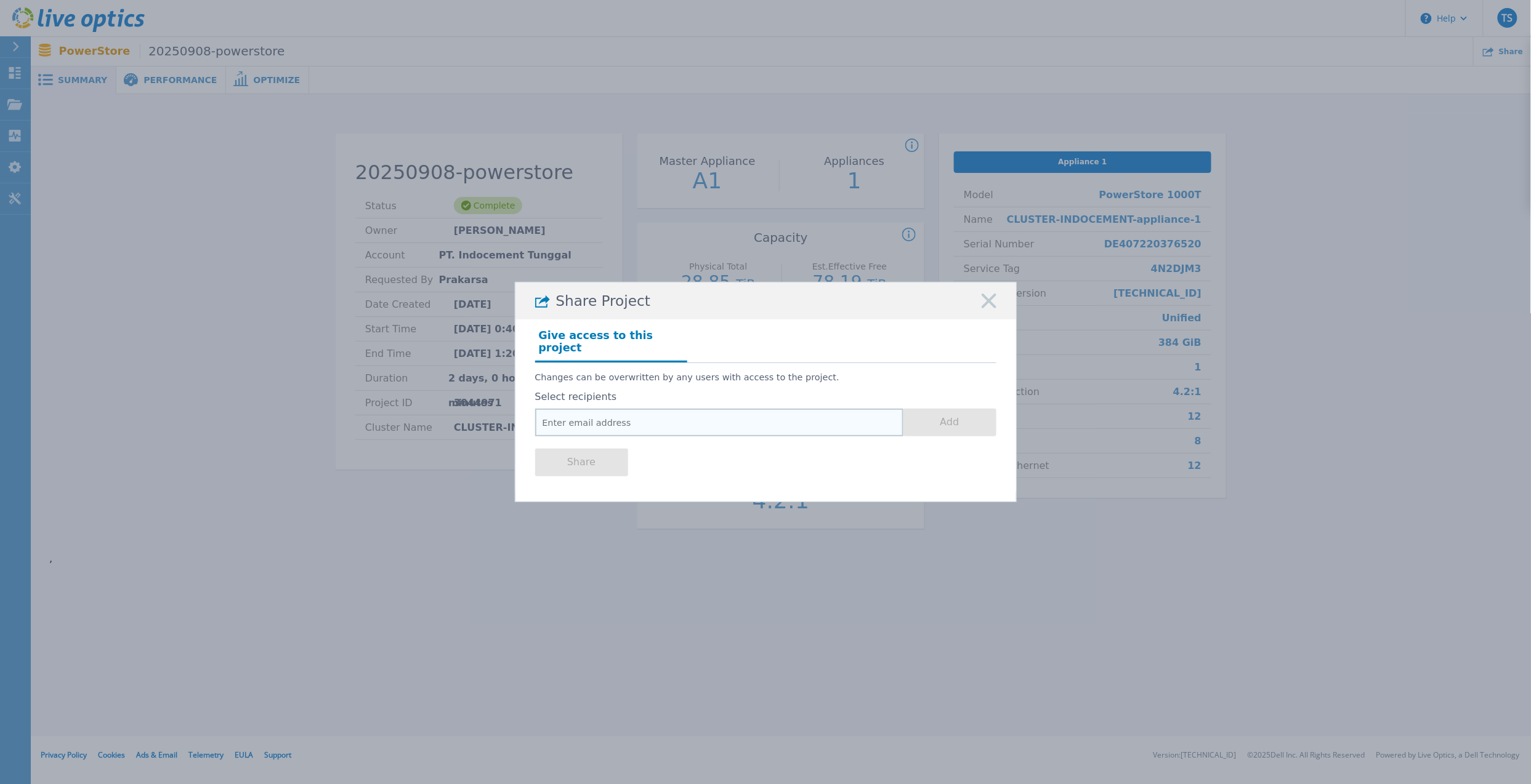
click at [719, 417] on input "email" at bounding box center [719, 423] width 369 height 27
type input "[PERSON_NAME][EMAIL_ADDRESS][DOMAIN_NAME]"
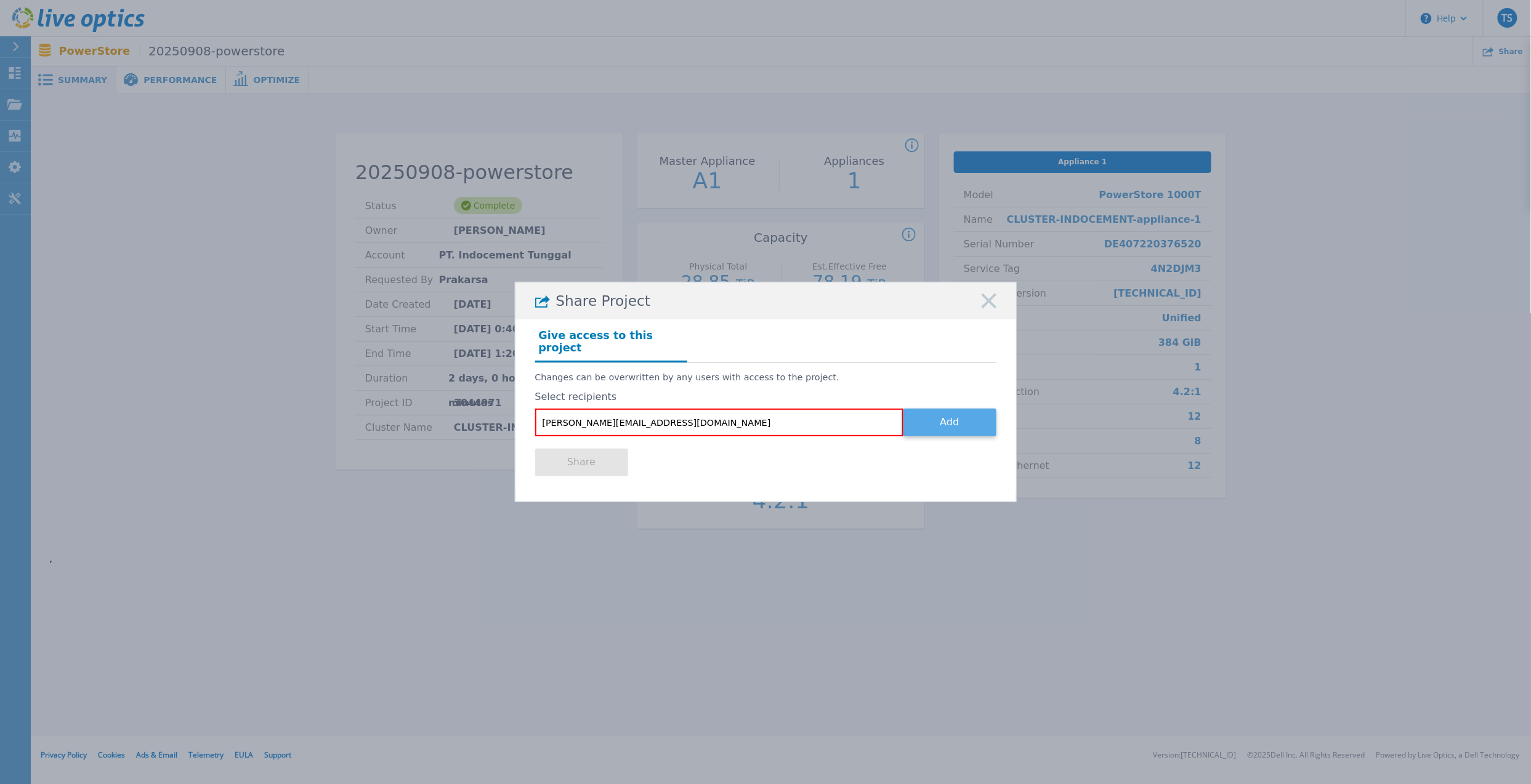
click at [966, 411] on button "Add" at bounding box center [949, 423] width 93 height 27
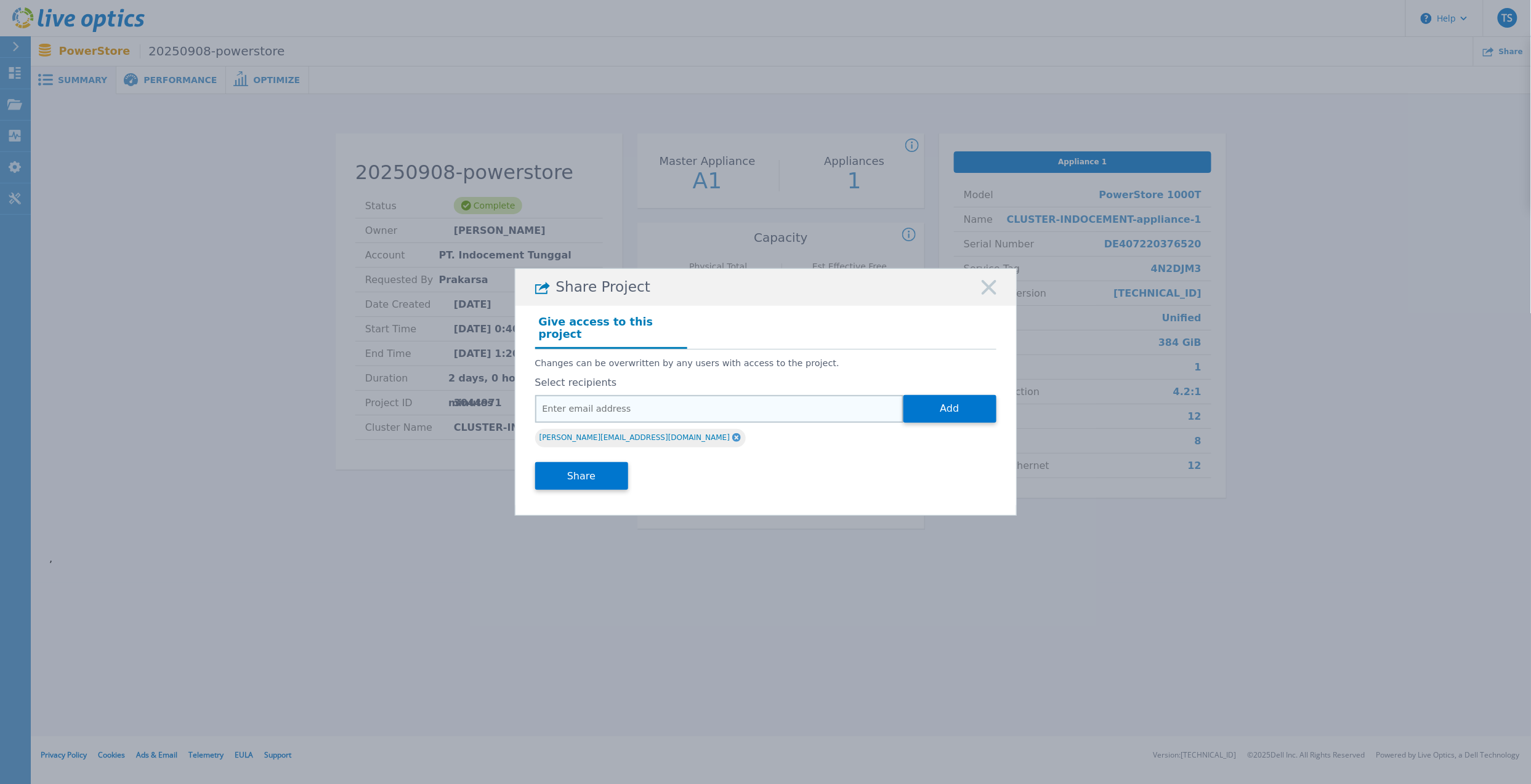
click at [729, 410] on input "email" at bounding box center [719, 409] width 369 height 27
type input "[PERSON_NAME][EMAIL_ADDRESS][DOMAIN_NAME]"
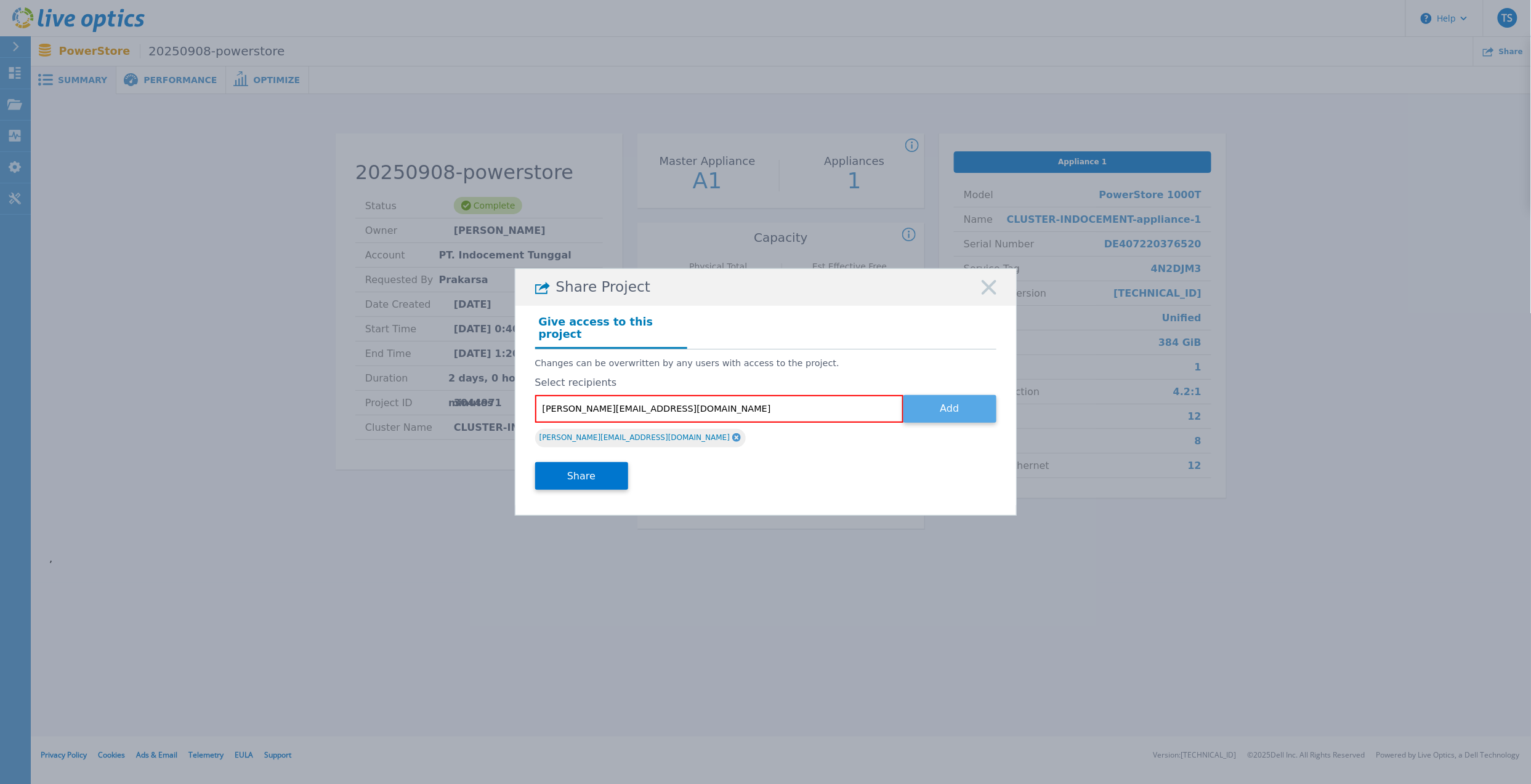
click at [939, 412] on button "Add" at bounding box center [949, 409] width 93 height 27
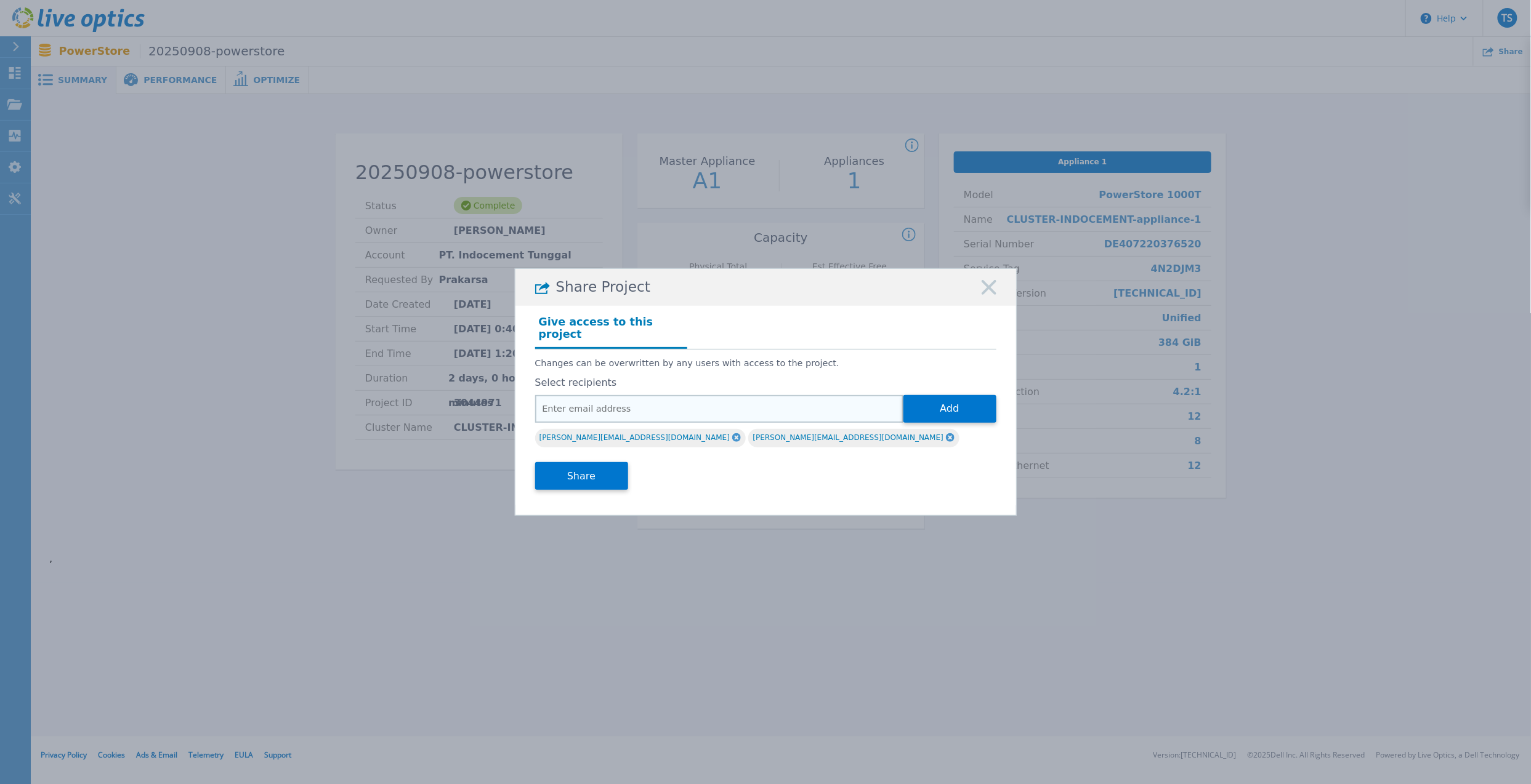
click at [695, 402] on input "email" at bounding box center [719, 409] width 369 height 27
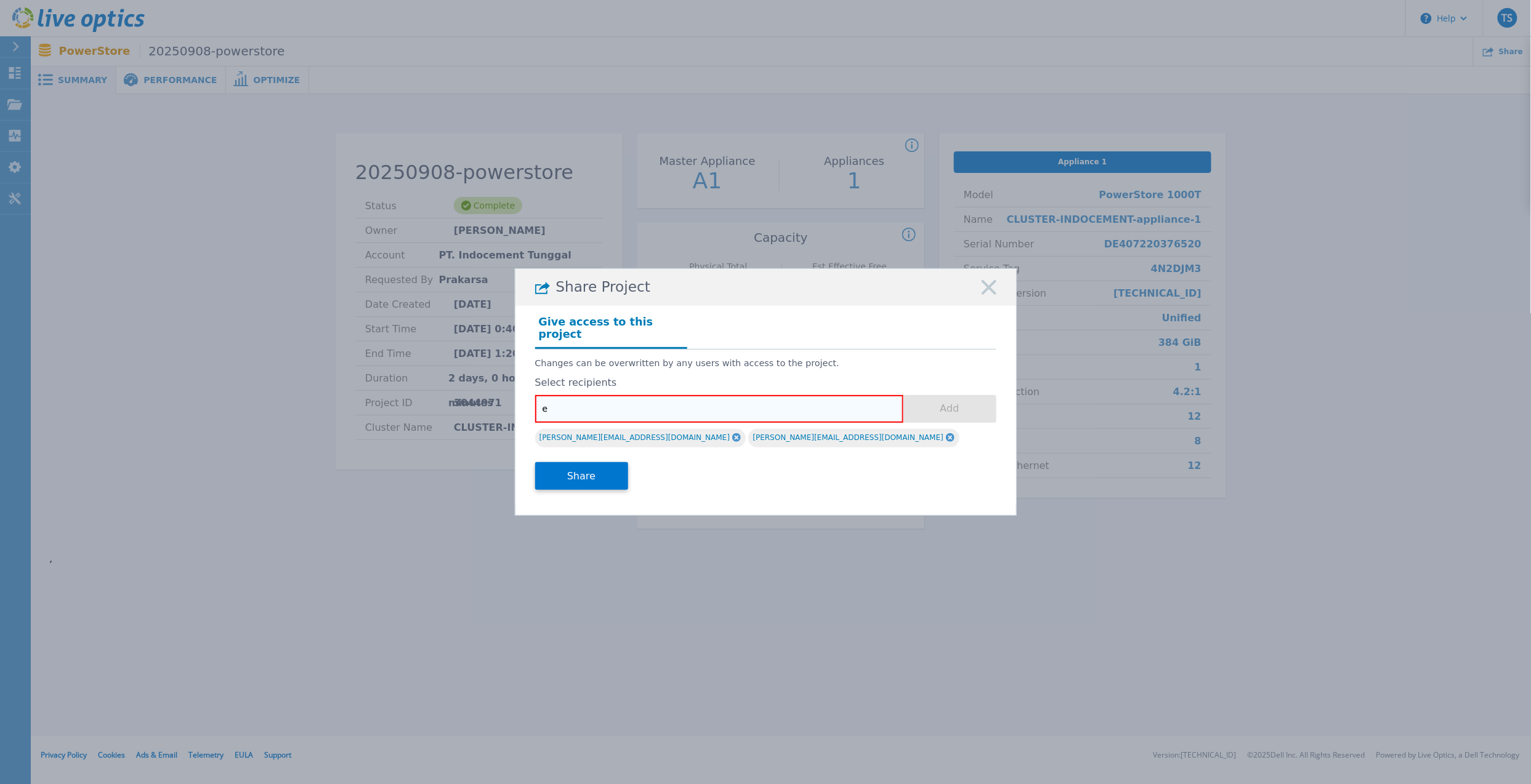
type input "[PERSON_NAME][EMAIL_ADDRESS][DOMAIN_NAME]"
click at [961, 405] on button "Add" at bounding box center [949, 409] width 93 height 27
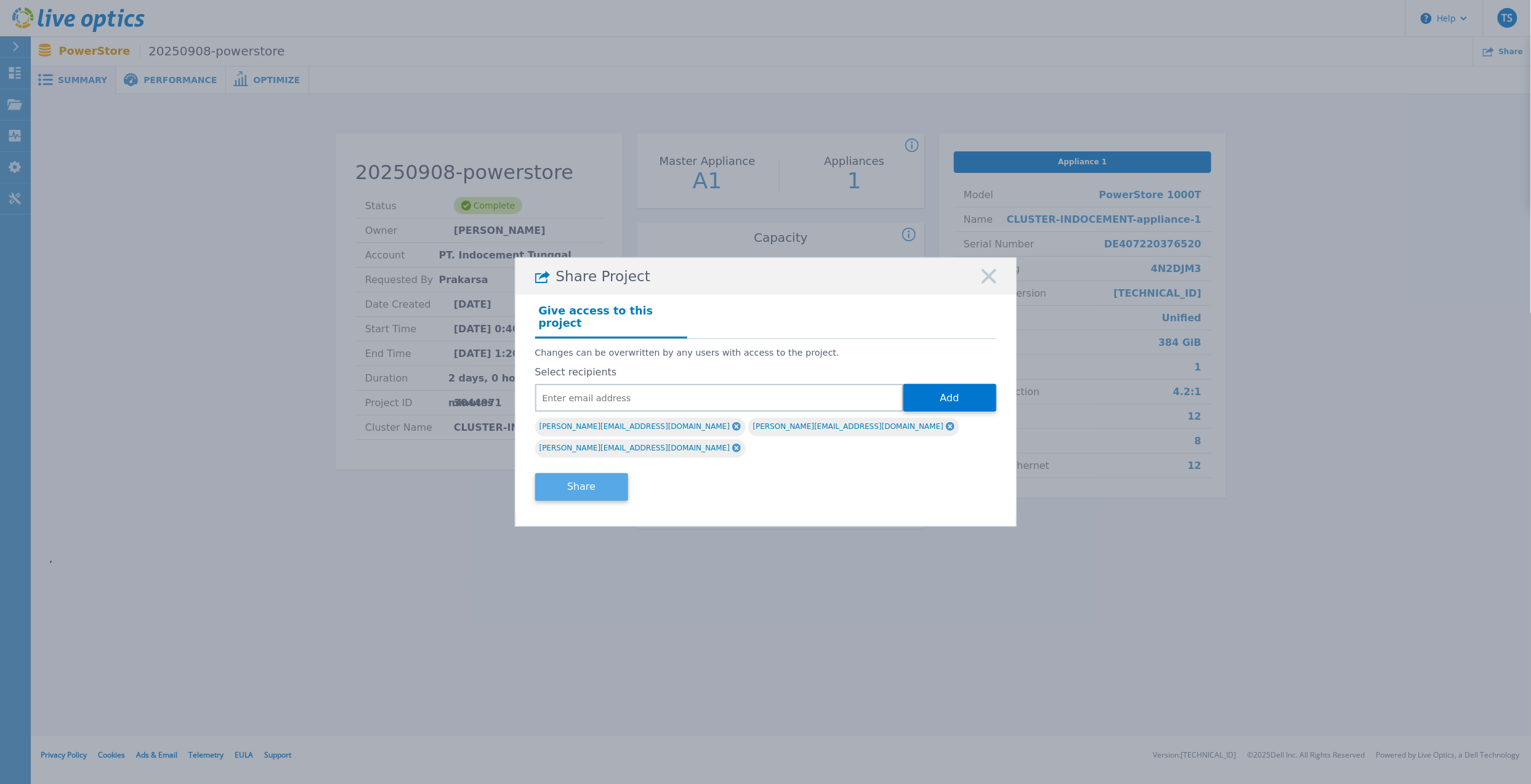
click at [604, 473] on button "Share" at bounding box center [581, 487] width 93 height 27
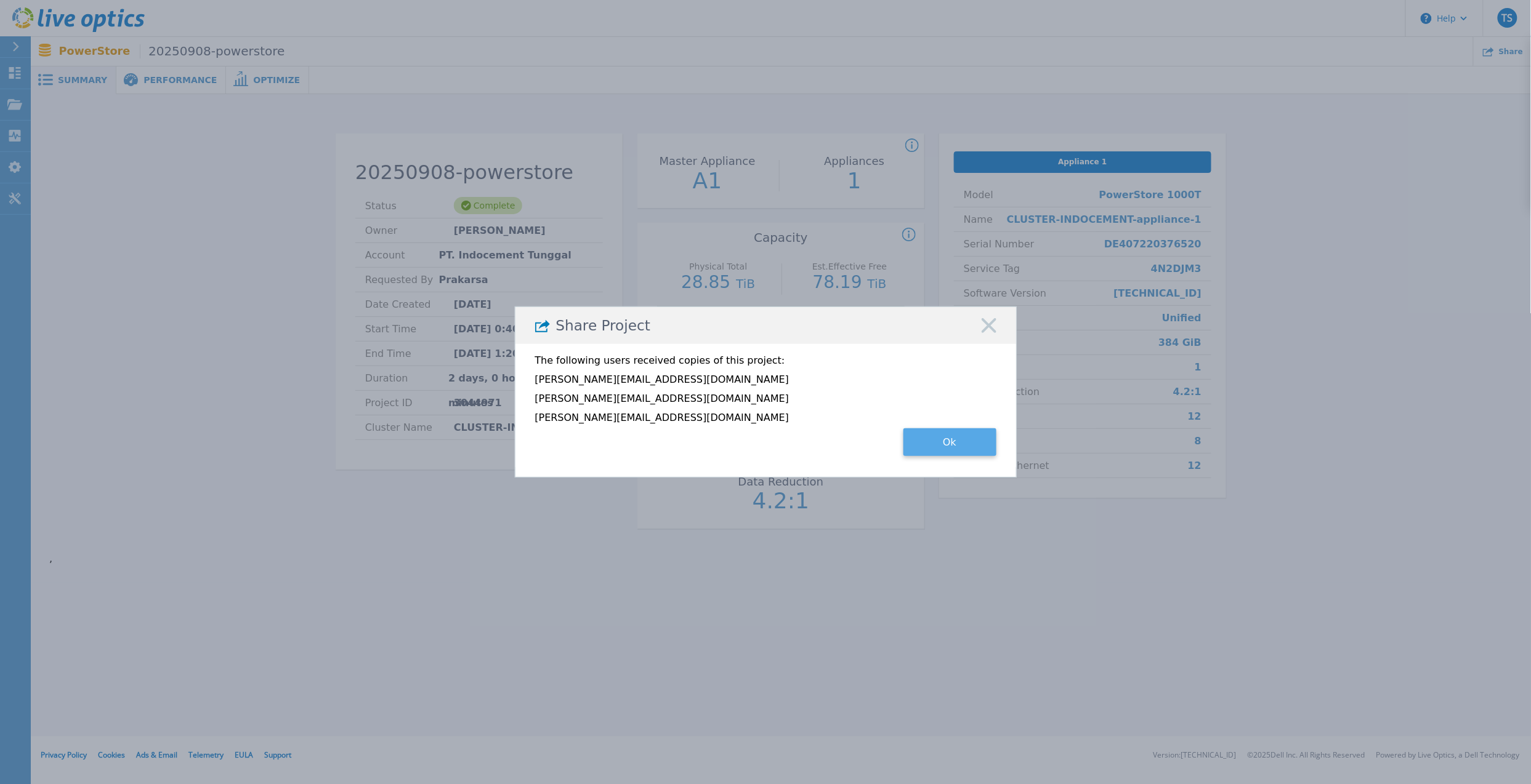
click at [961, 444] on button "Ok" at bounding box center [949, 442] width 93 height 27
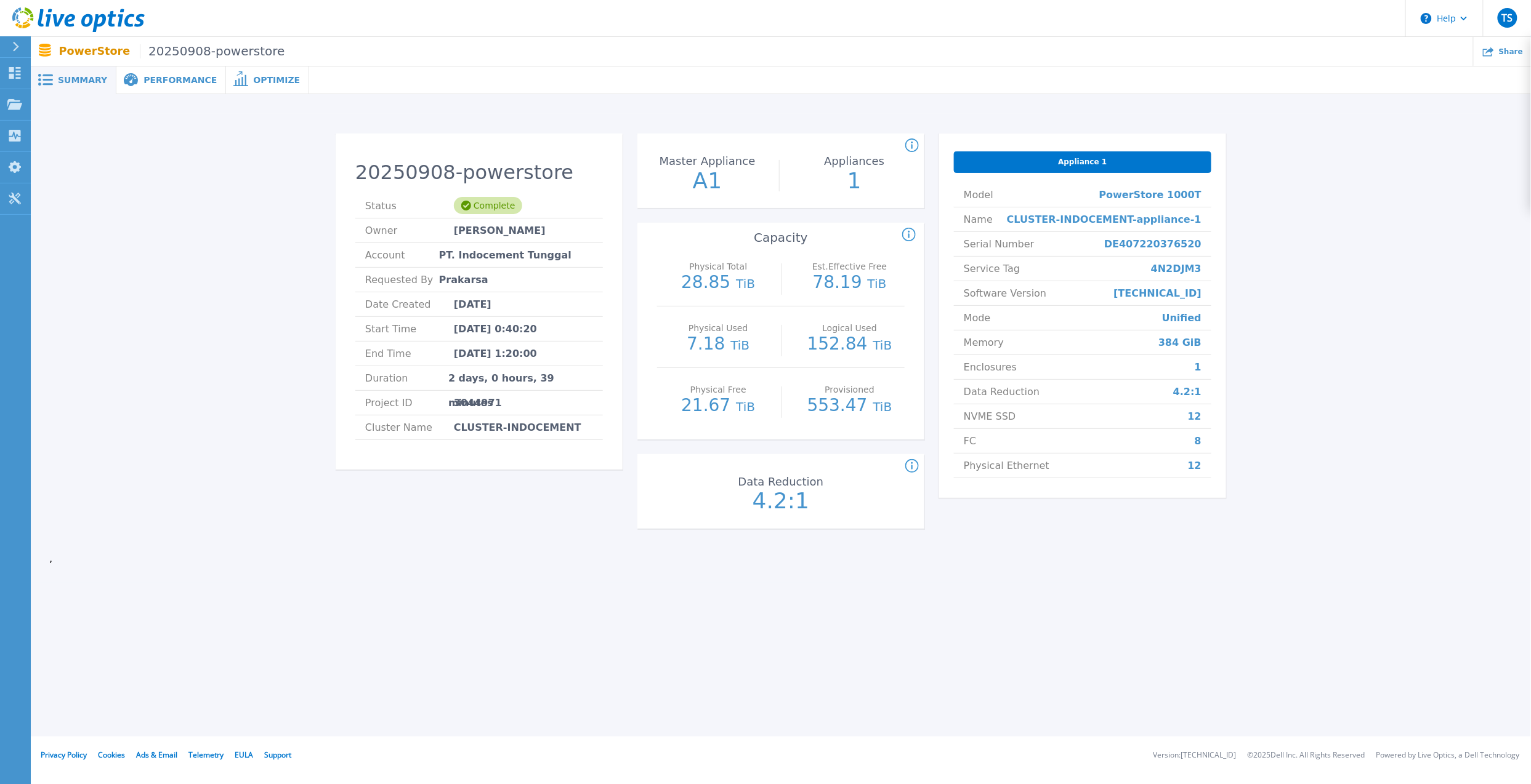
click at [146, 81] on span "Performance" at bounding box center [180, 80] width 73 height 9
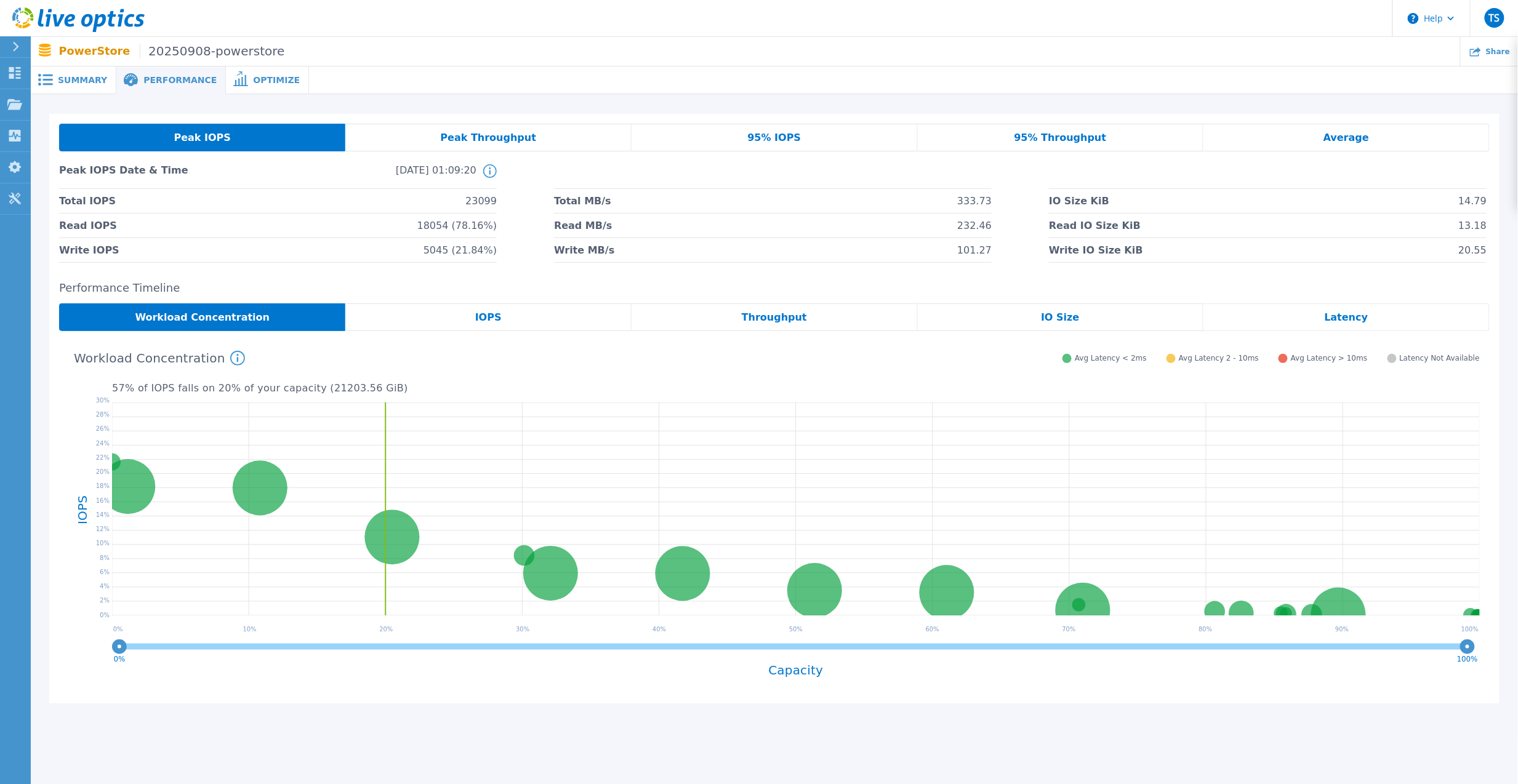
click at [988, 139] on div "95% Throughput" at bounding box center [1060, 137] width 286 height 27
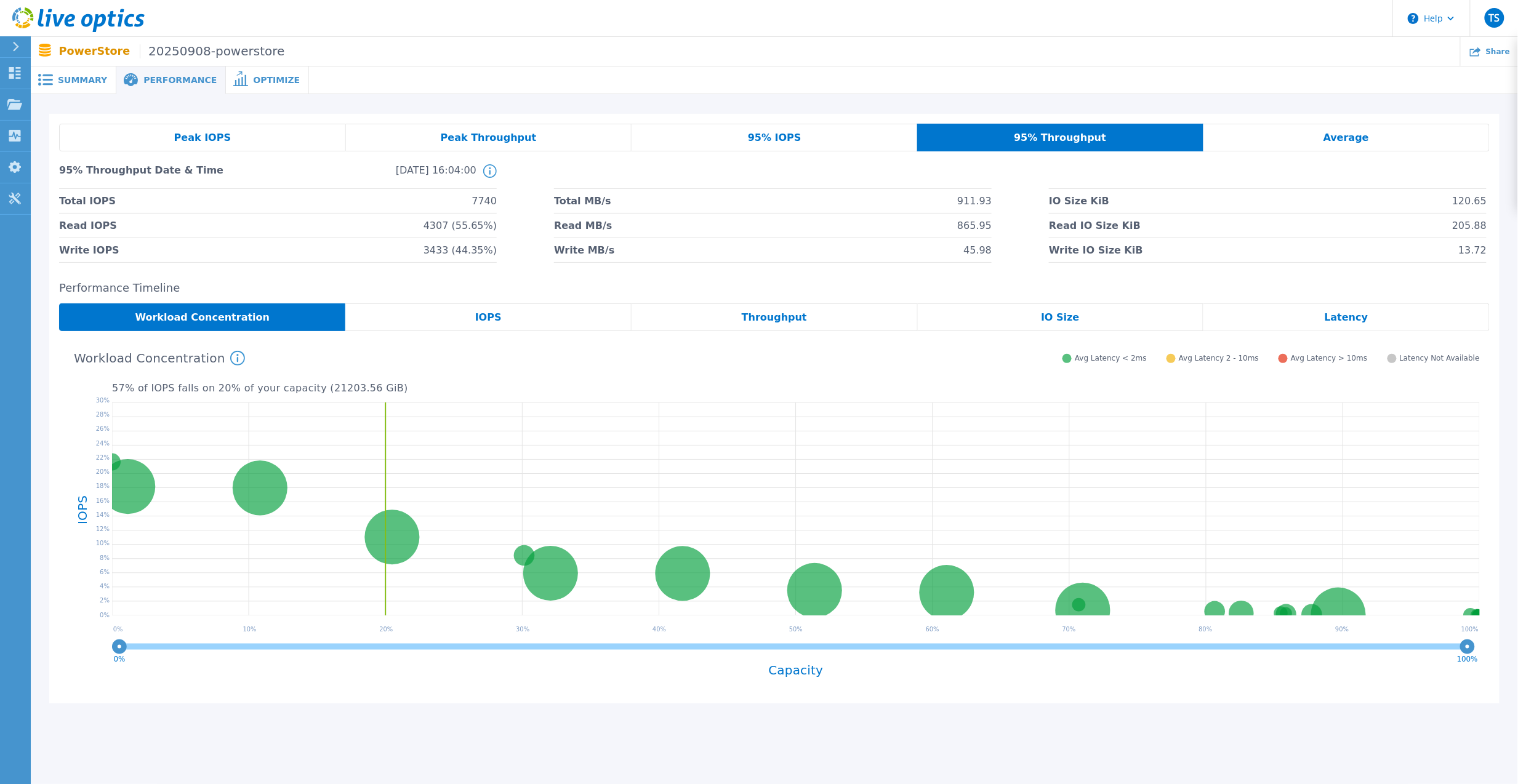
click at [774, 126] on div "95% IOPS" at bounding box center [774, 137] width 285 height 27
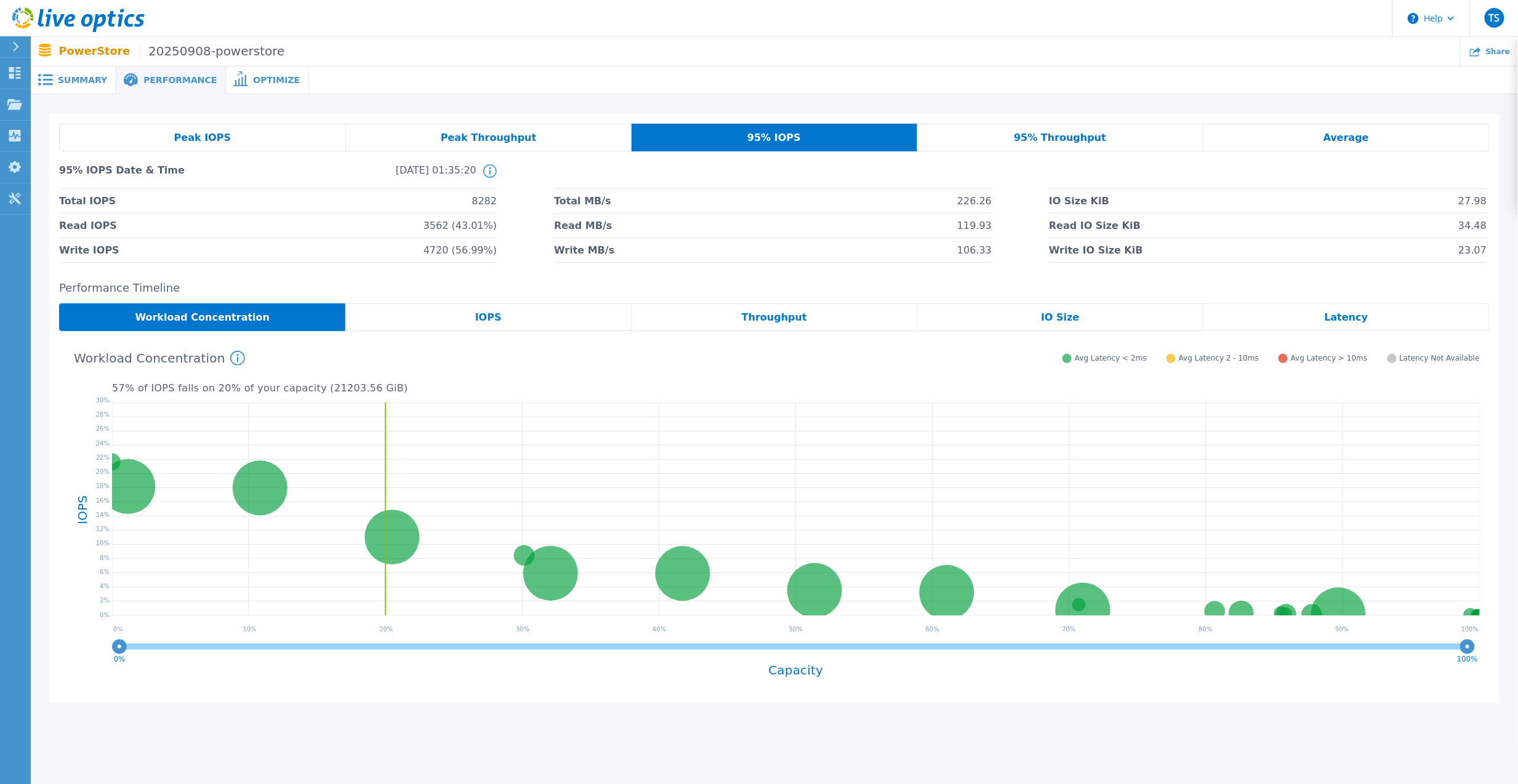
click at [1320, 146] on div "Average" at bounding box center [1346, 137] width 286 height 27
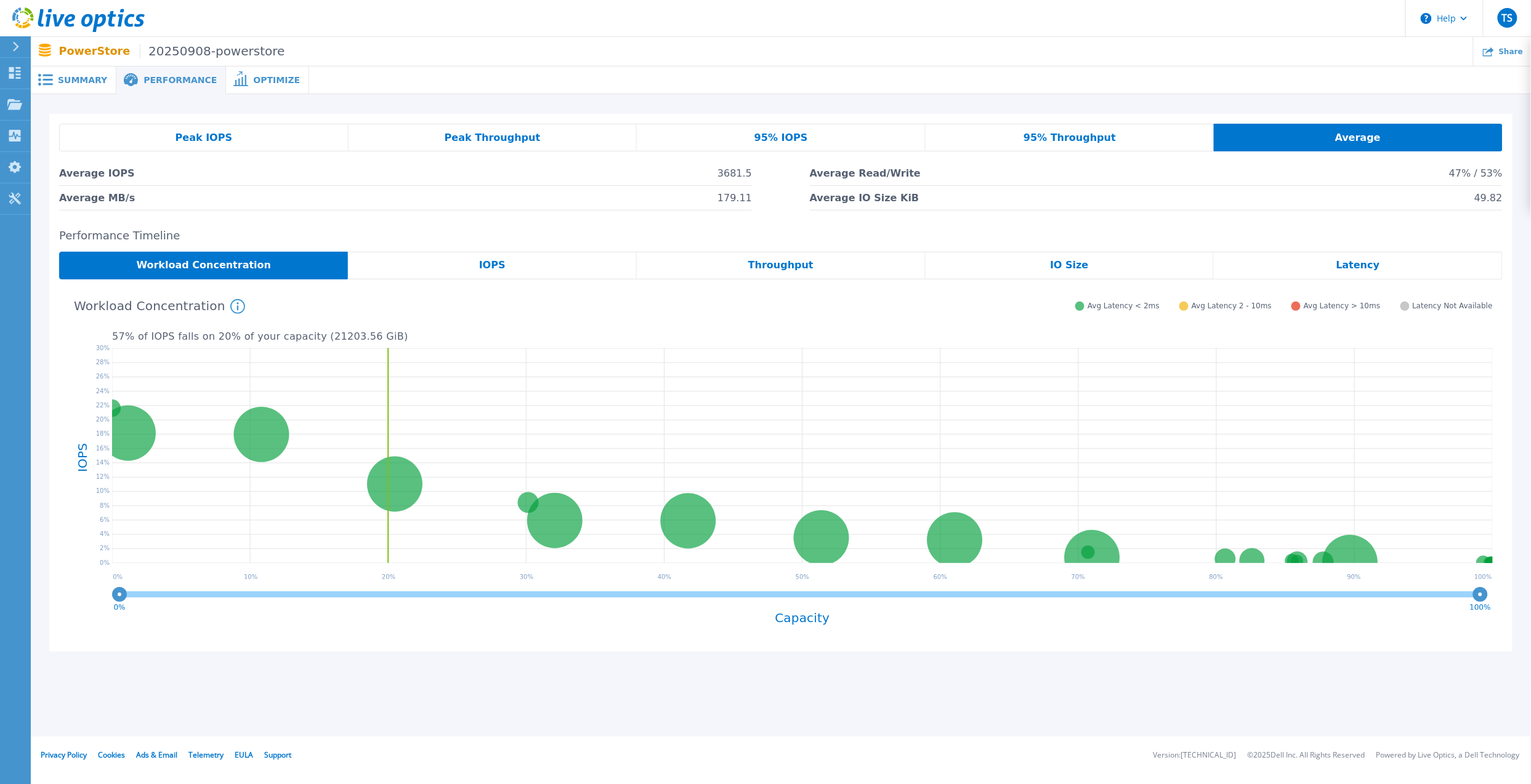
click at [1121, 135] on div "95% Throughput" at bounding box center [1070, 137] width 288 height 27
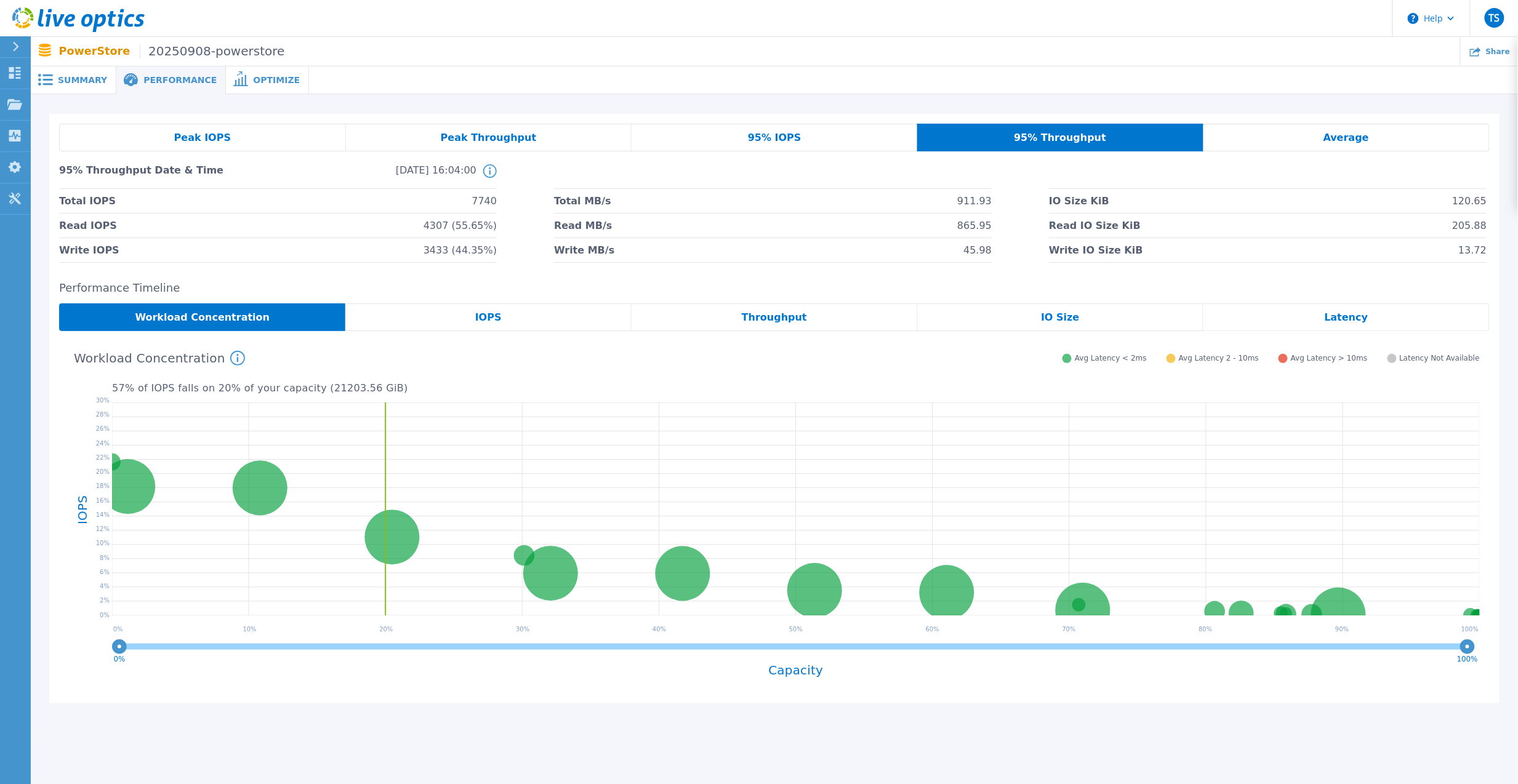
click at [745, 136] on div "95% IOPS" at bounding box center [774, 137] width 285 height 27
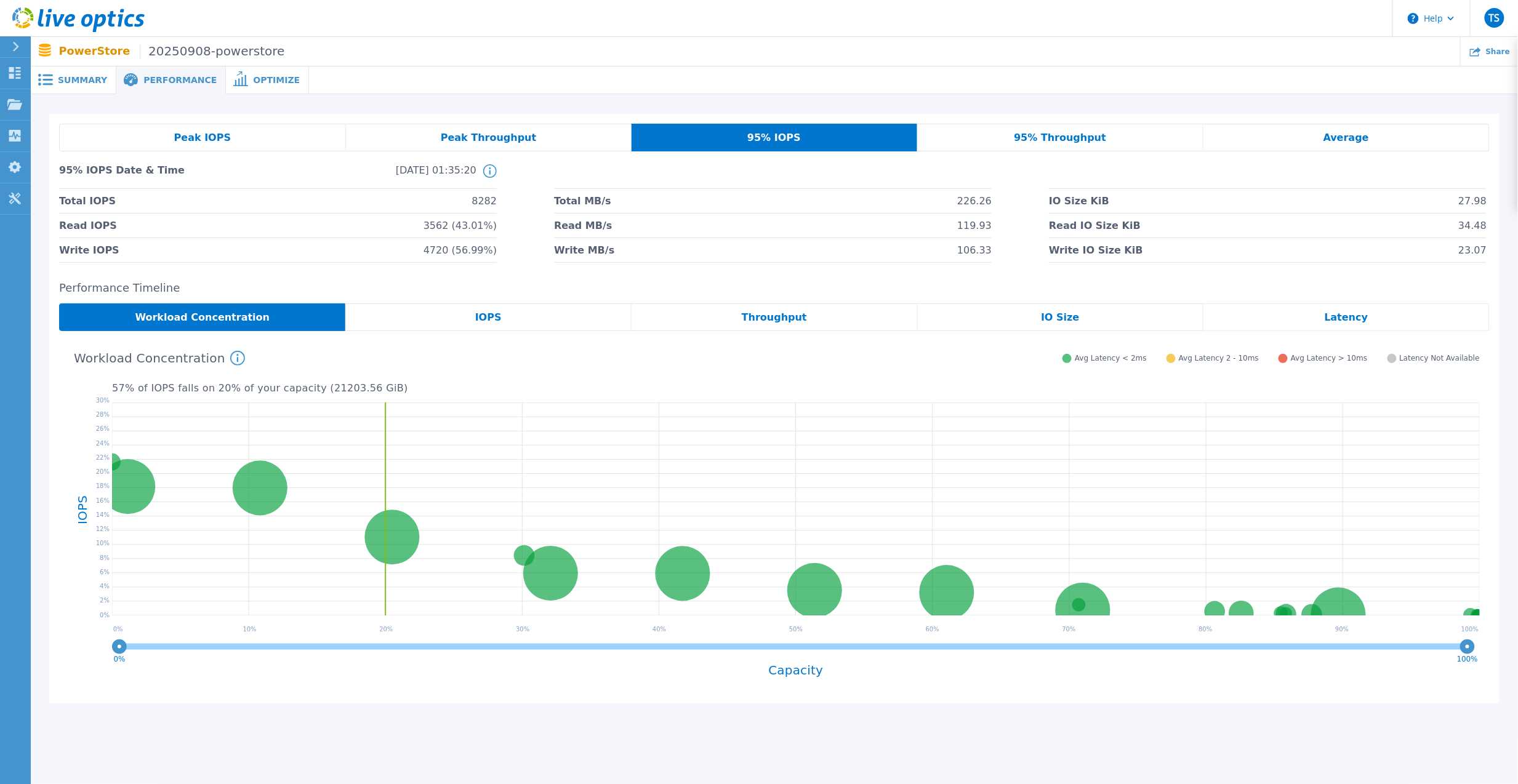
click at [1094, 143] on span "95% Throughput" at bounding box center [1060, 138] width 93 height 10
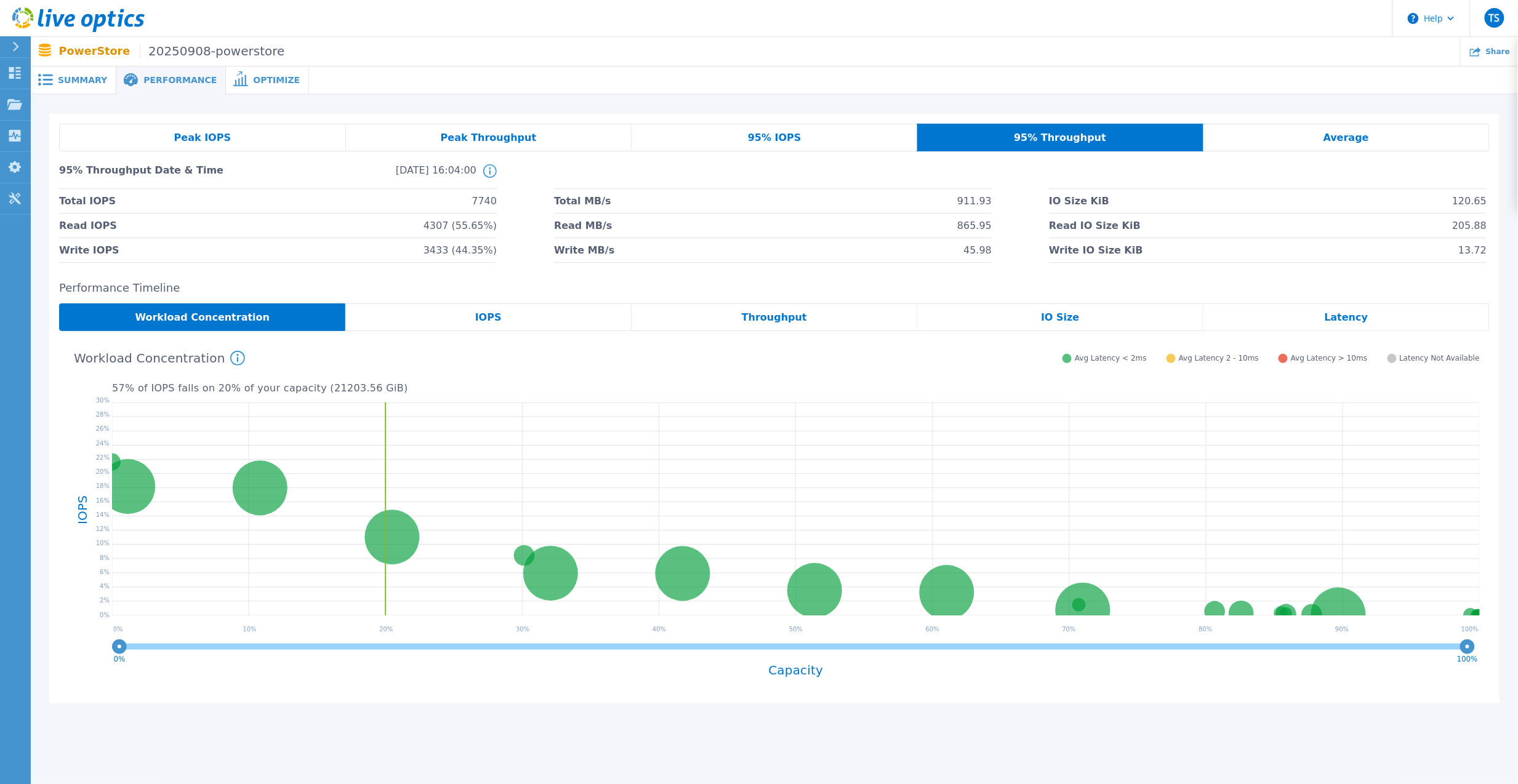
click at [482, 316] on span "IOPS" at bounding box center [488, 318] width 27 height 10
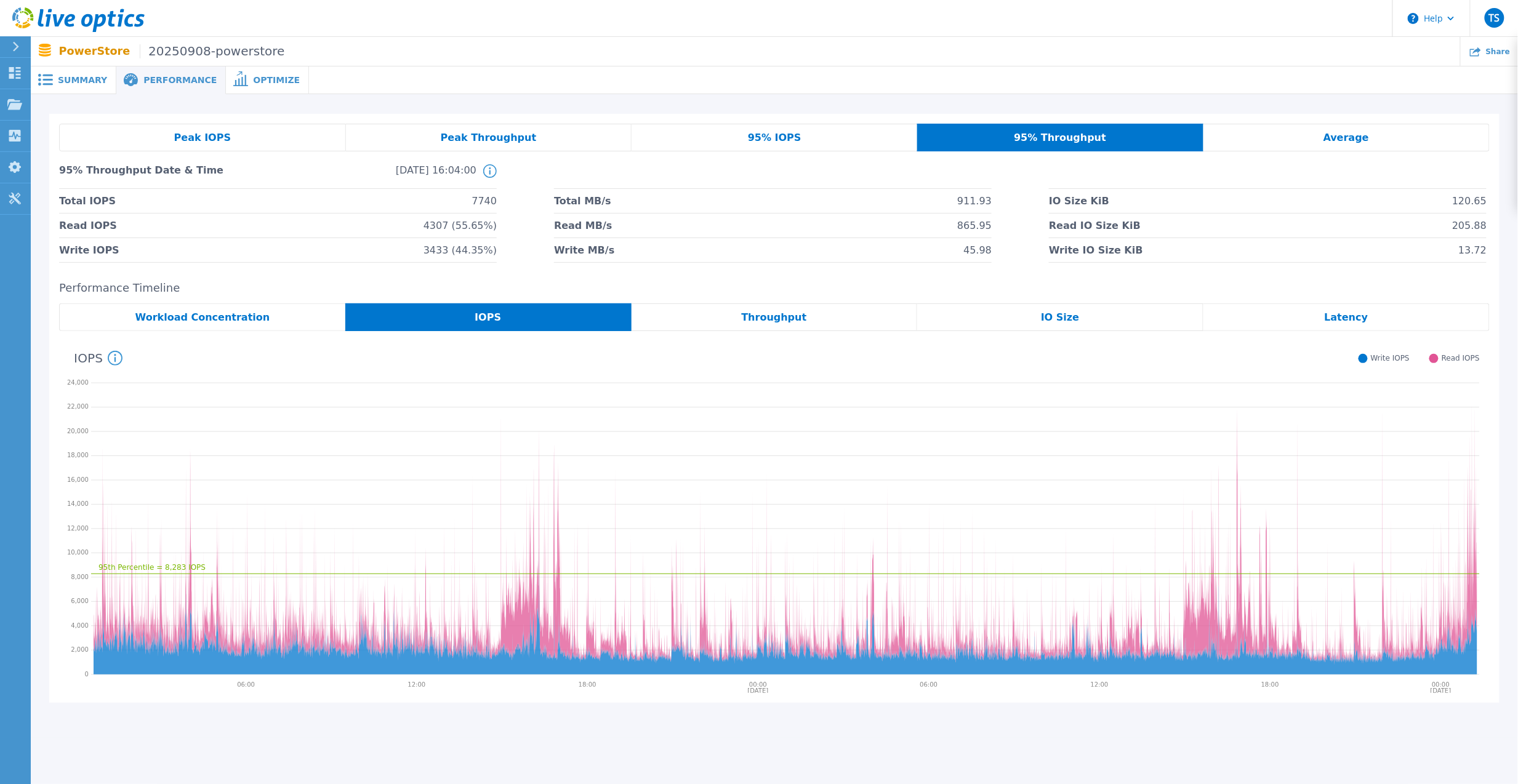
click at [807, 311] on div "Throughput" at bounding box center [774, 317] width 286 height 27
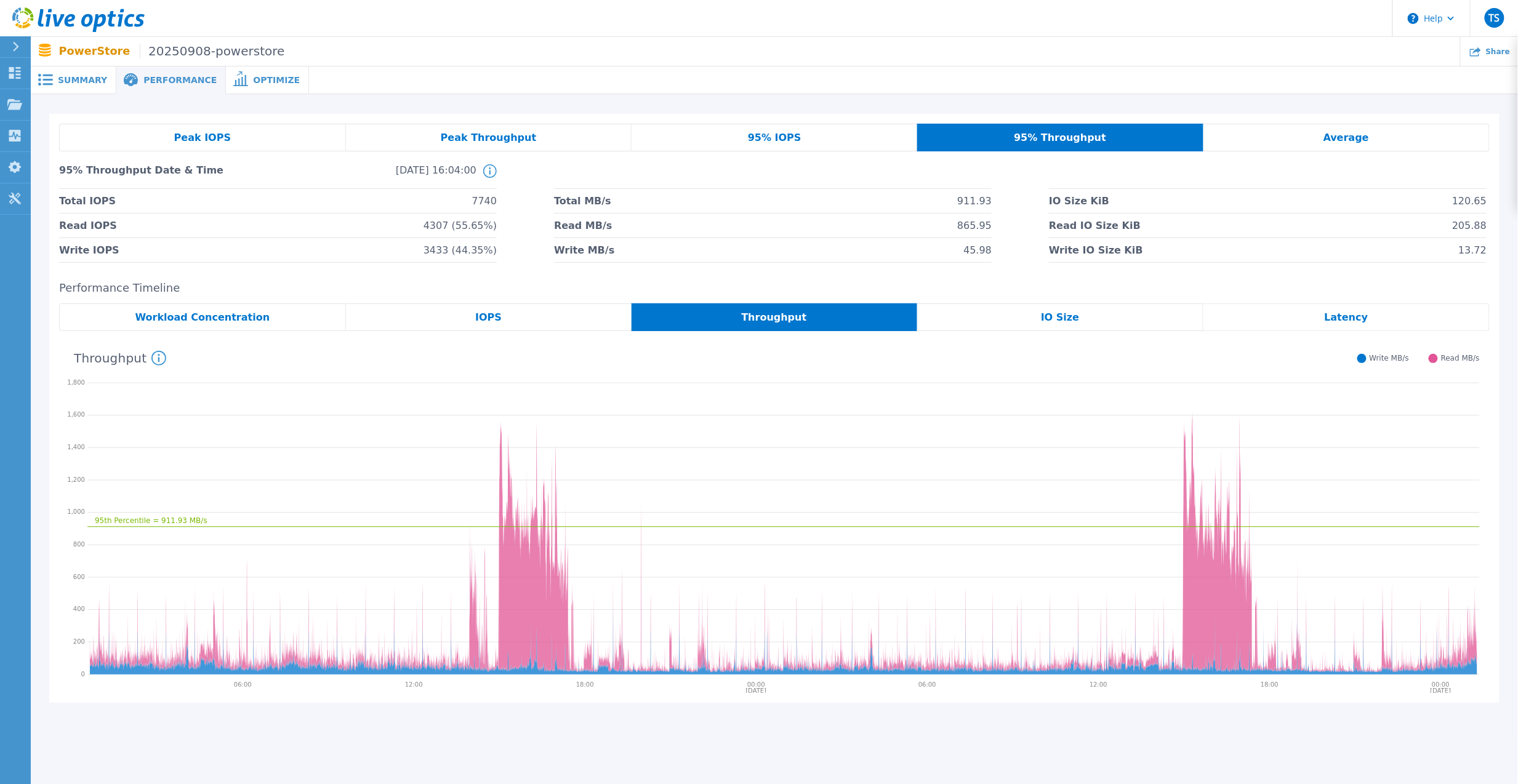
click at [1063, 322] on span "IO Size" at bounding box center [1060, 318] width 38 height 10
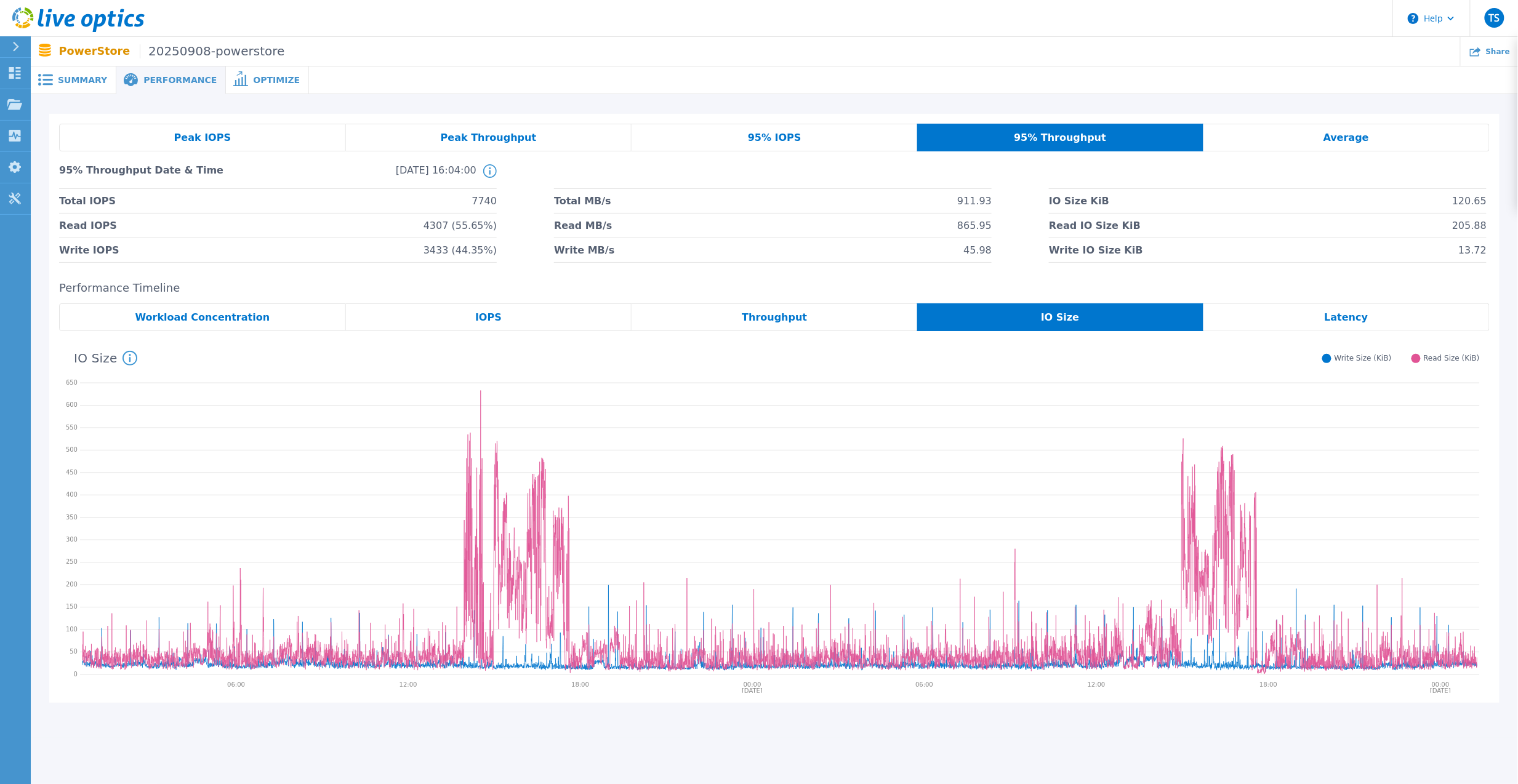
click at [1402, 321] on div "Latency" at bounding box center [1346, 317] width 286 height 27
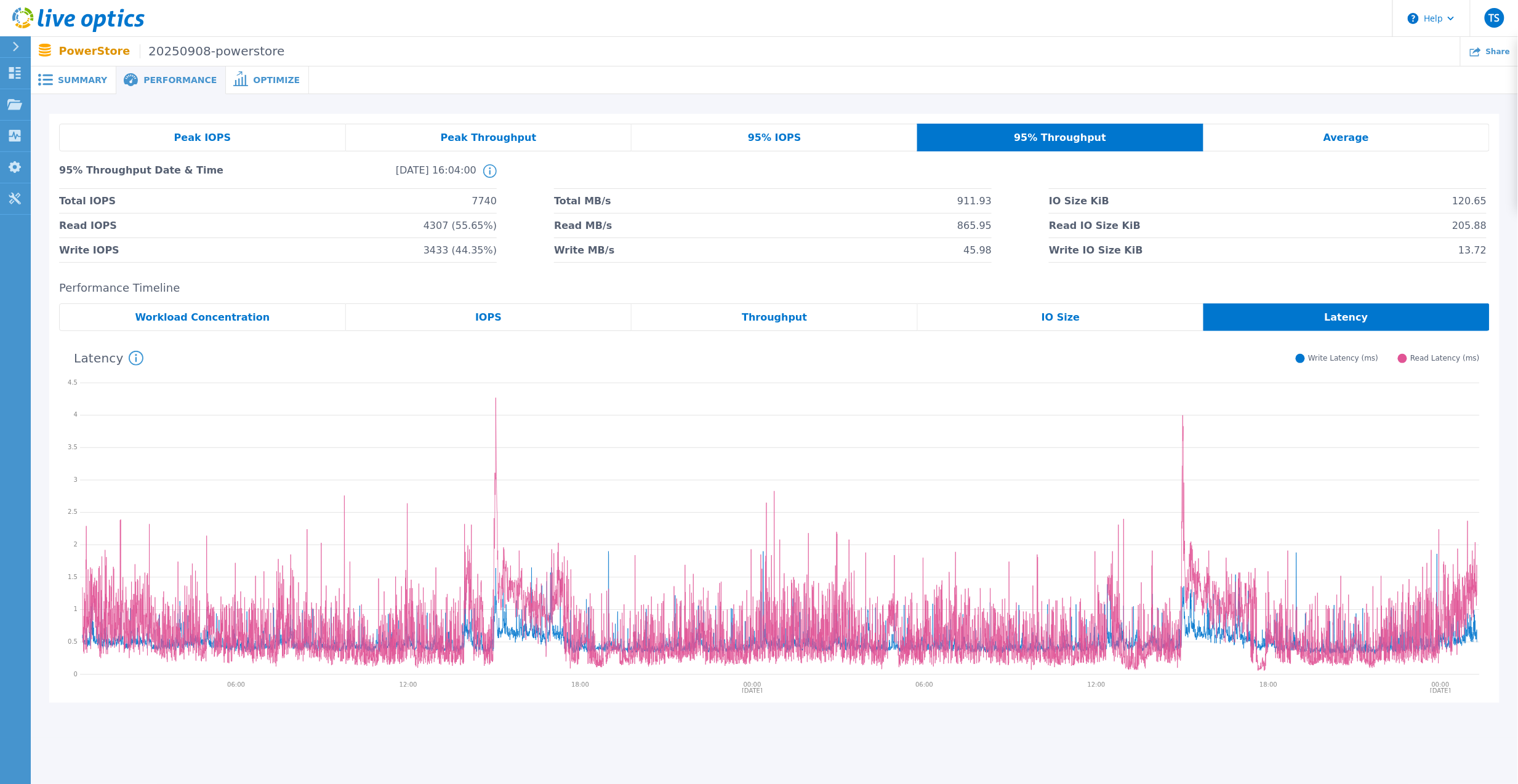
click at [70, 69] on div "Summary" at bounding box center [73, 80] width 86 height 27
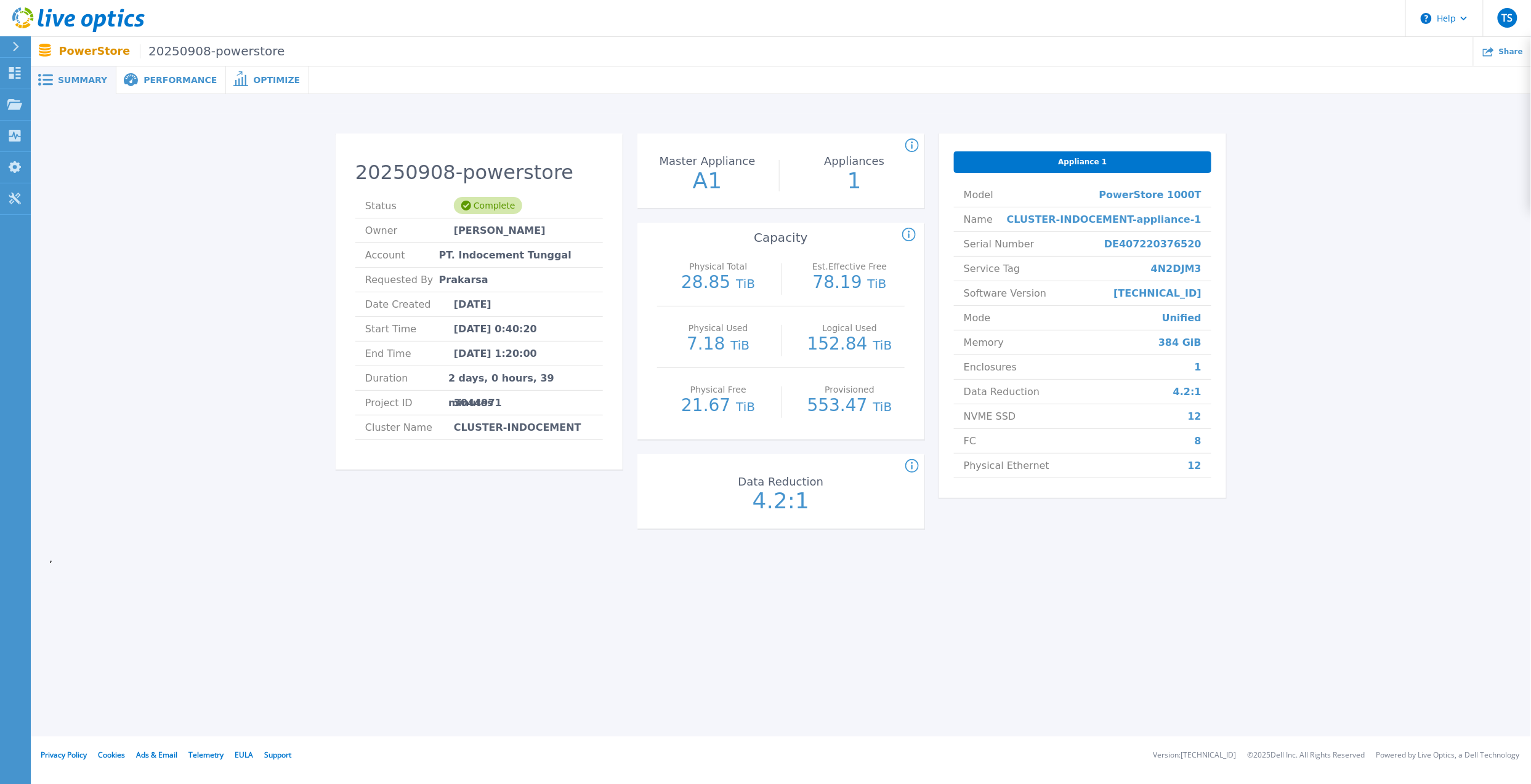
click at [1008, 651] on div "Summary Performance Optimize 20250908-powerstore Status Complete Owner [PERSON_…" at bounding box center [781, 368] width 1500 height 737
click at [1088, 157] on span "Appliance 1" at bounding box center [1082, 162] width 49 height 10
